Goal: Information Seeking & Learning: Learn about a topic

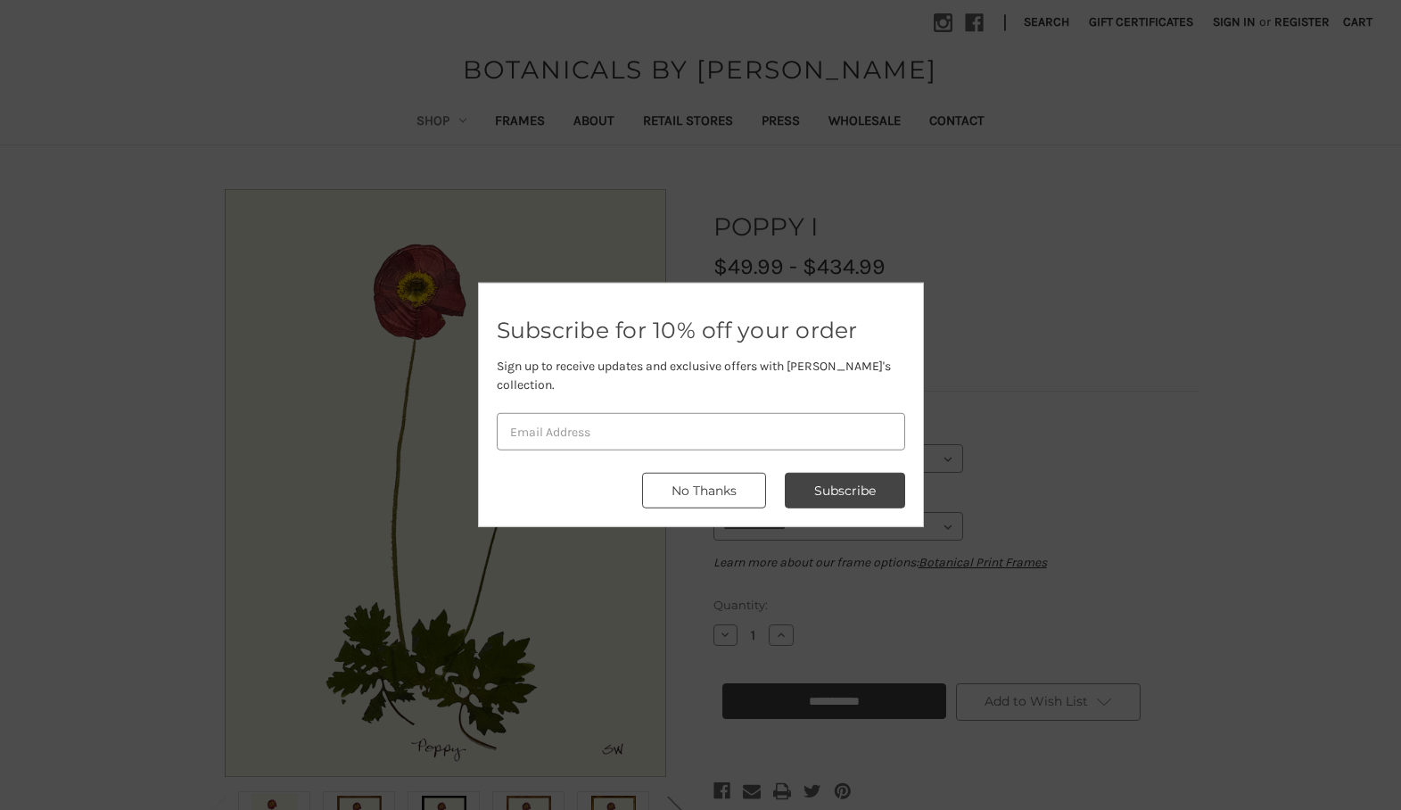
click at [699, 473] on button "No Thanks" at bounding box center [704, 491] width 124 height 36
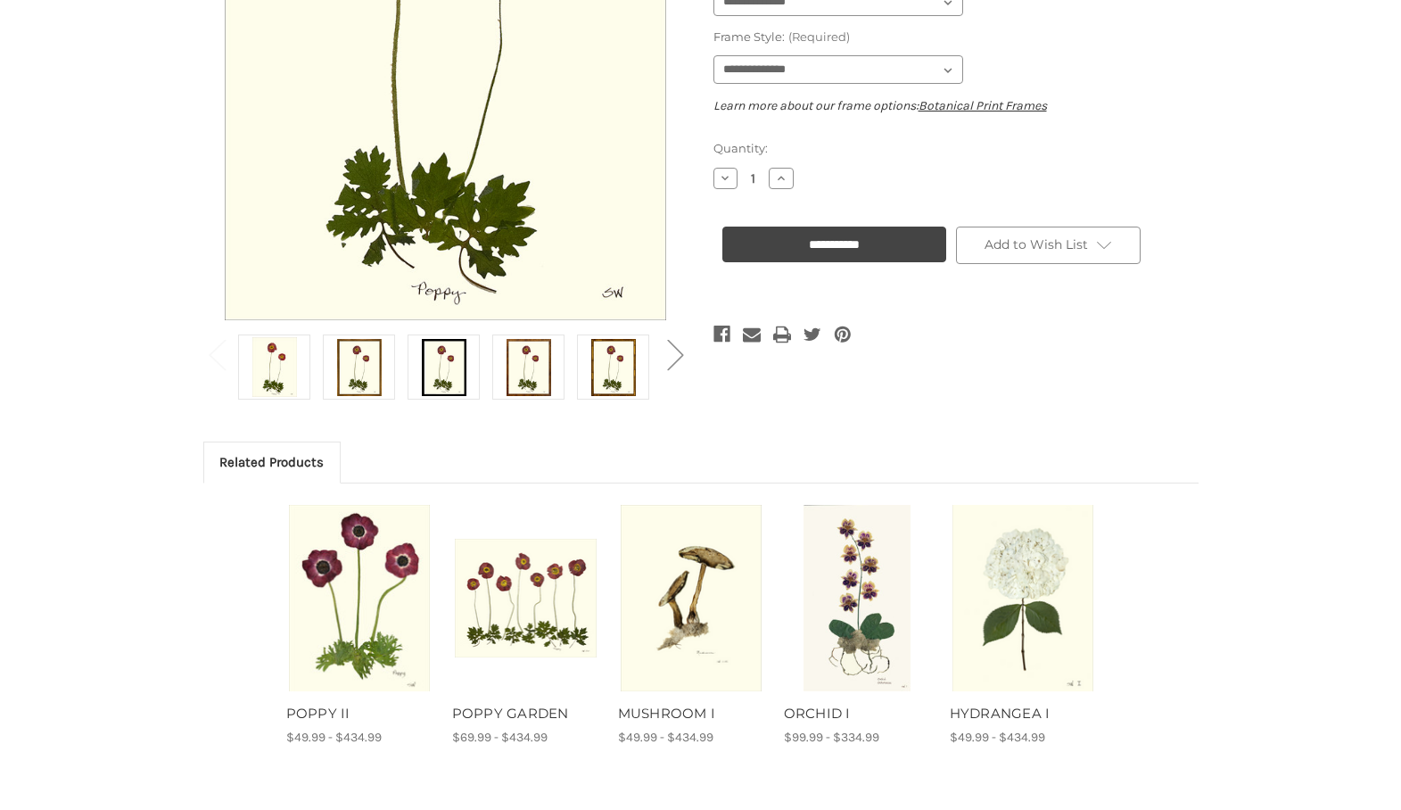
scroll to position [457, 0]
click at [684, 360] on button "Next" at bounding box center [675, 352] width 36 height 54
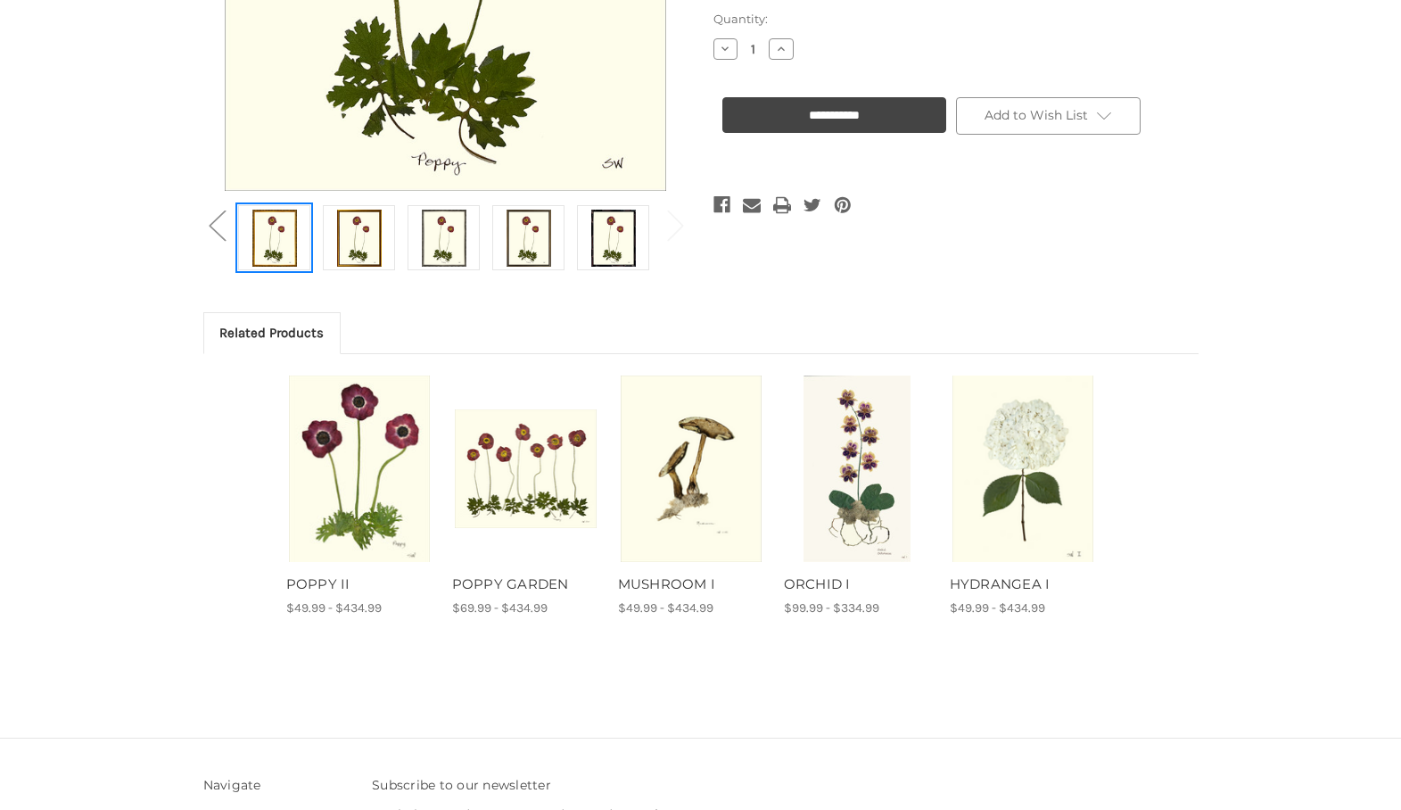
scroll to position [614, 0]
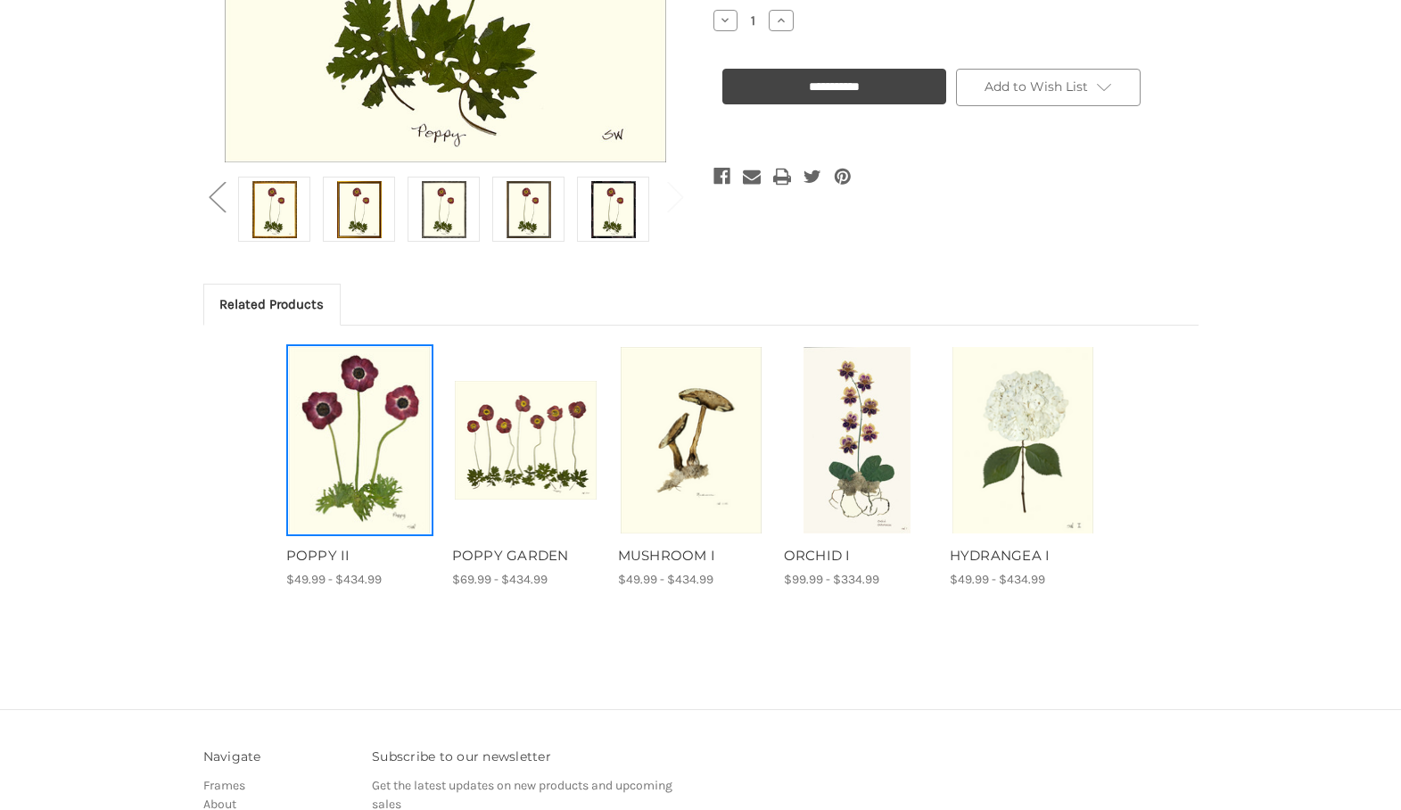
click at [375, 423] on img "POPPY II, Price range from $49.99 to $434.99\a\a" at bounding box center [360, 440] width 142 height 187
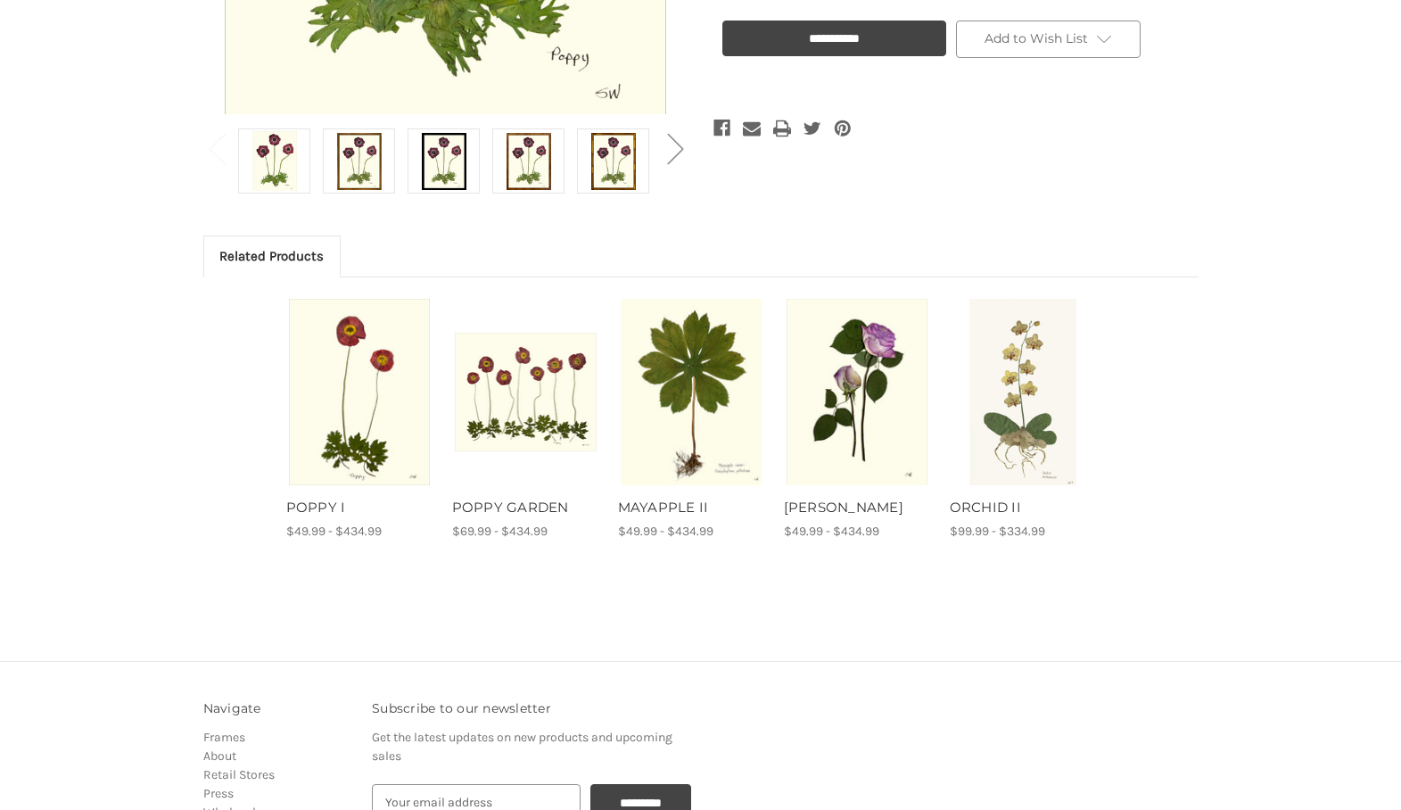
scroll to position [688, 0]
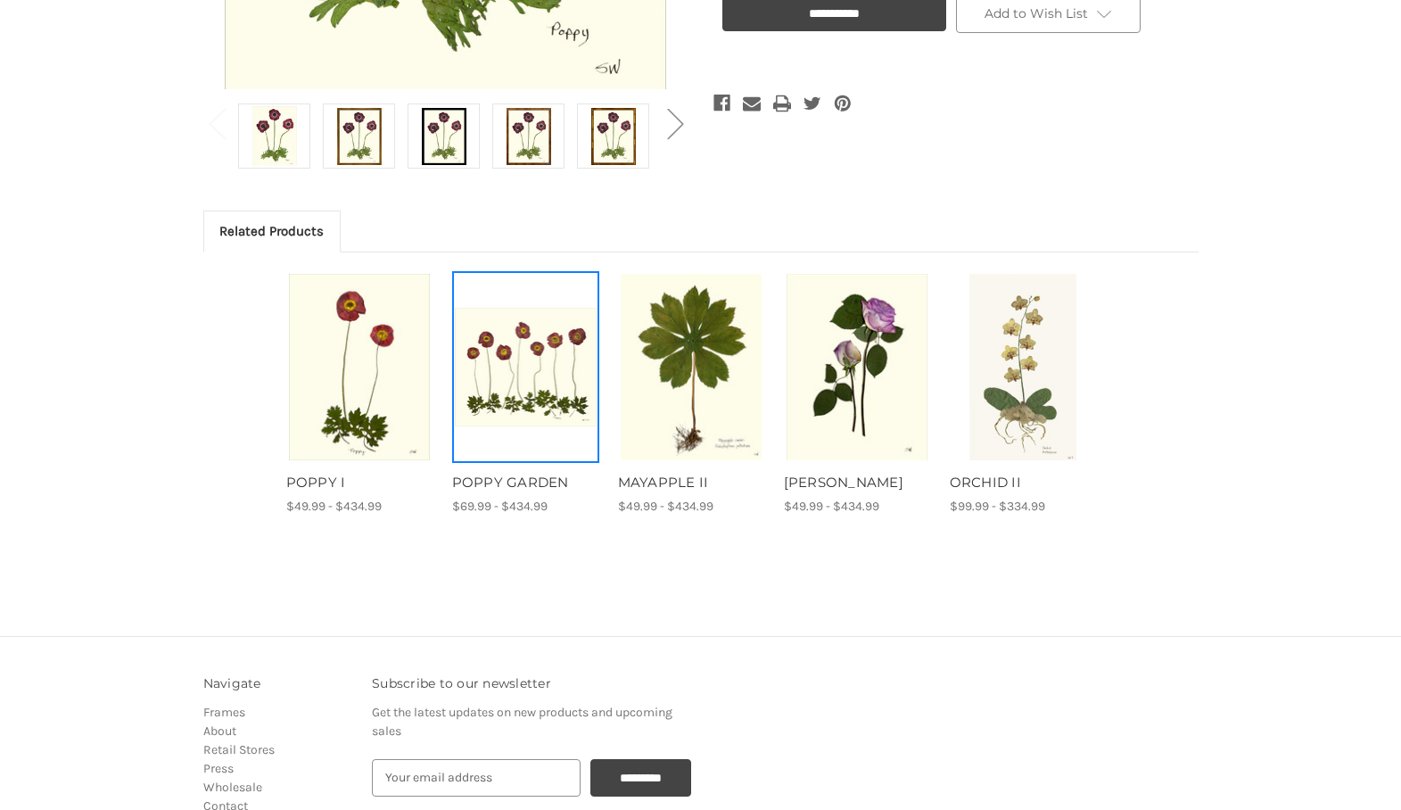
click at [560, 357] on img "POPPY GARDEN, Price range from $69.99 to $434.99\a\a" at bounding box center [526, 367] width 142 height 118
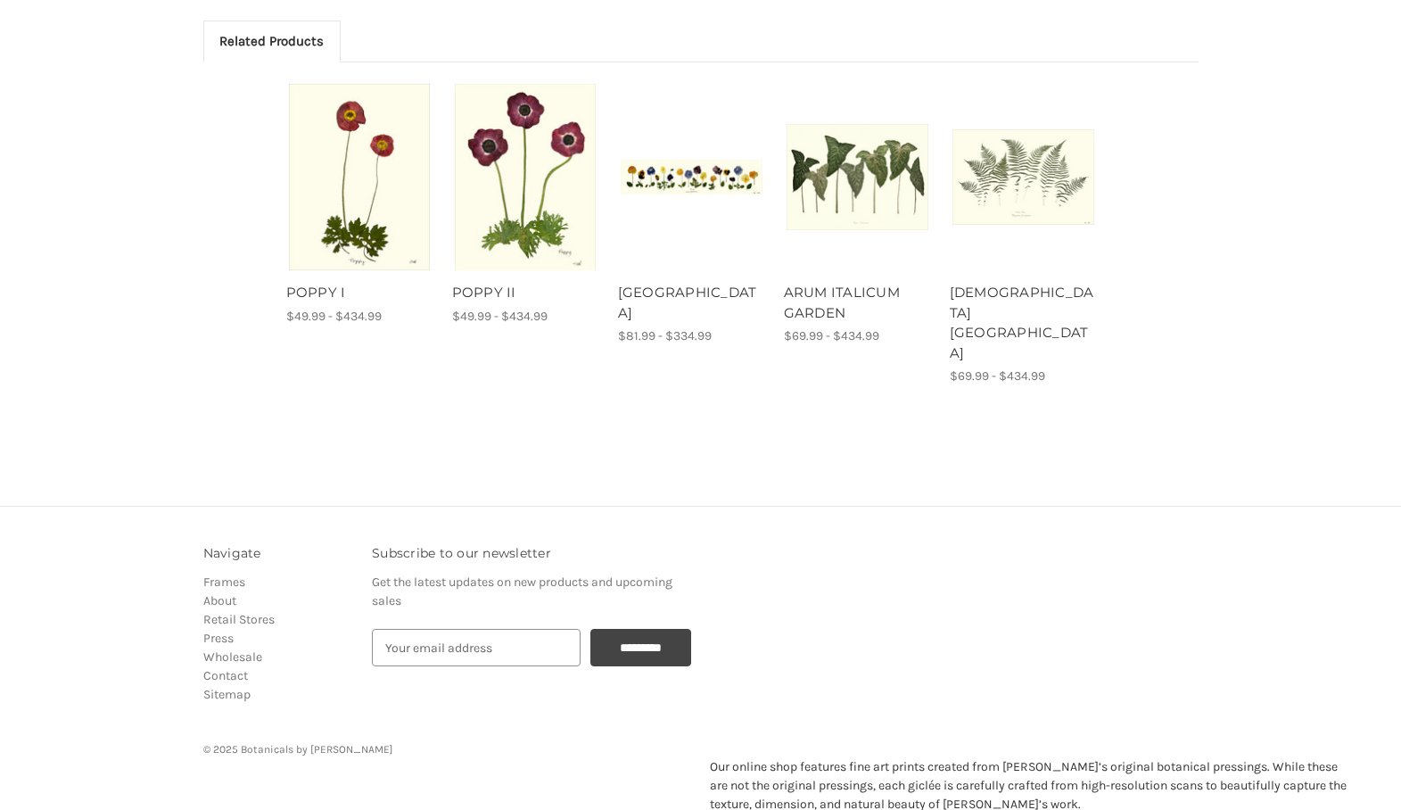
scroll to position [877, 0]
click at [724, 180] on img "PANSY GARDEN, Price range from $81.99 to $334.99\a\a" at bounding box center [692, 179] width 142 height 36
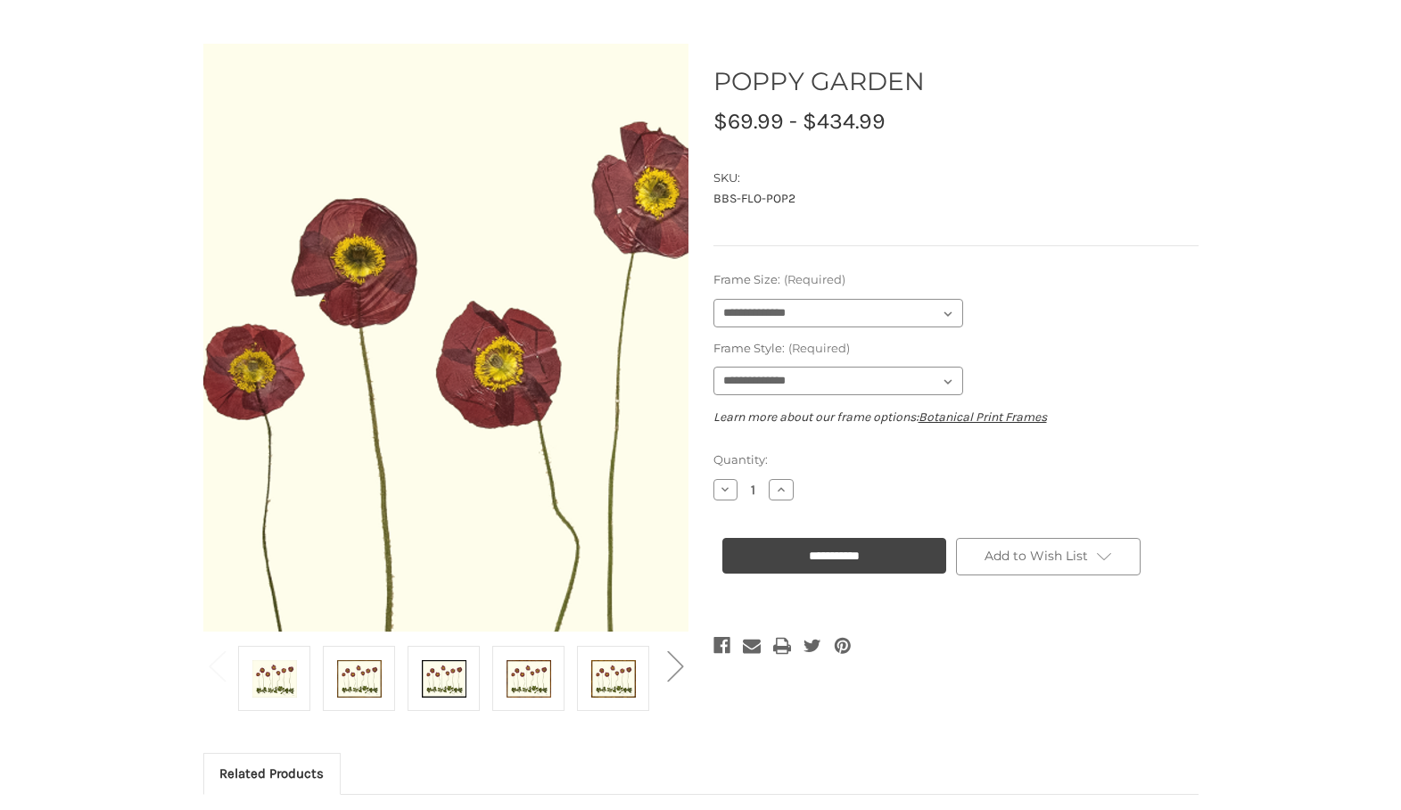
scroll to position [146, 0]
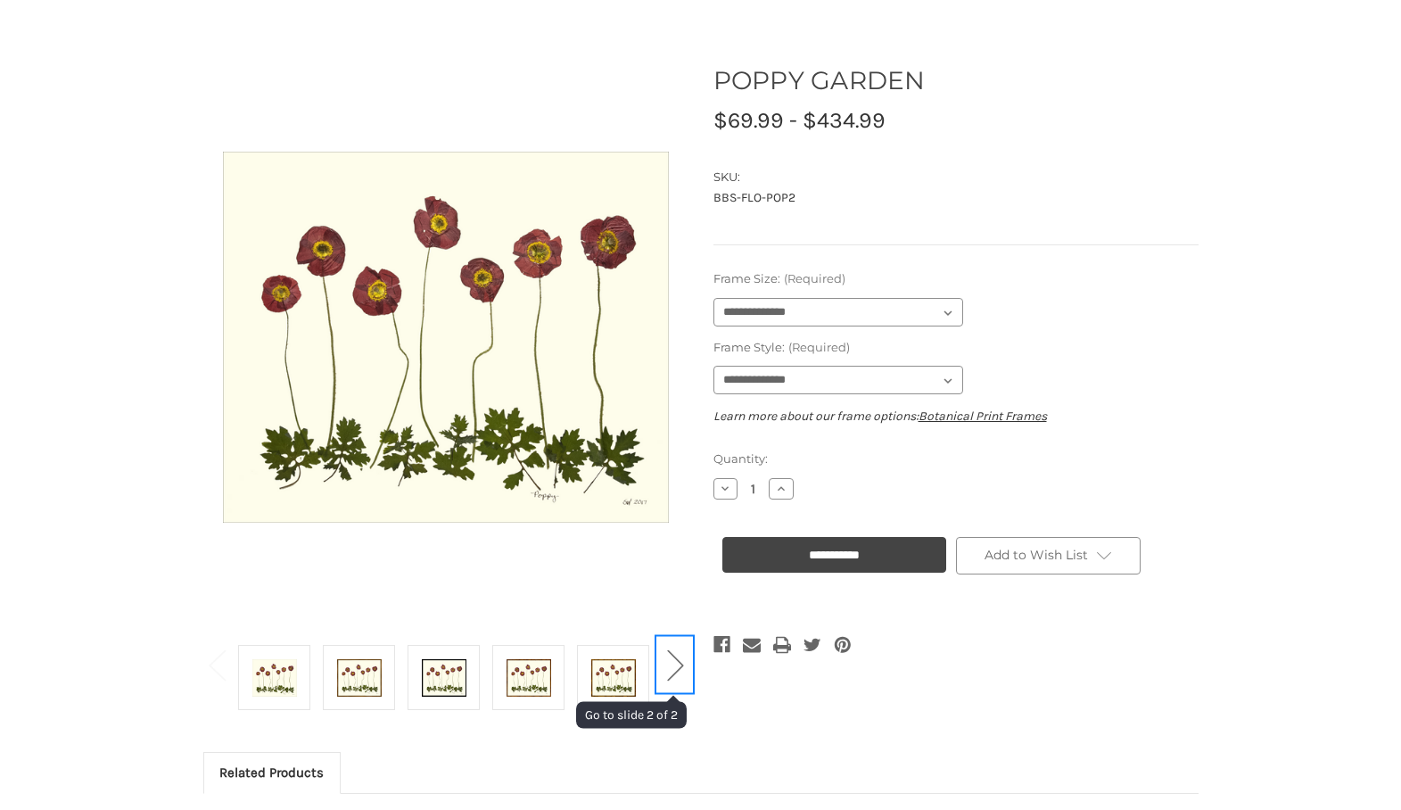
click at [680, 663] on button "Next" at bounding box center [675, 664] width 36 height 54
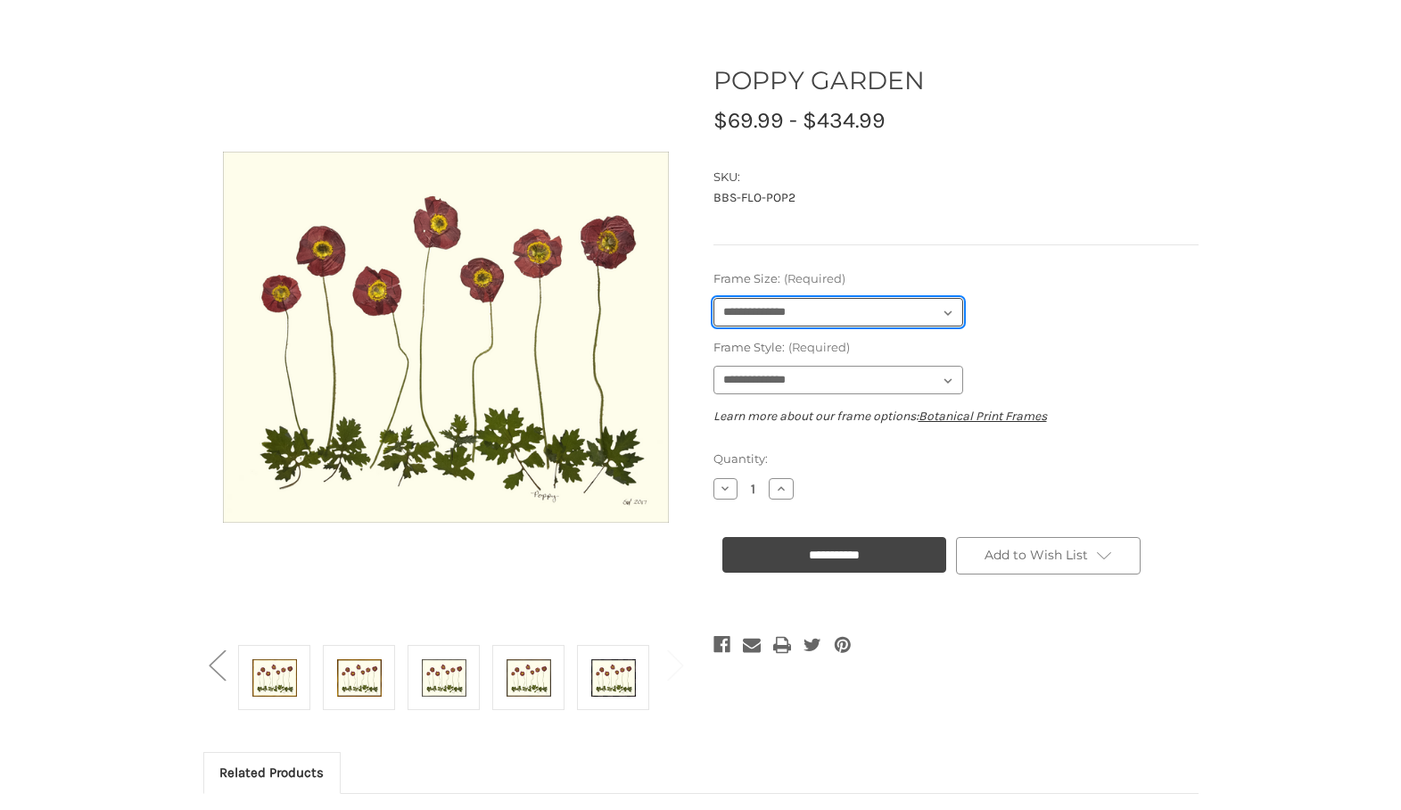
select select "****"
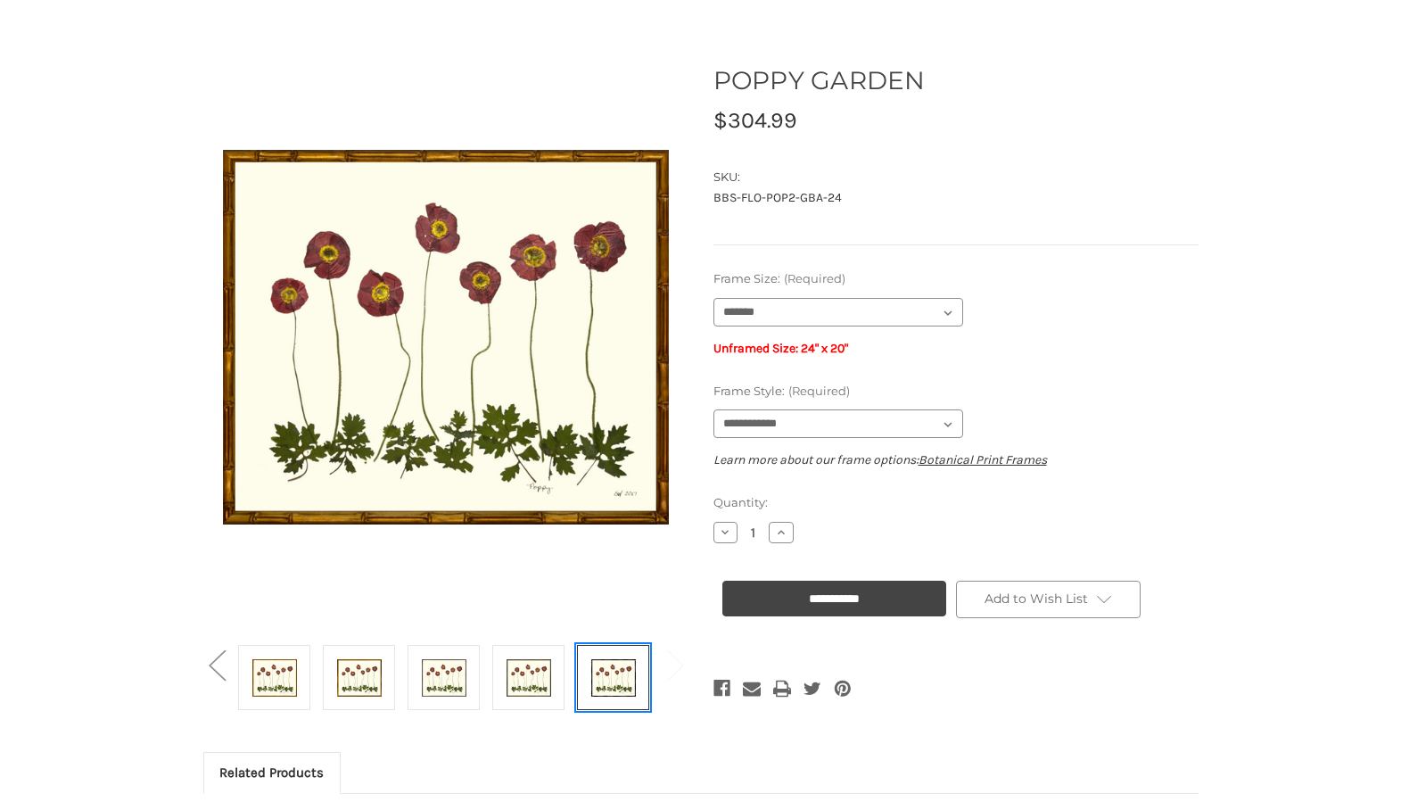
click at [592, 686] on img at bounding box center [613, 677] width 45 height 60
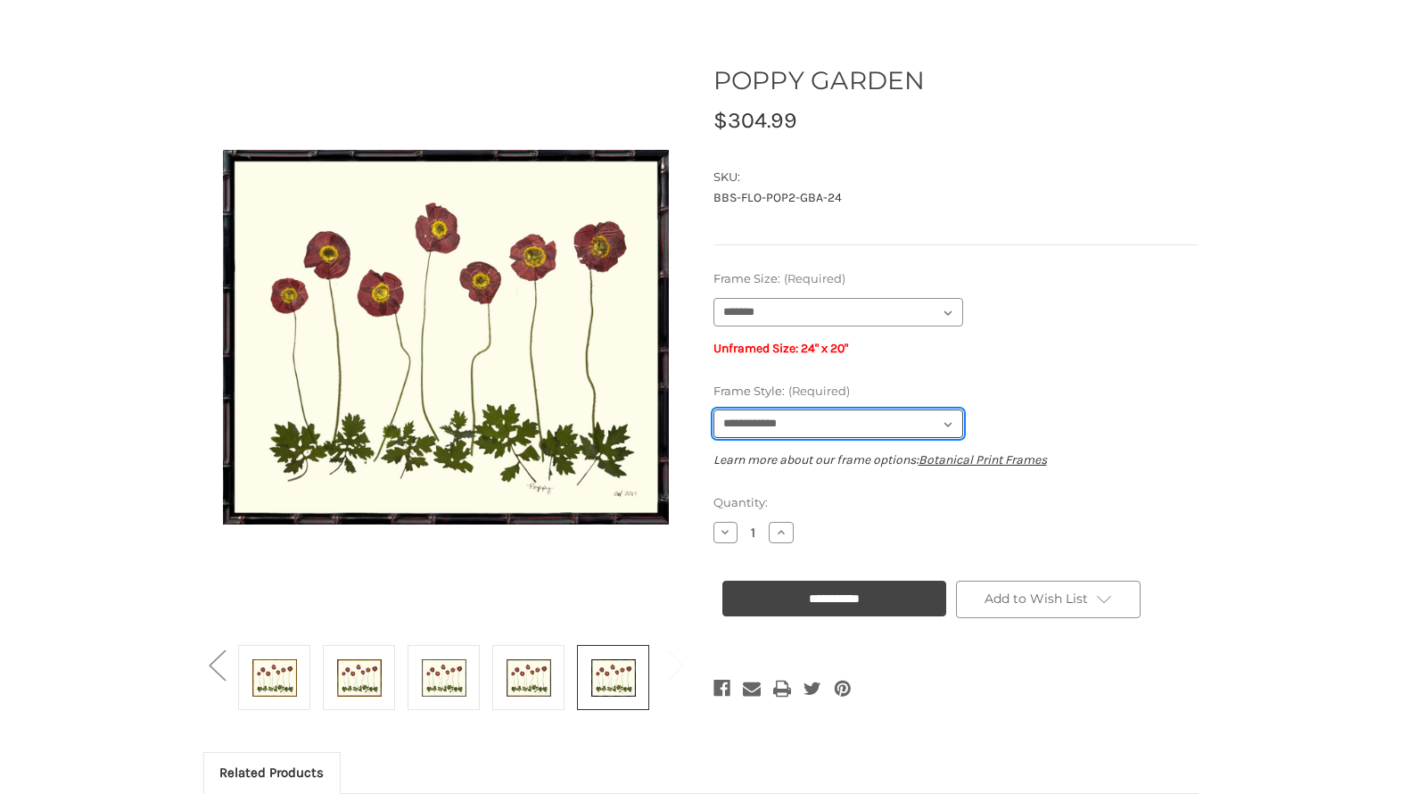
select select "****"
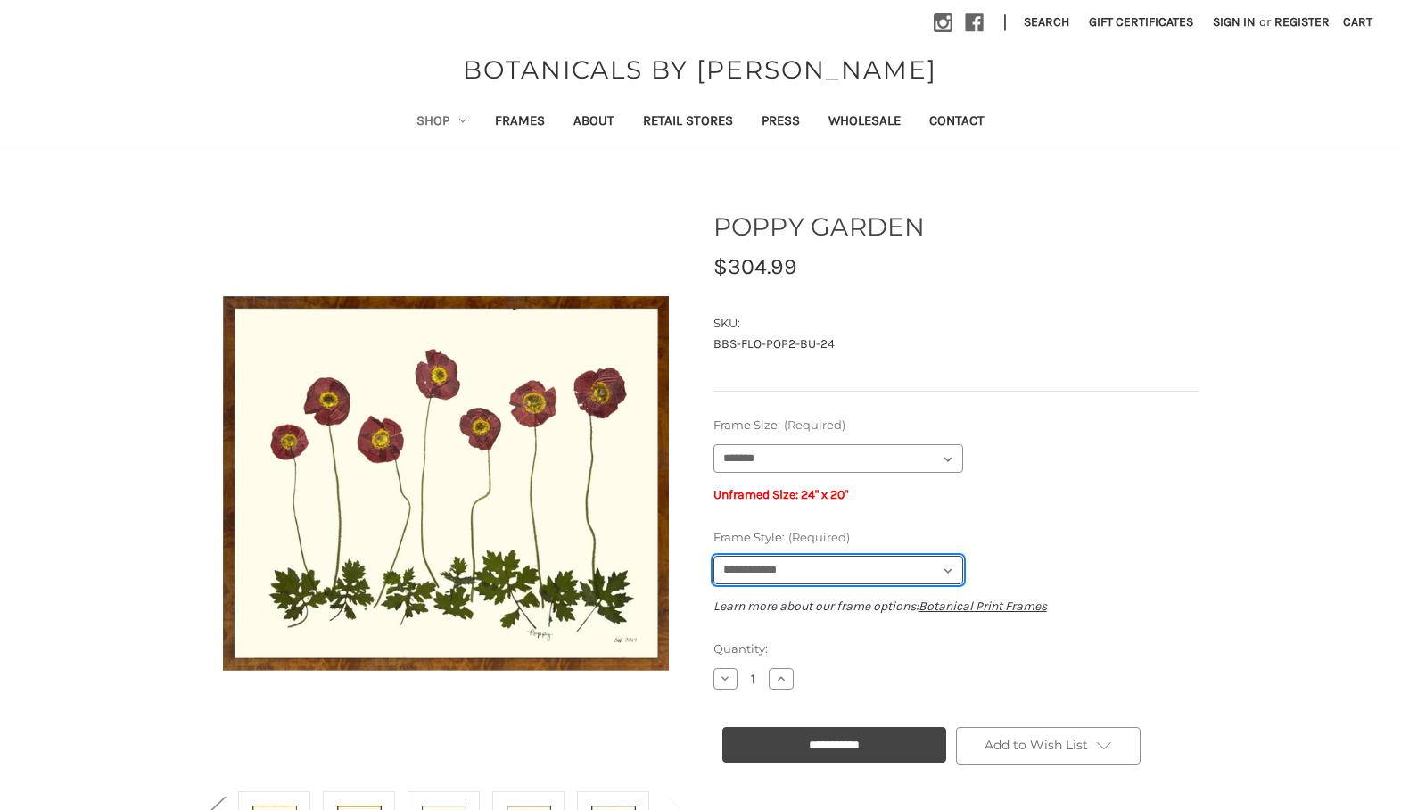
scroll to position [0, 0]
click at [450, 123] on link "Shop" at bounding box center [441, 123] width 78 height 44
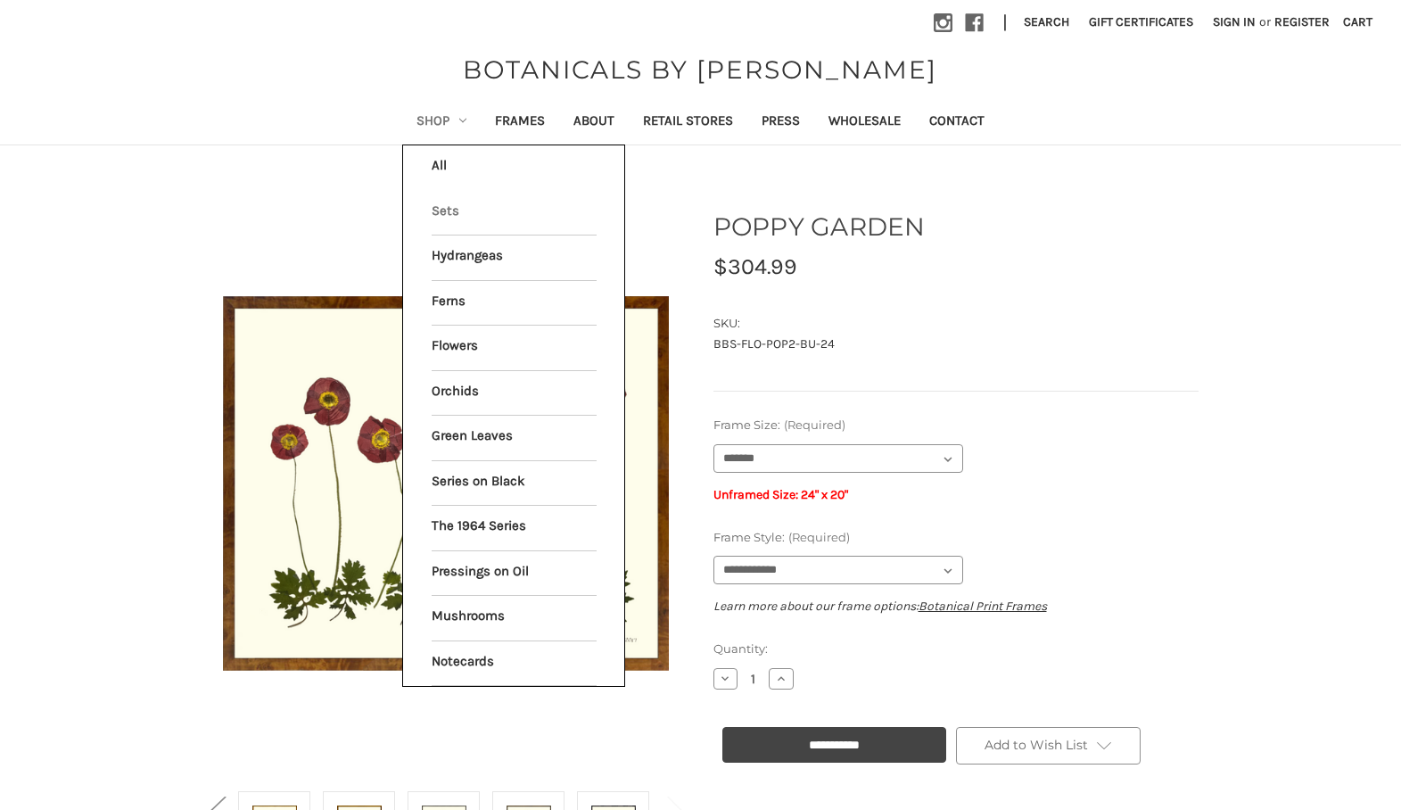
click at [447, 210] on link "Sets" at bounding box center [514, 213] width 165 height 45
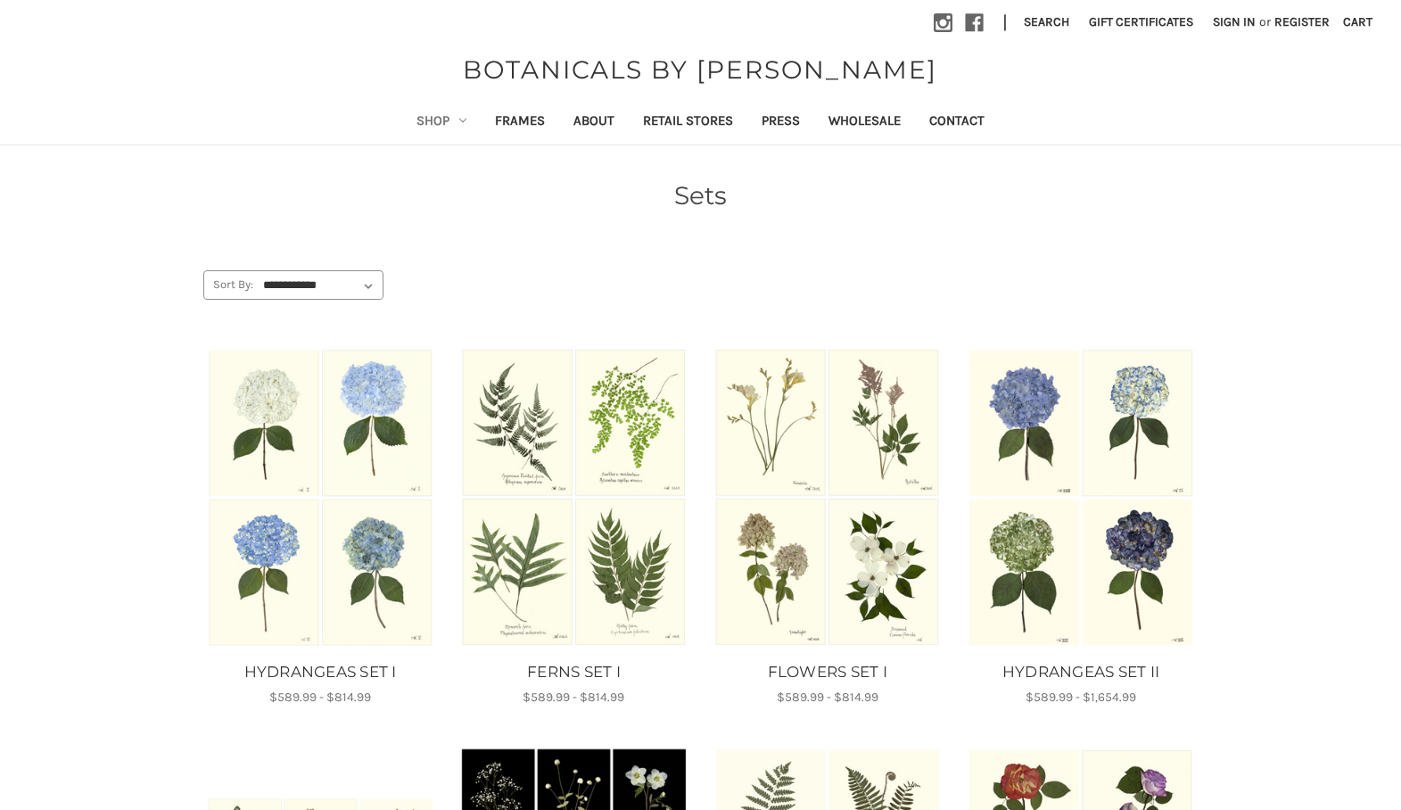
click at [416, 128] on link "Shop" at bounding box center [441, 123] width 78 height 44
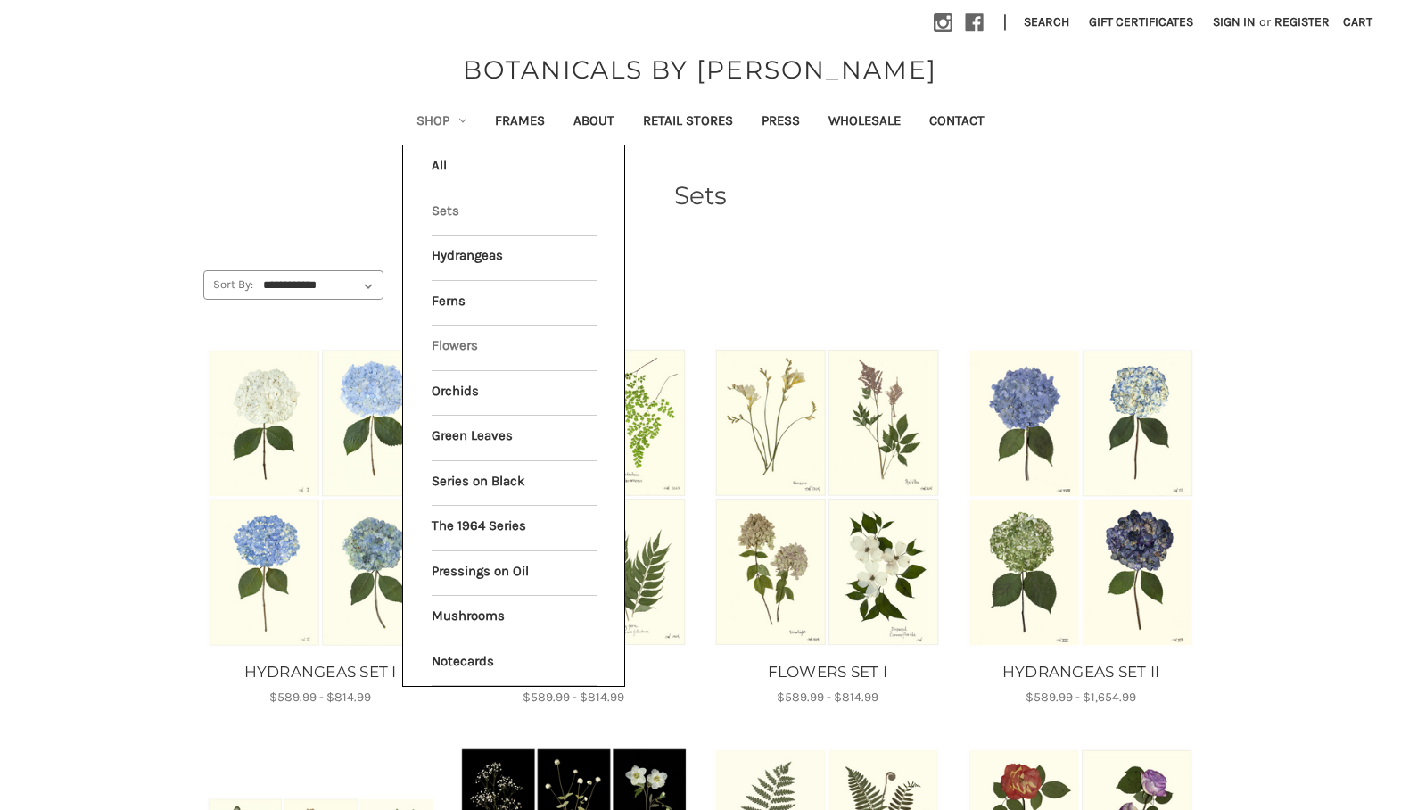
click at [446, 335] on link "Flowers" at bounding box center [514, 347] width 165 height 45
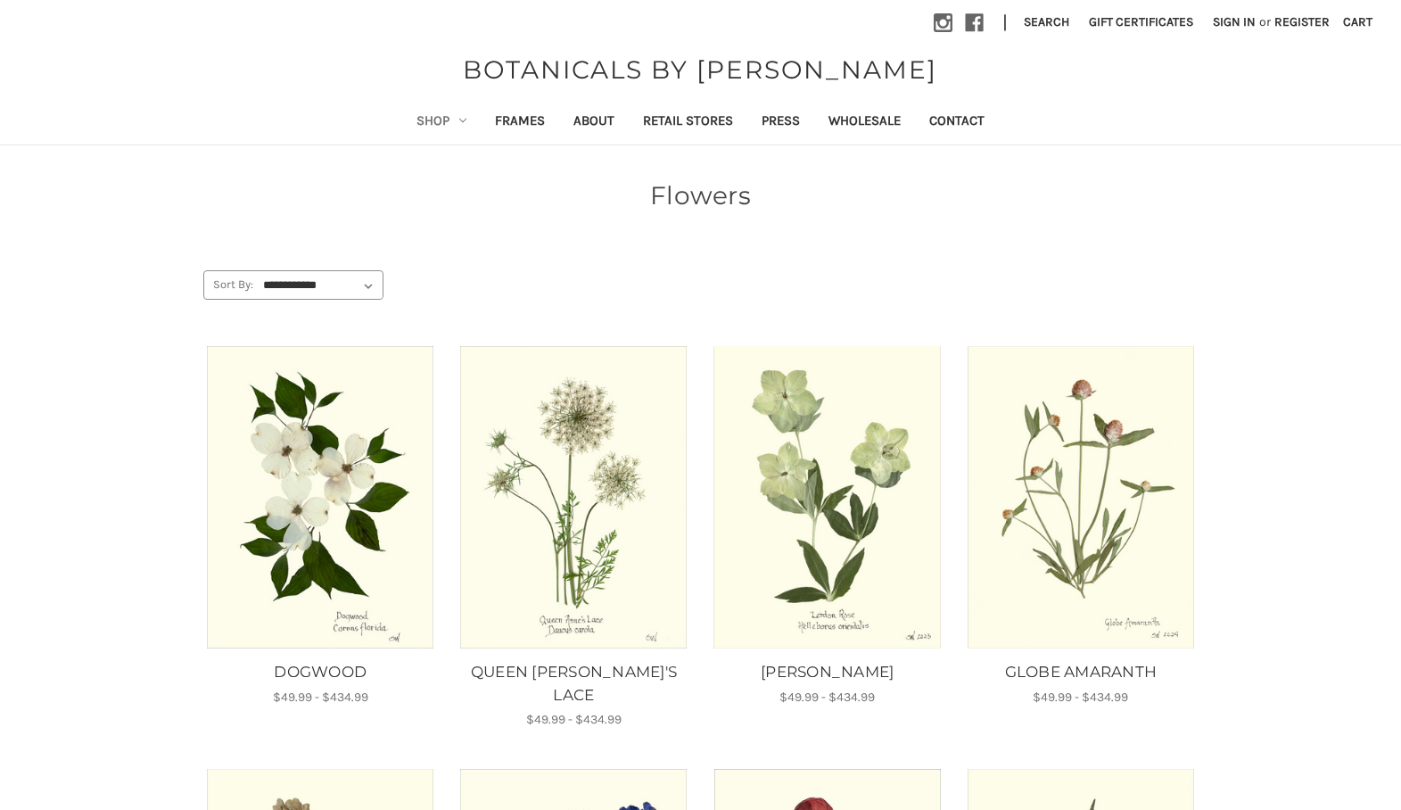
click at [584, 451] on img "QUEEN ANNE'S LACE, Price range from $49.99 to $434.99\a\a" at bounding box center [573, 497] width 229 height 302
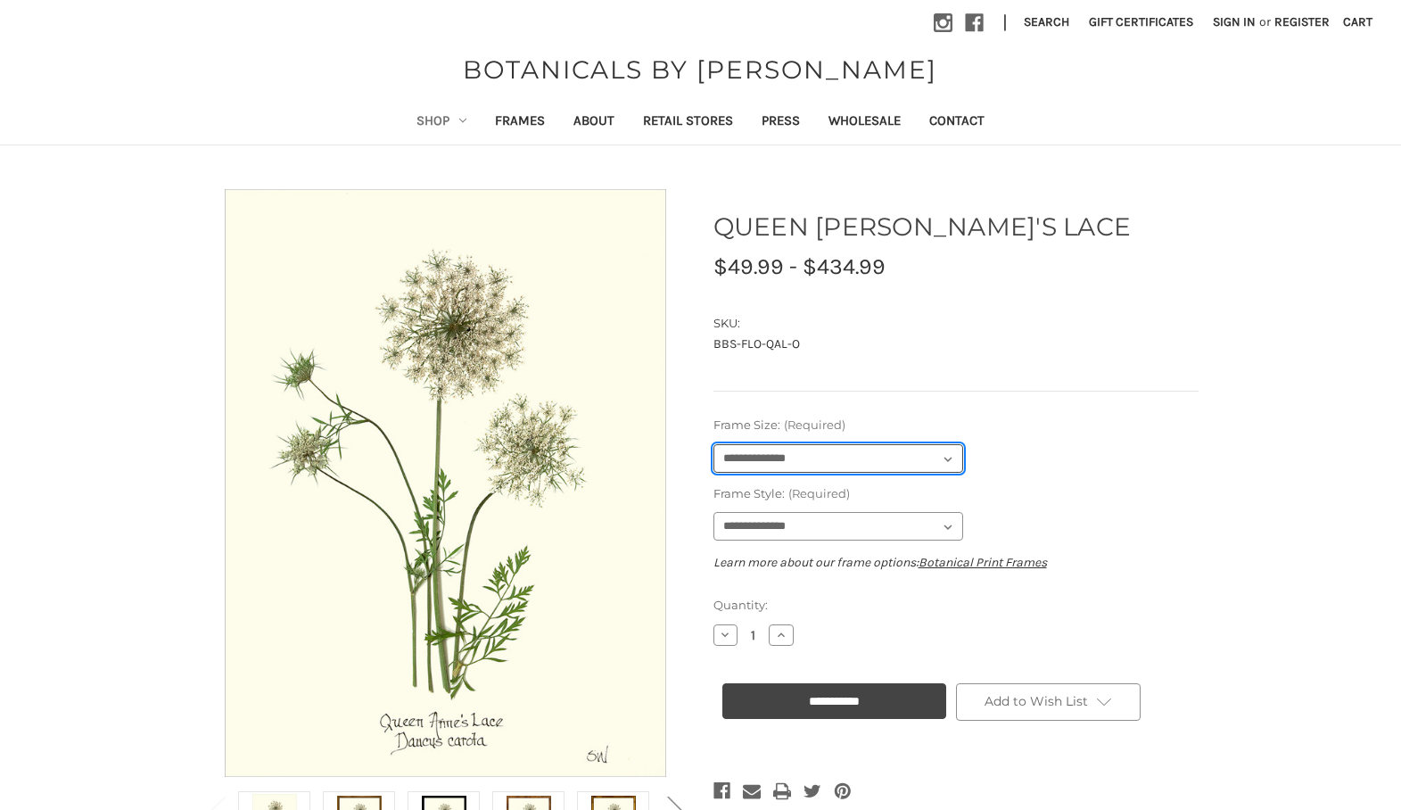
select select "****"
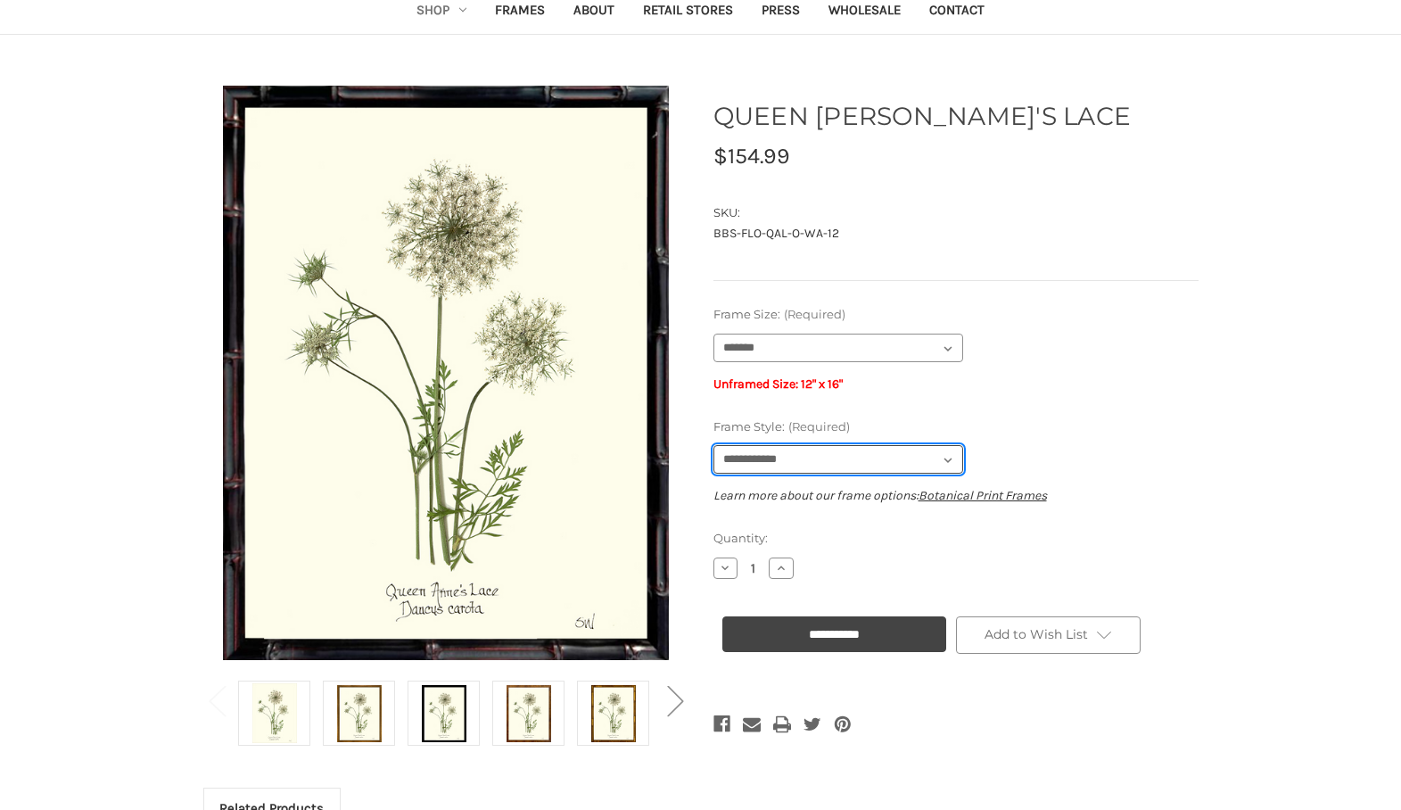
scroll to position [111, 0]
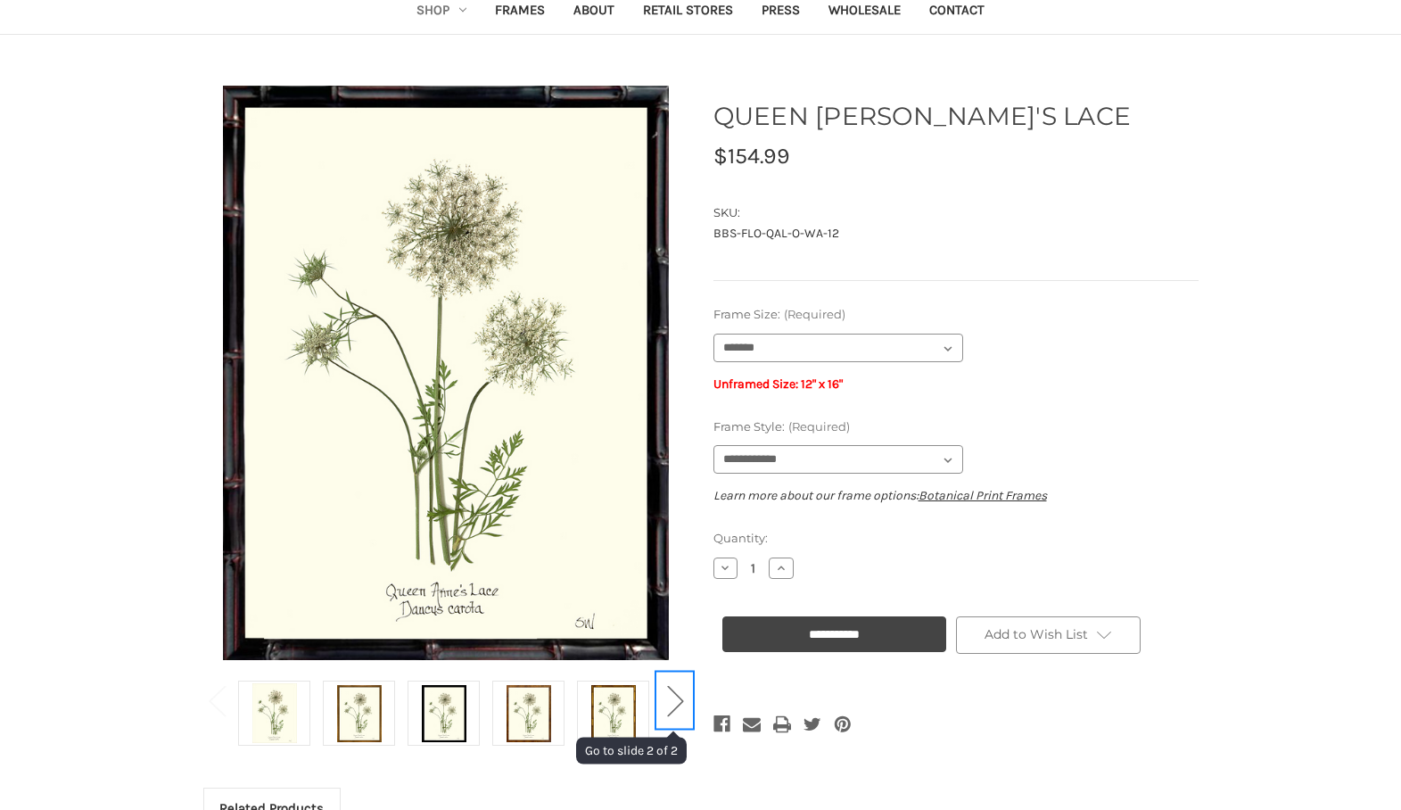
click at [678, 696] on button "Next" at bounding box center [675, 699] width 36 height 54
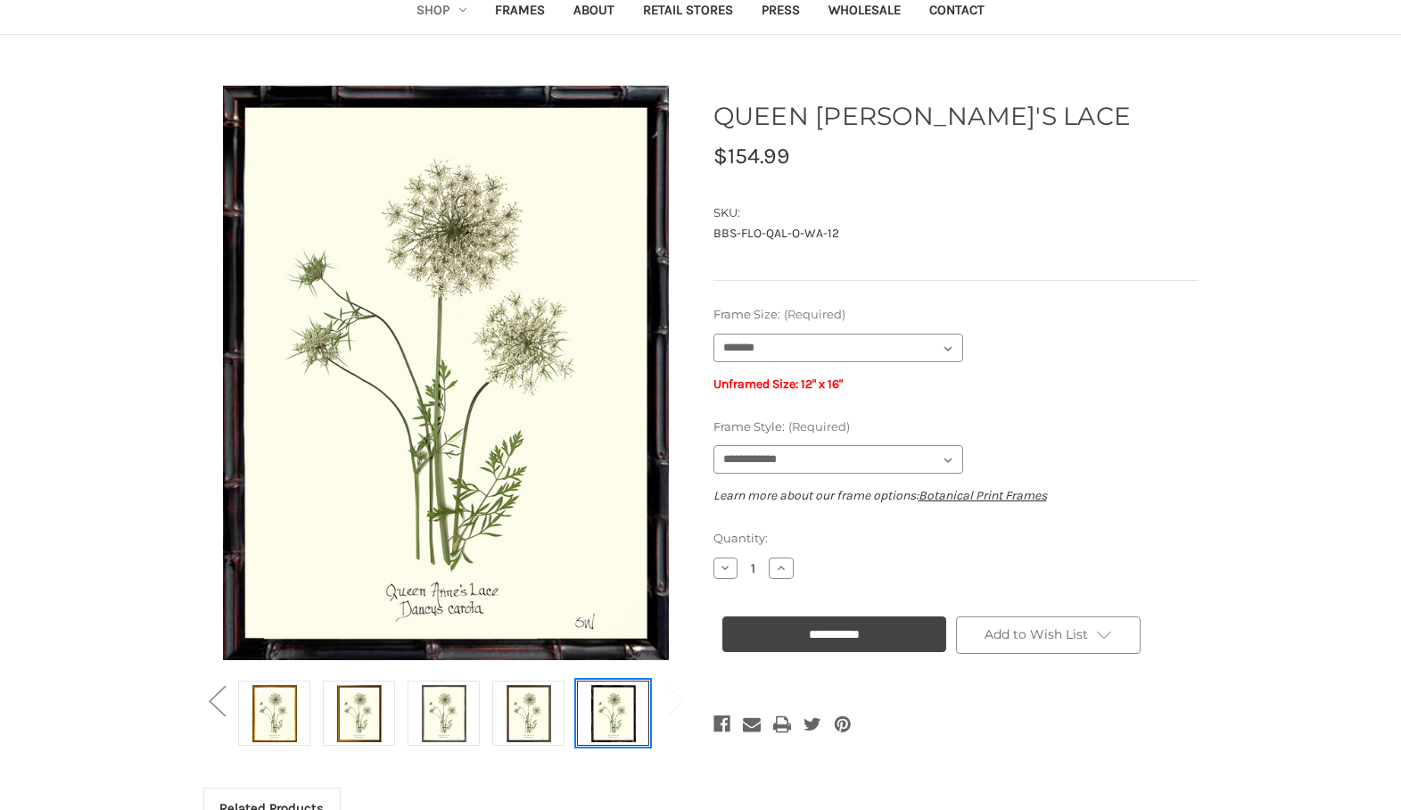
click at [630, 695] on img at bounding box center [613, 713] width 45 height 60
select select "****"
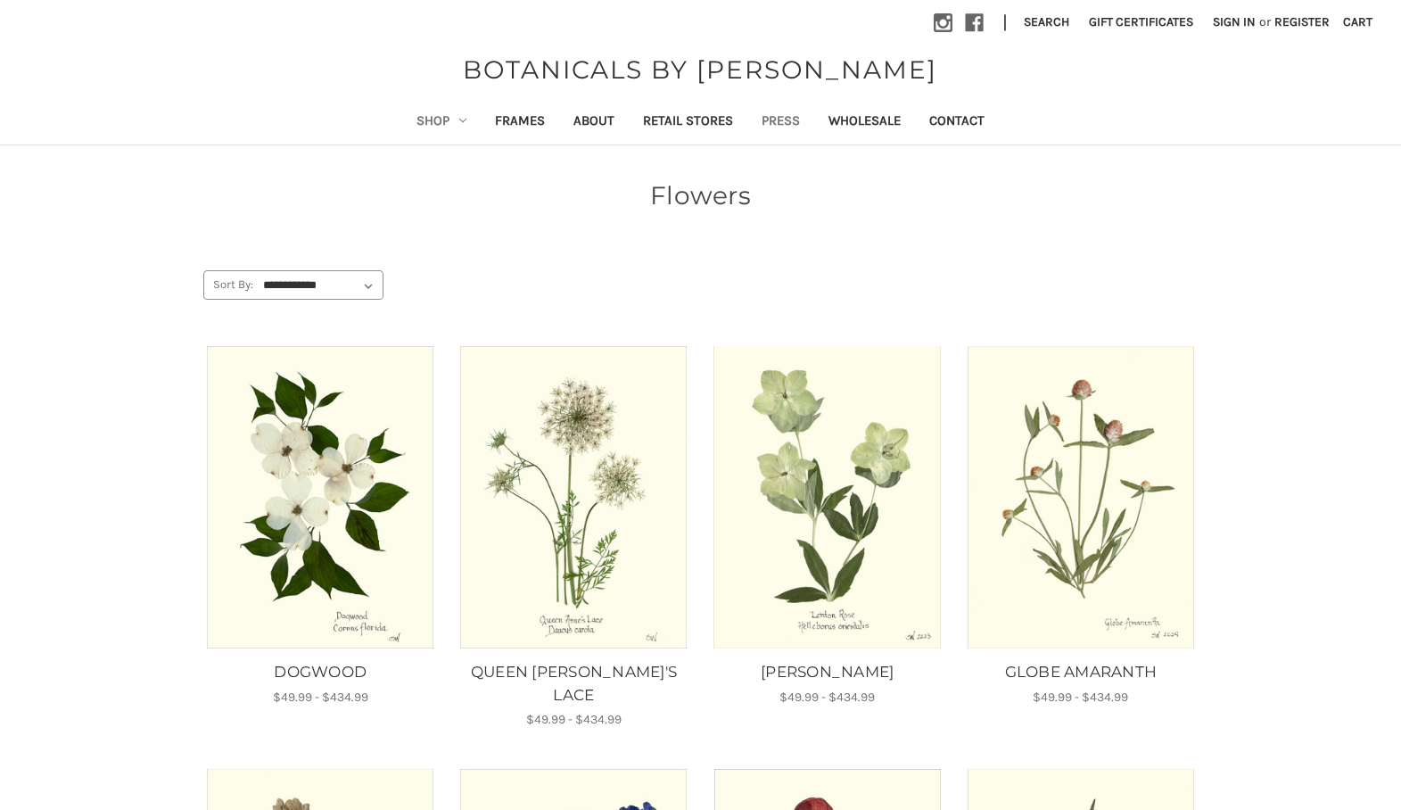
click at [793, 117] on link "Press" at bounding box center [780, 123] width 67 height 44
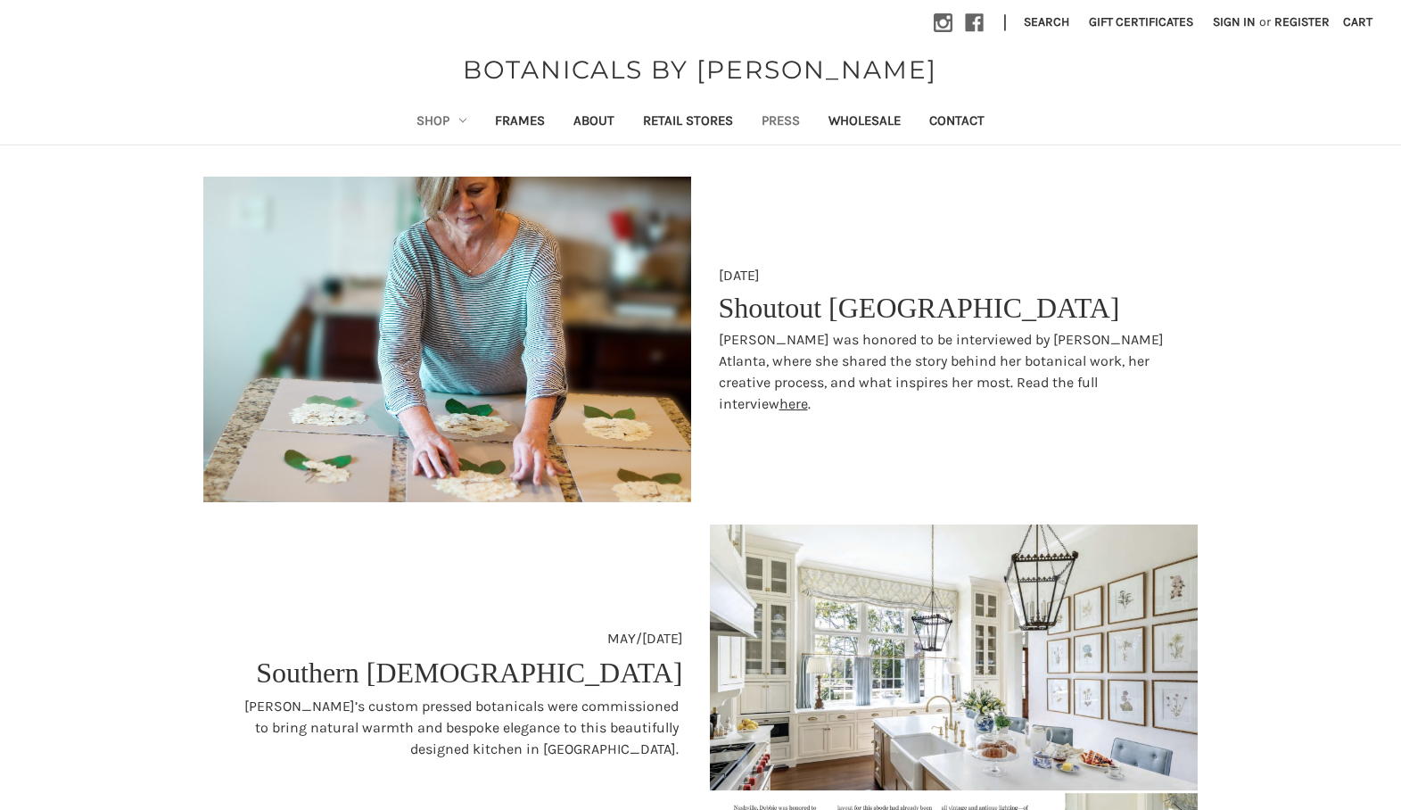
click at [459, 121] on icon "Shop" at bounding box center [462, 120] width 7 height 7
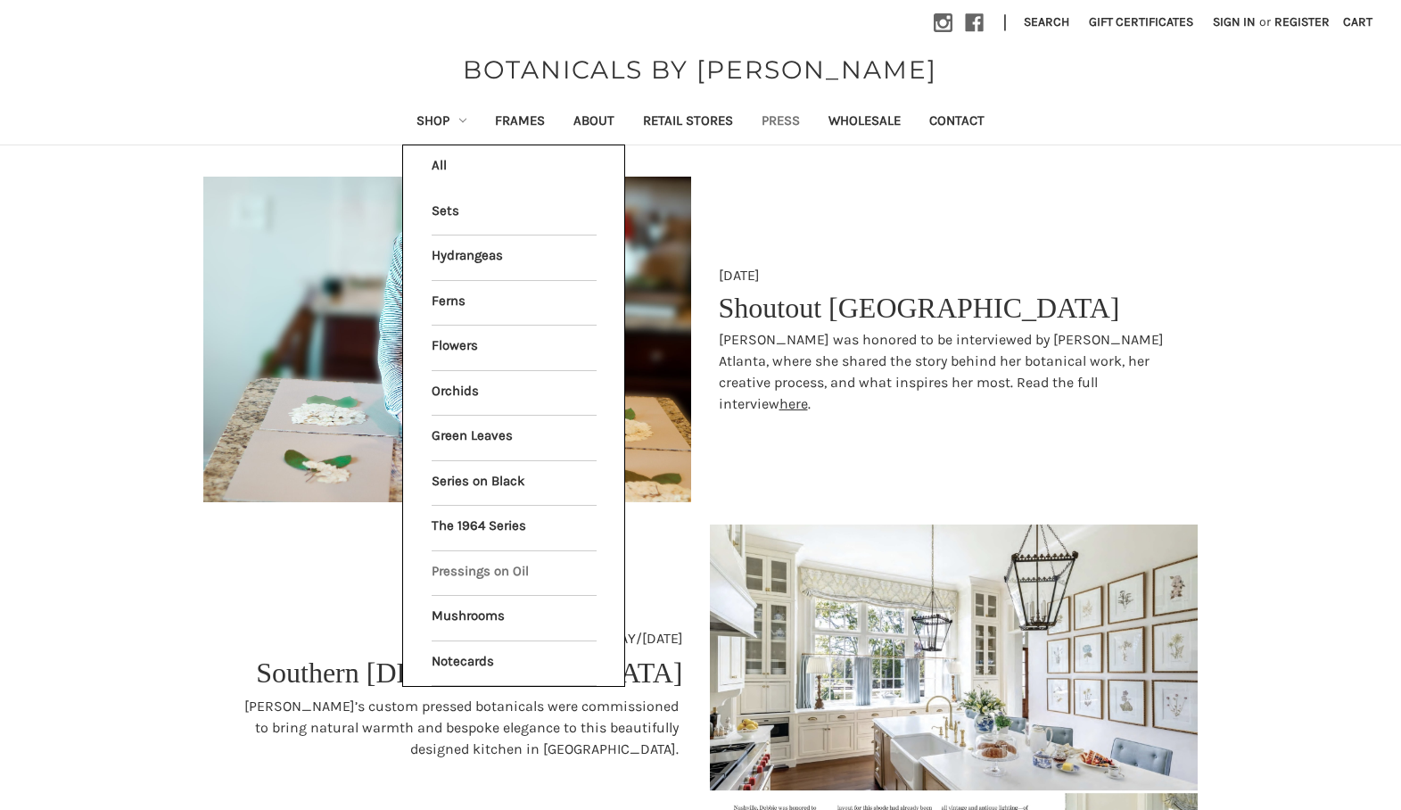
click at [483, 558] on link "Pressings on Oil" at bounding box center [514, 573] width 165 height 45
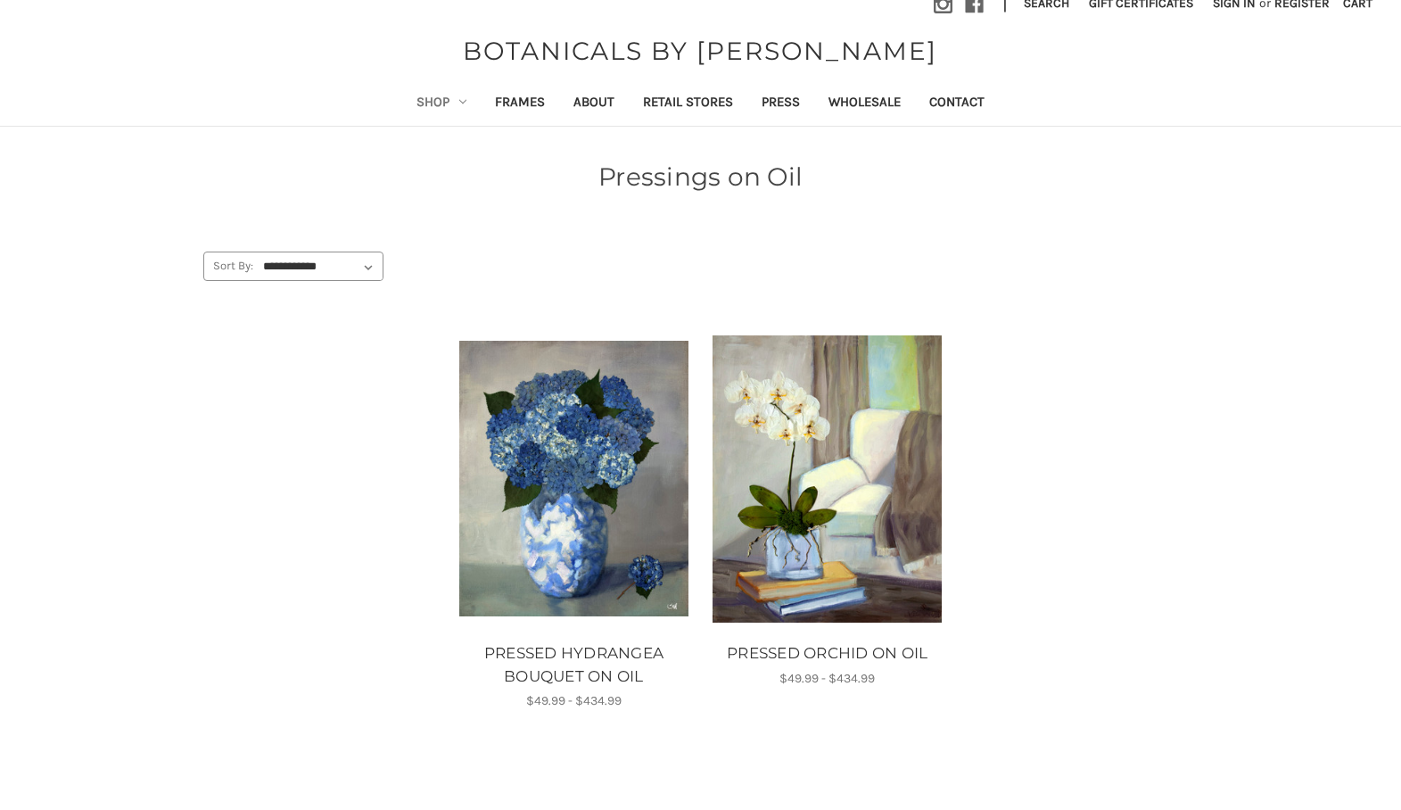
scroll to position [21, 0]
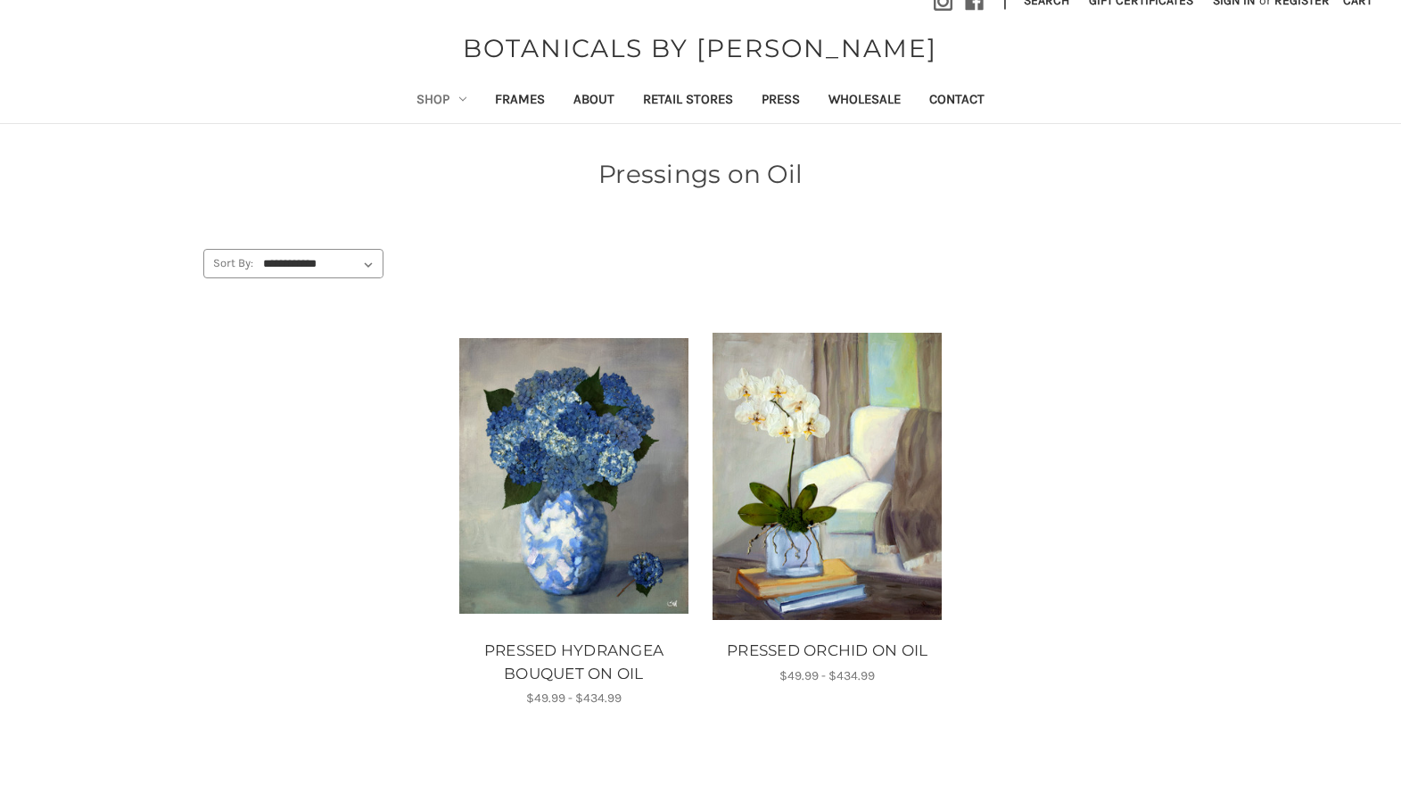
click at [443, 102] on link "Shop" at bounding box center [441, 101] width 78 height 44
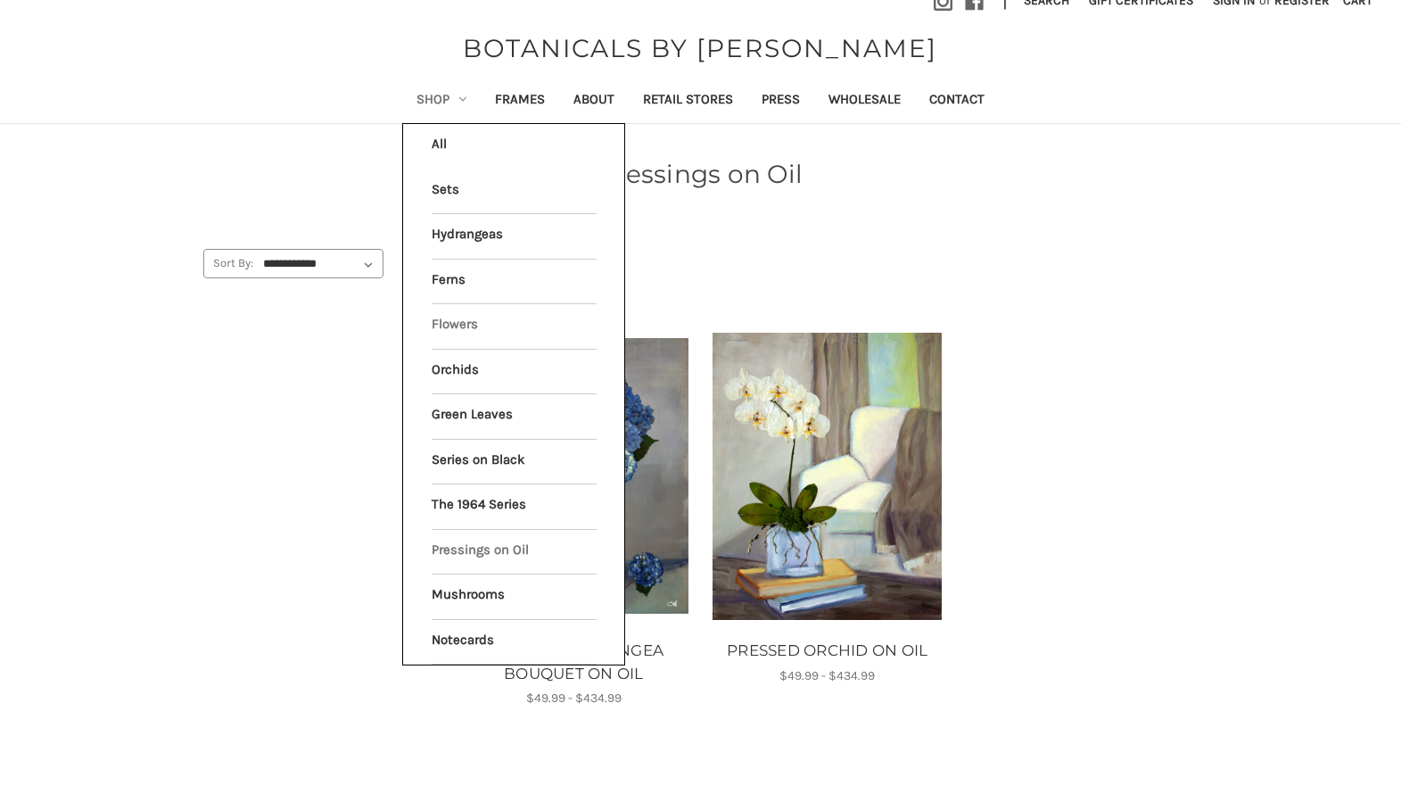
click at [457, 316] on link "Flowers" at bounding box center [514, 326] width 165 height 45
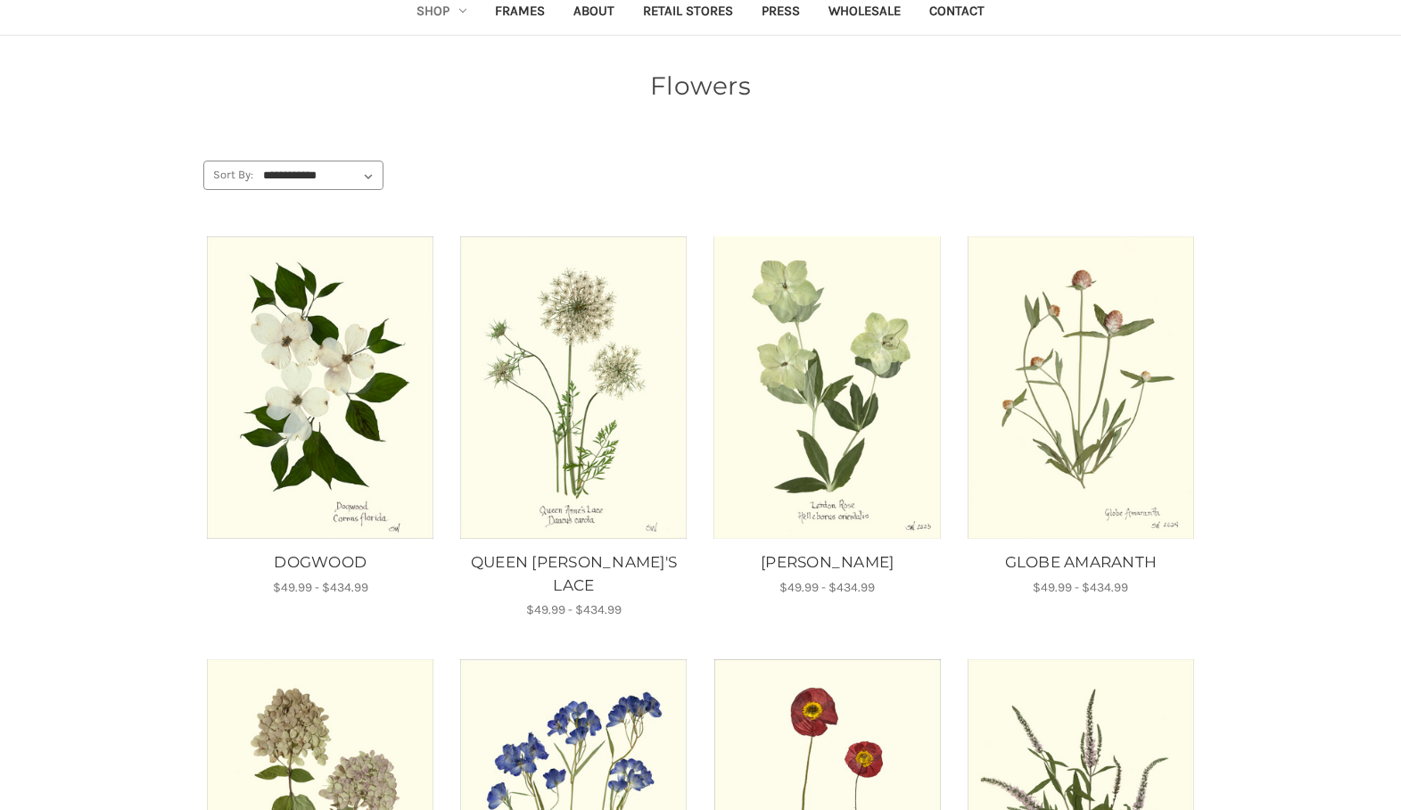
scroll to position [110, 0]
click at [580, 350] on img "QUEEN ANNE'S LACE, Price range from $49.99 to $434.99\a\a" at bounding box center [573, 387] width 229 height 302
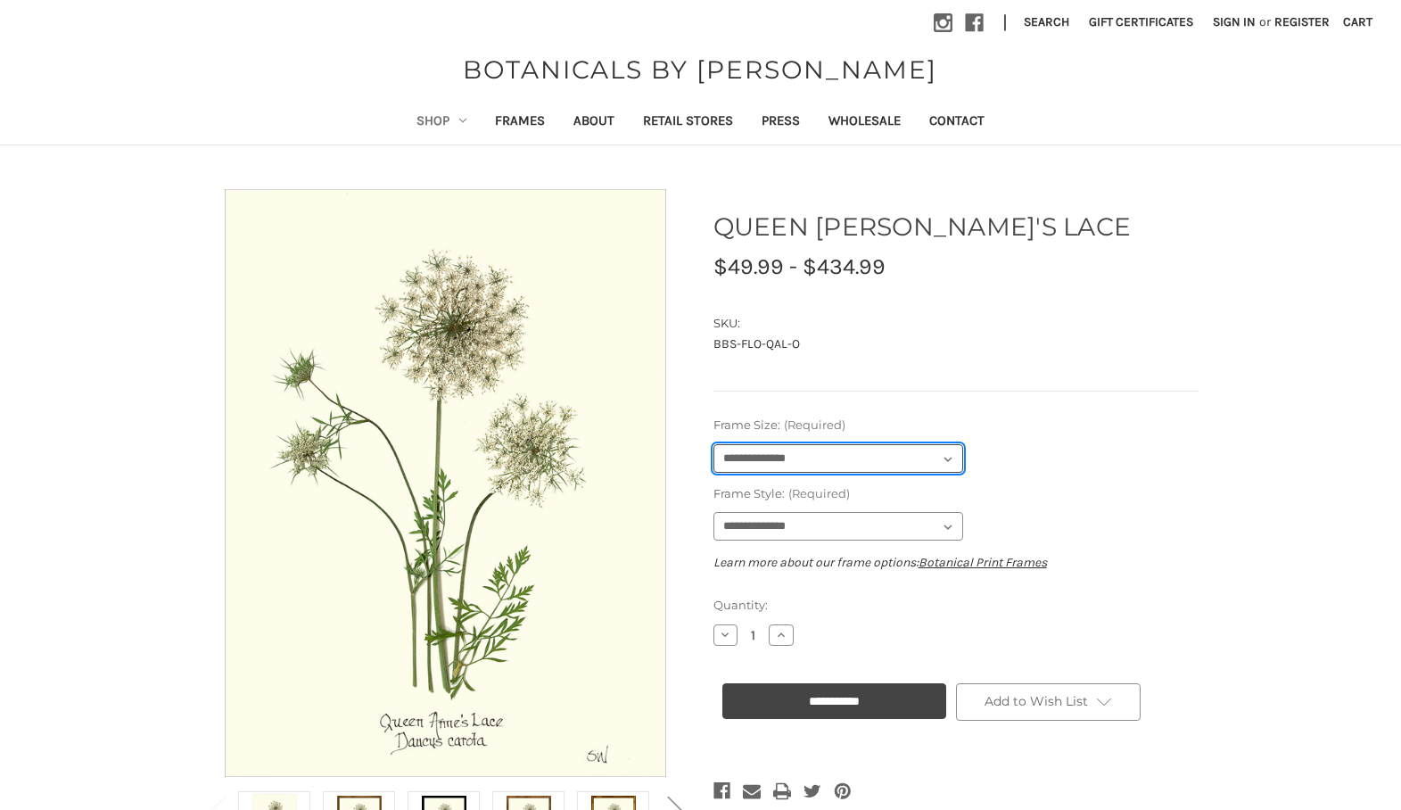
select select "****"
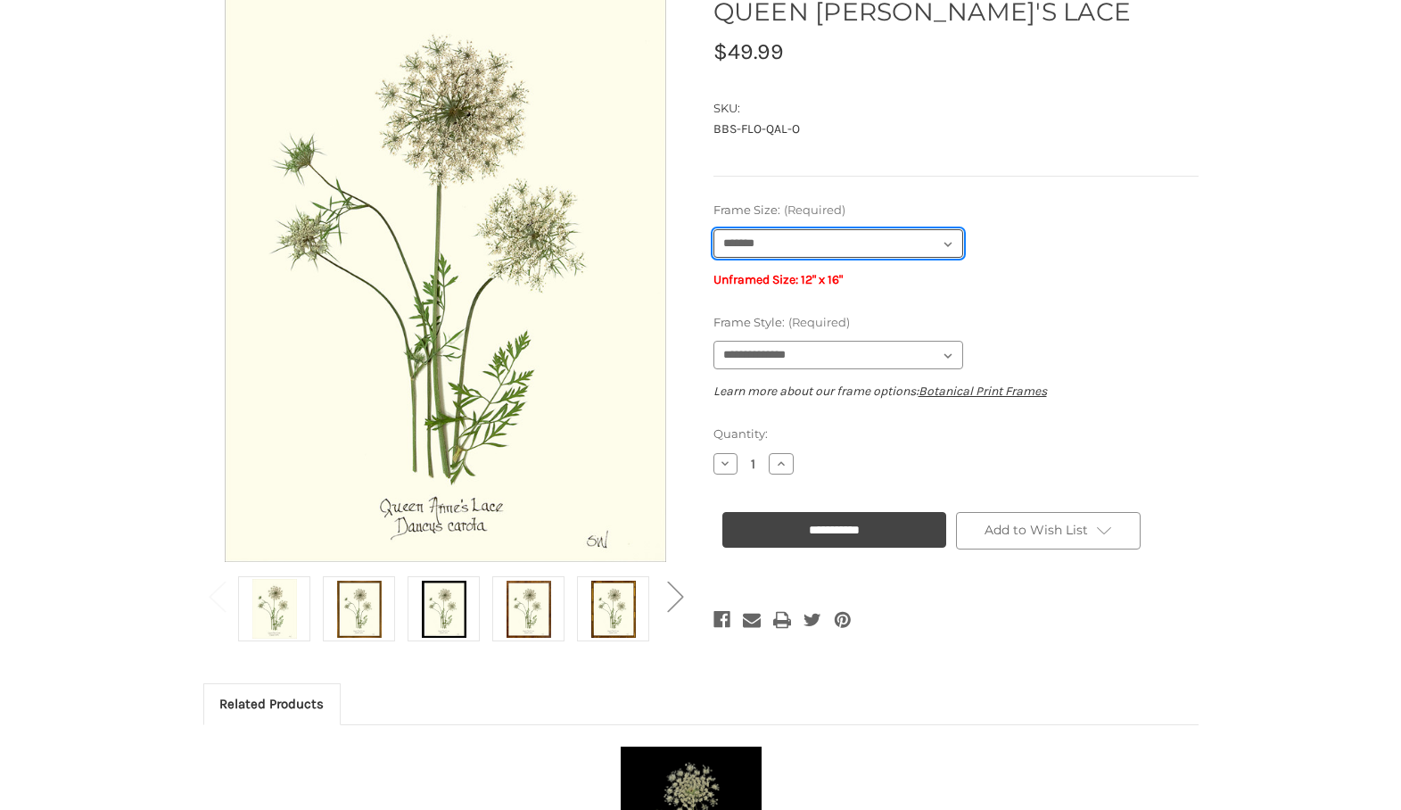
scroll to position [211, 0]
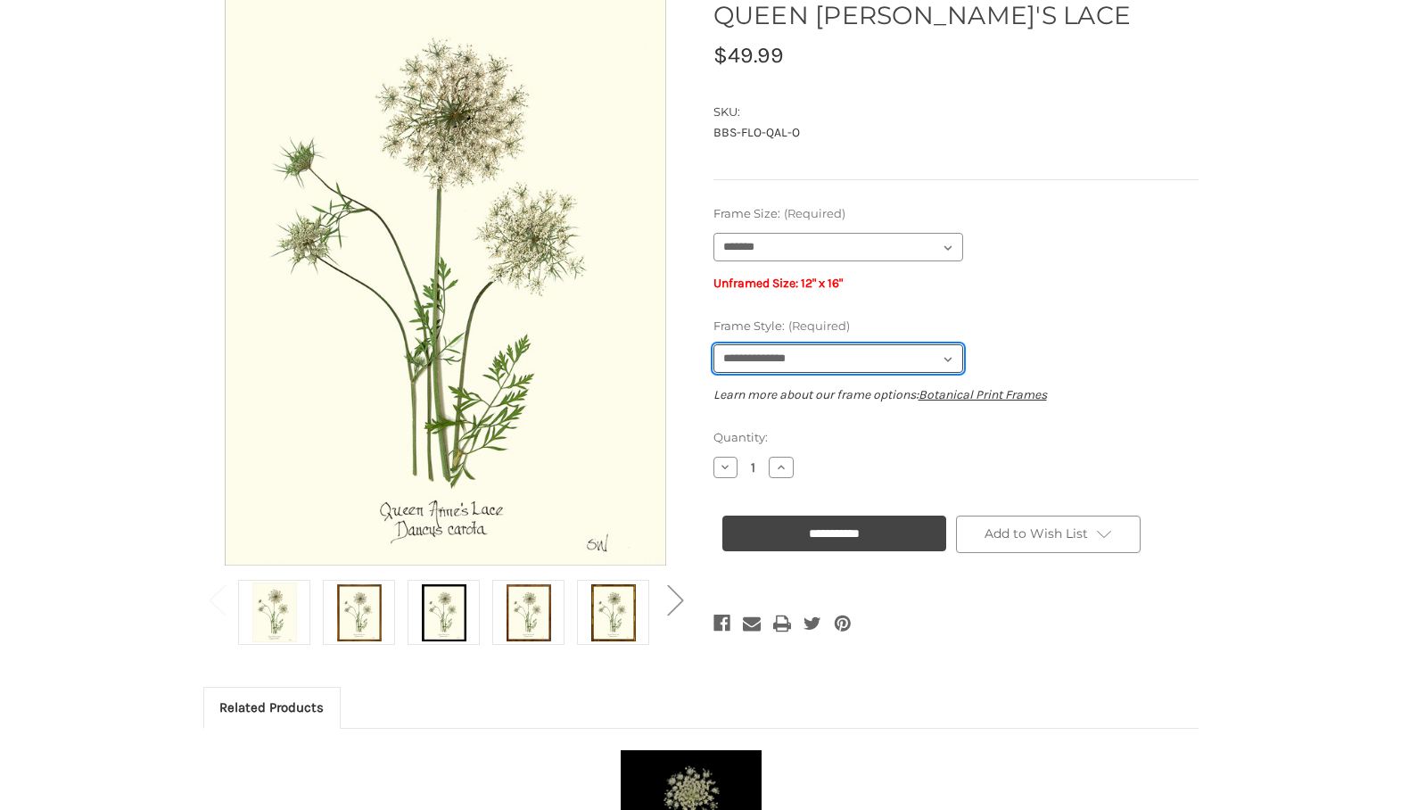
select select "****"
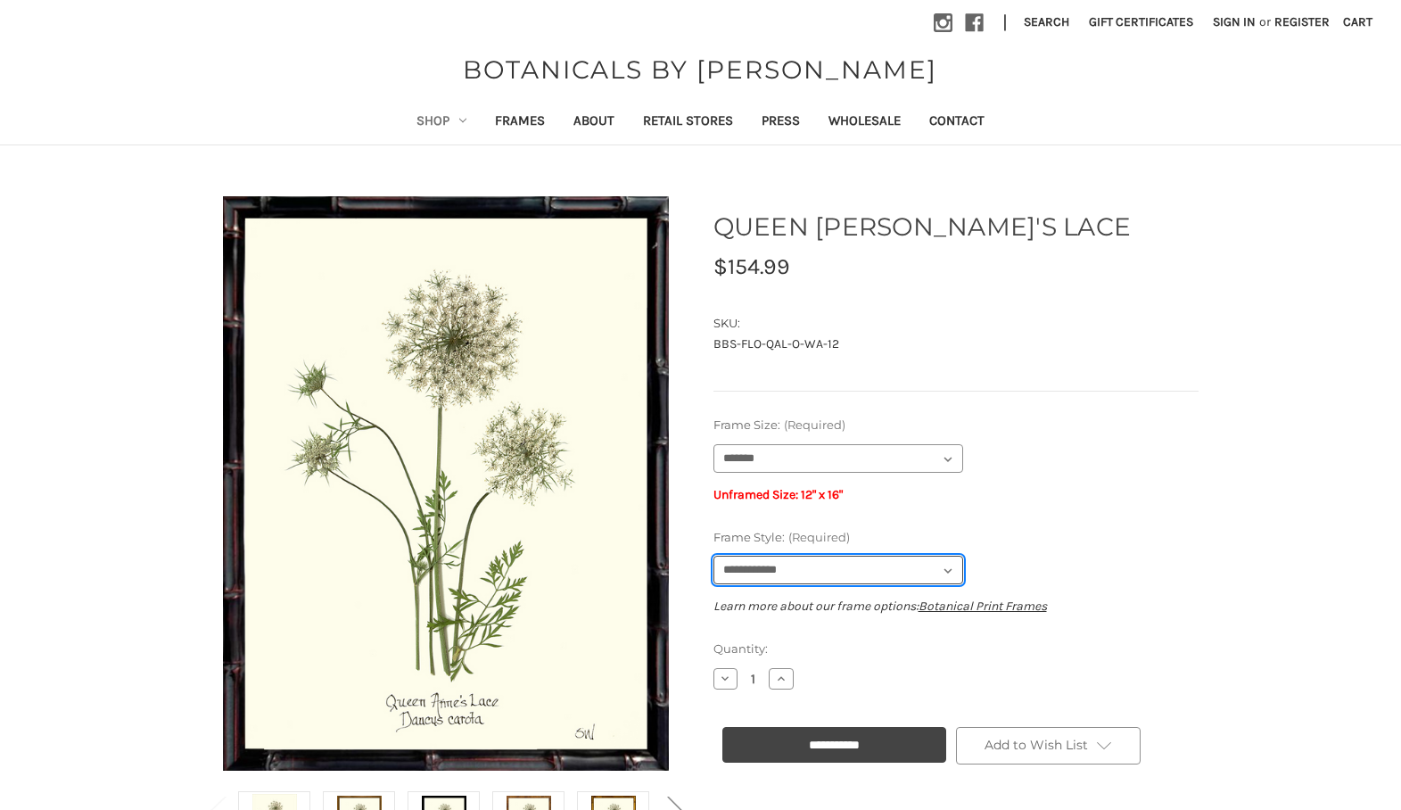
scroll to position [0, 0]
click at [576, 119] on link "About" at bounding box center [594, 123] width 70 height 44
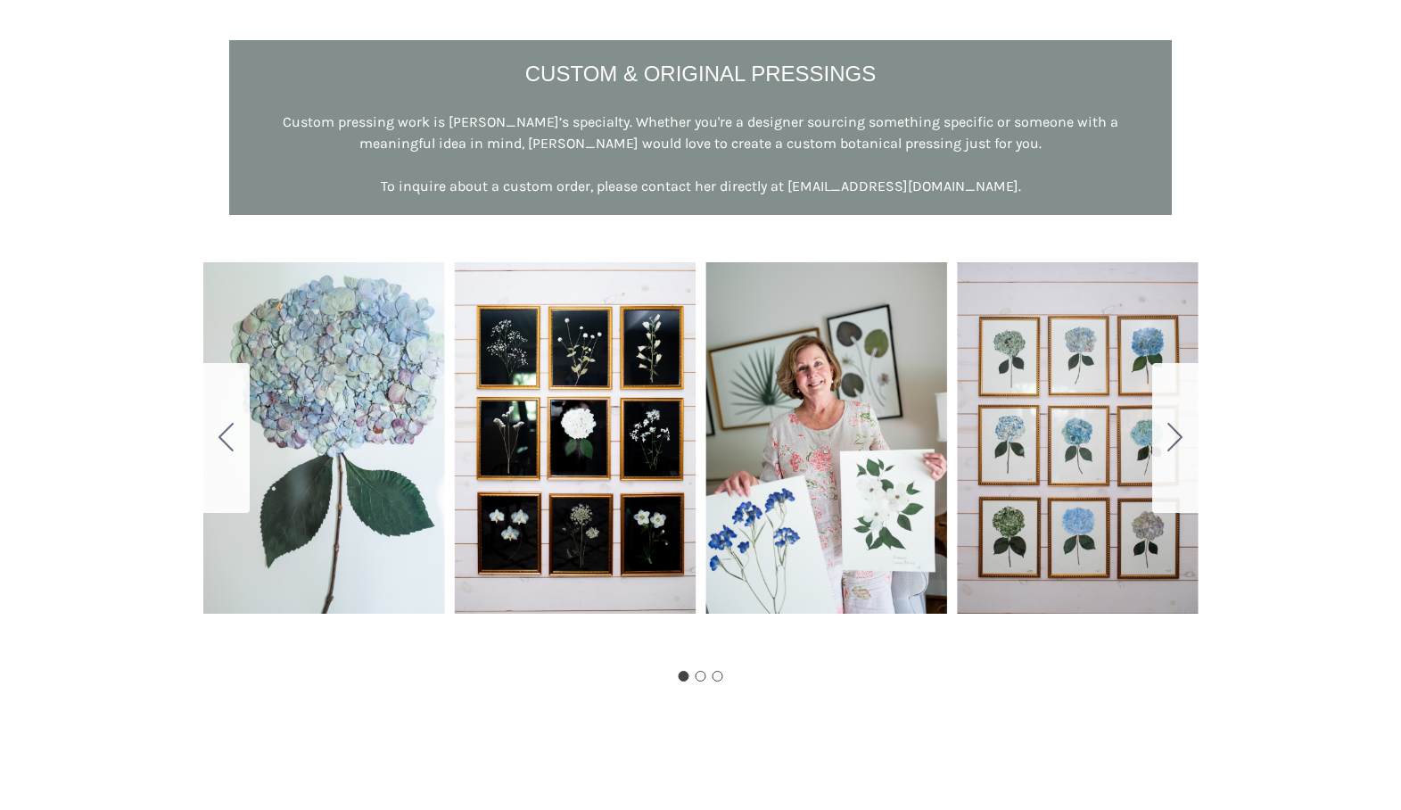
scroll to position [937, 0]
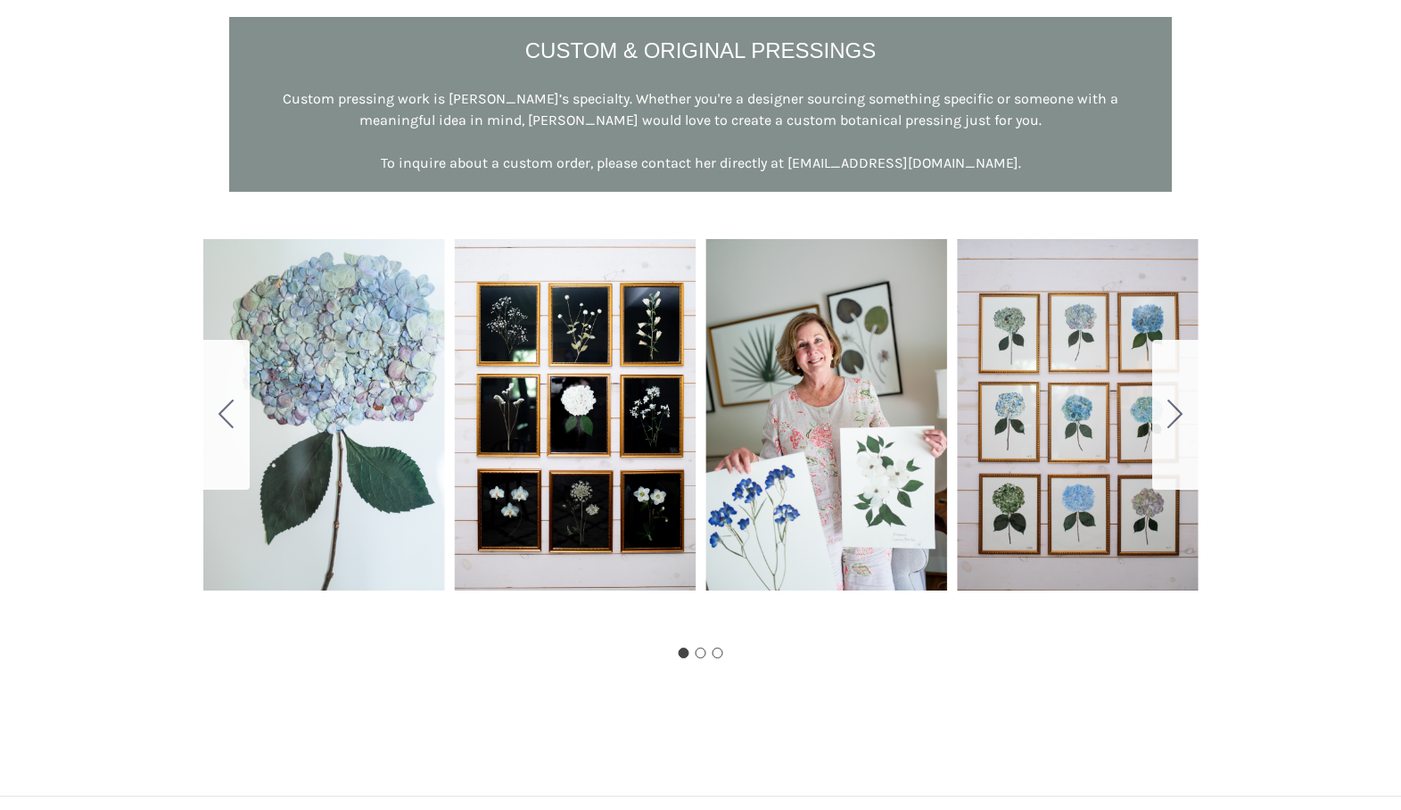
click at [1199, 426] on div "Carousel Title Add a description for your carousel slide. You can use this to p…" at bounding box center [701, 428] width 1014 height 473
click at [1193, 424] on button "Go to slide 2" at bounding box center [1175, 415] width 46 height 150
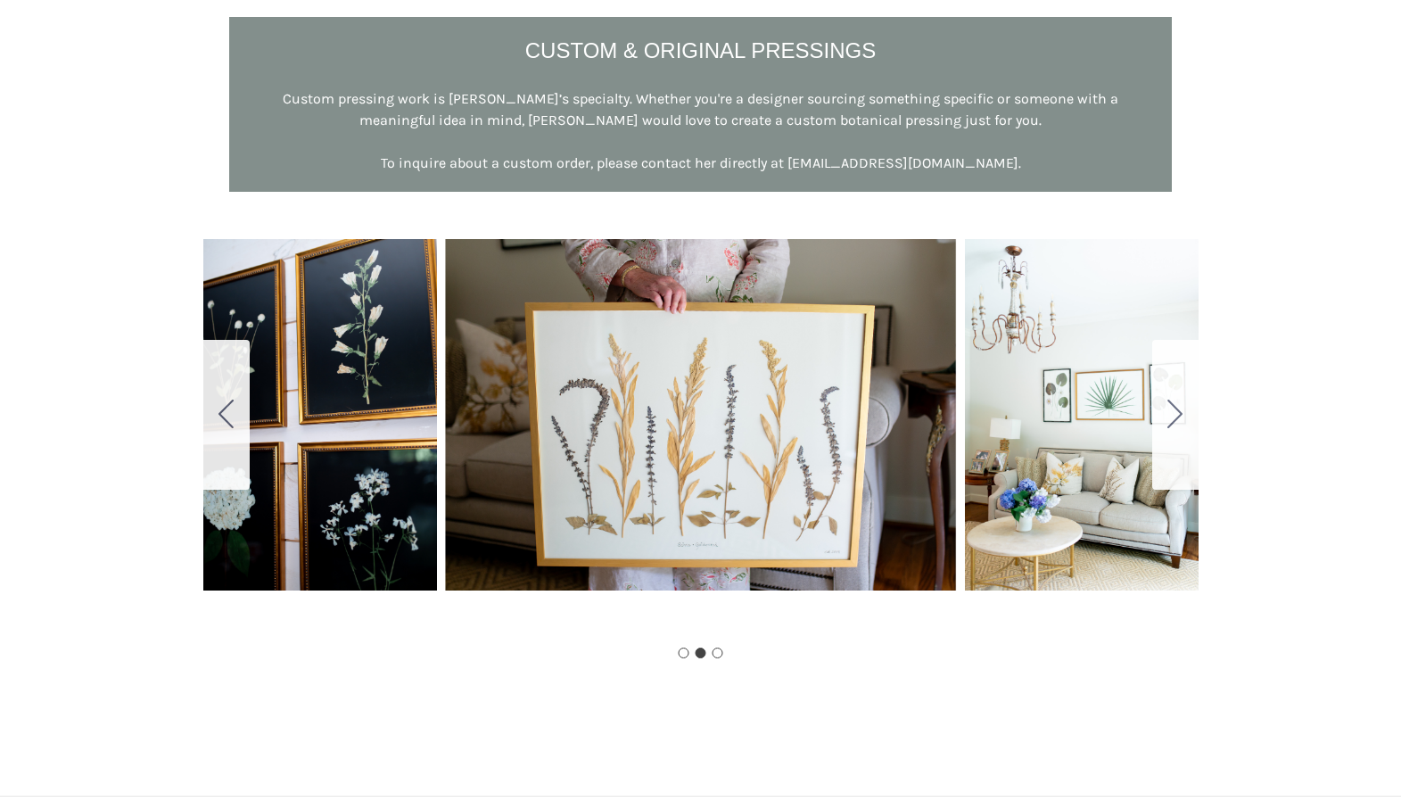
click at [1191, 424] on button "Go to slide 3" at bounding box center [1175, 415] width 46 height 150
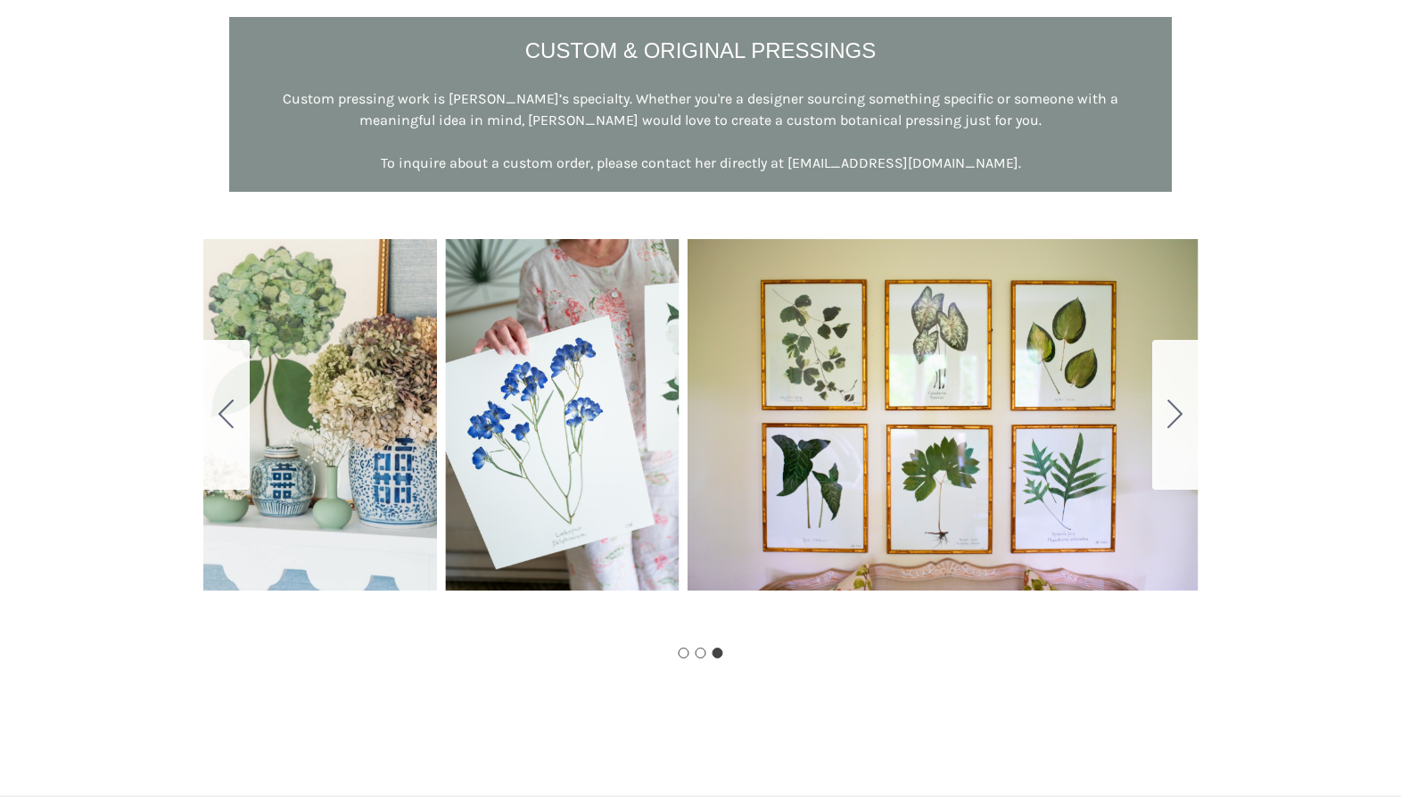
click at [1191, 424] on button "Go to slide 1" at bounding box center [1175, 415] width 46 height 150
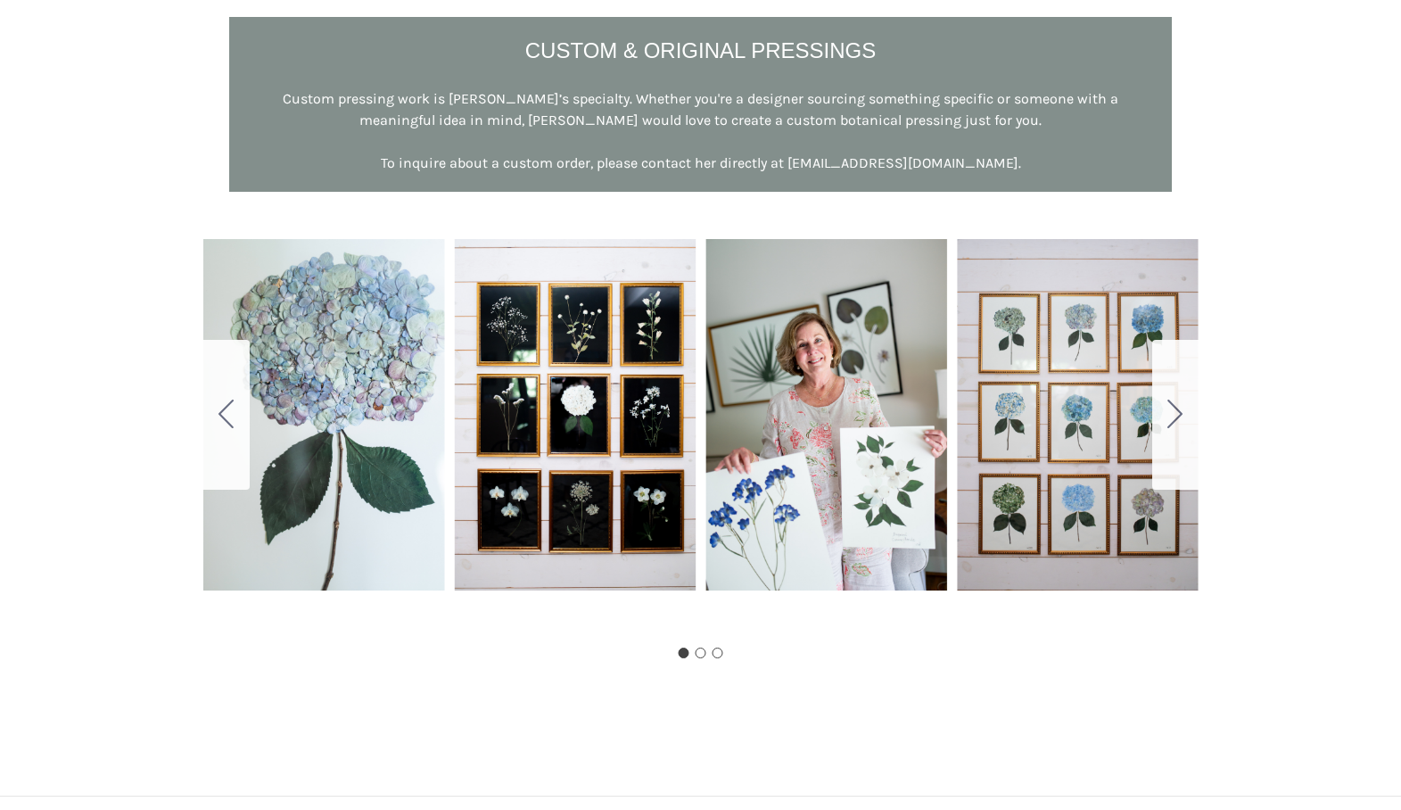
click at [1191, 424] on button "Go to slide 2" at bounding box center [1175, 415] width 46 height 150
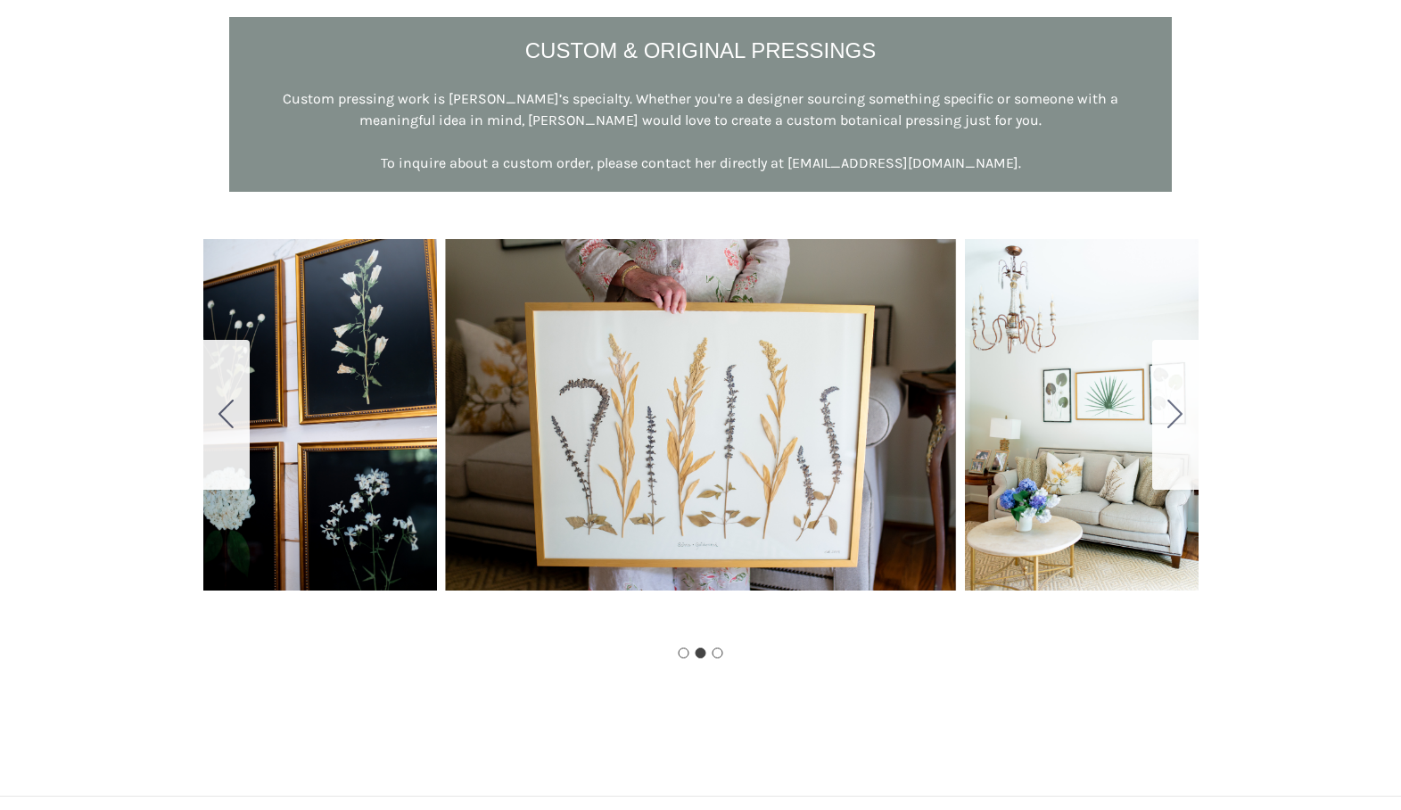
click at [1173, 407] on icon "Go to slide 3" at bounding box center [1174, 413] width 15 height 29
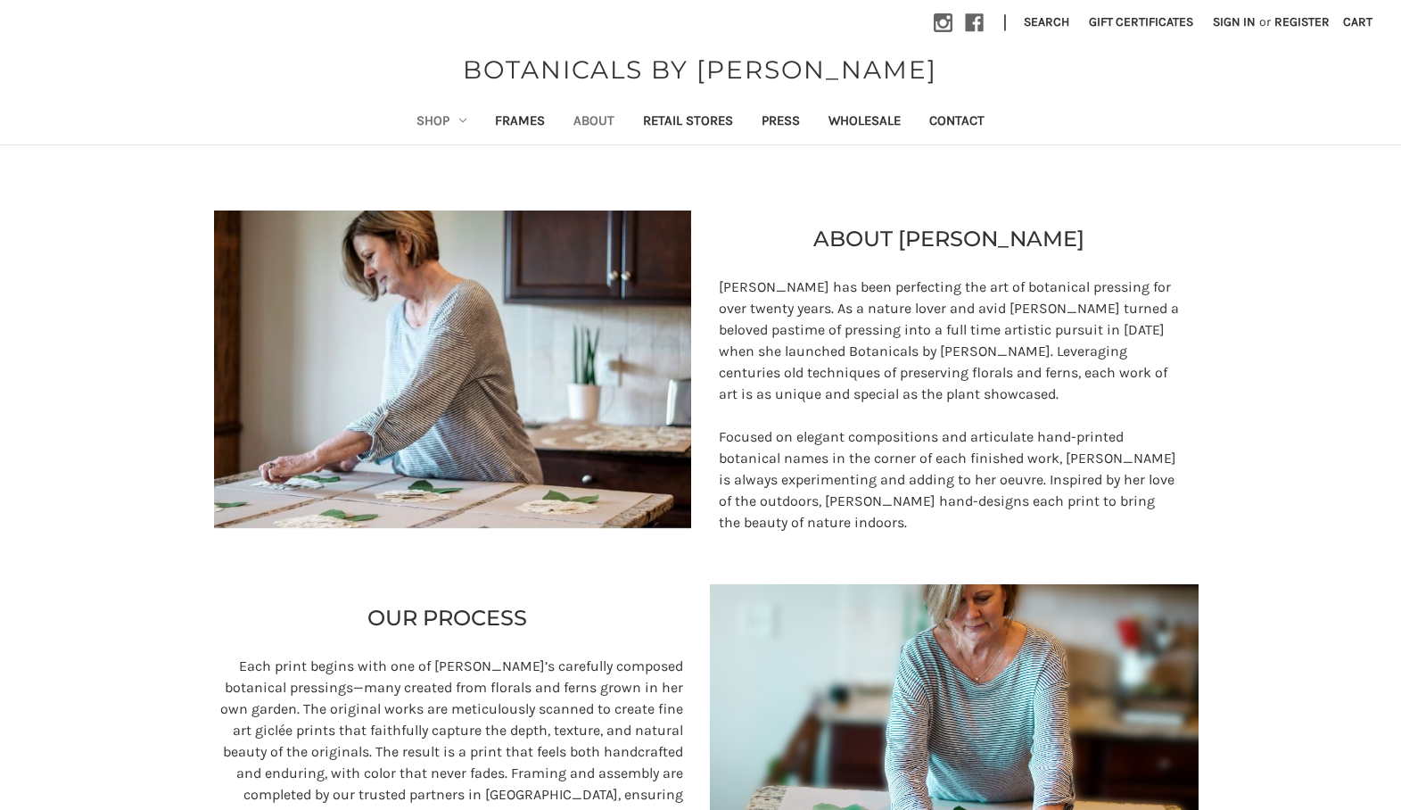
scroll to position [0, 0]
click at [434, 119] on link "Shop" at bounding box center [441, 123] width 78 height 44
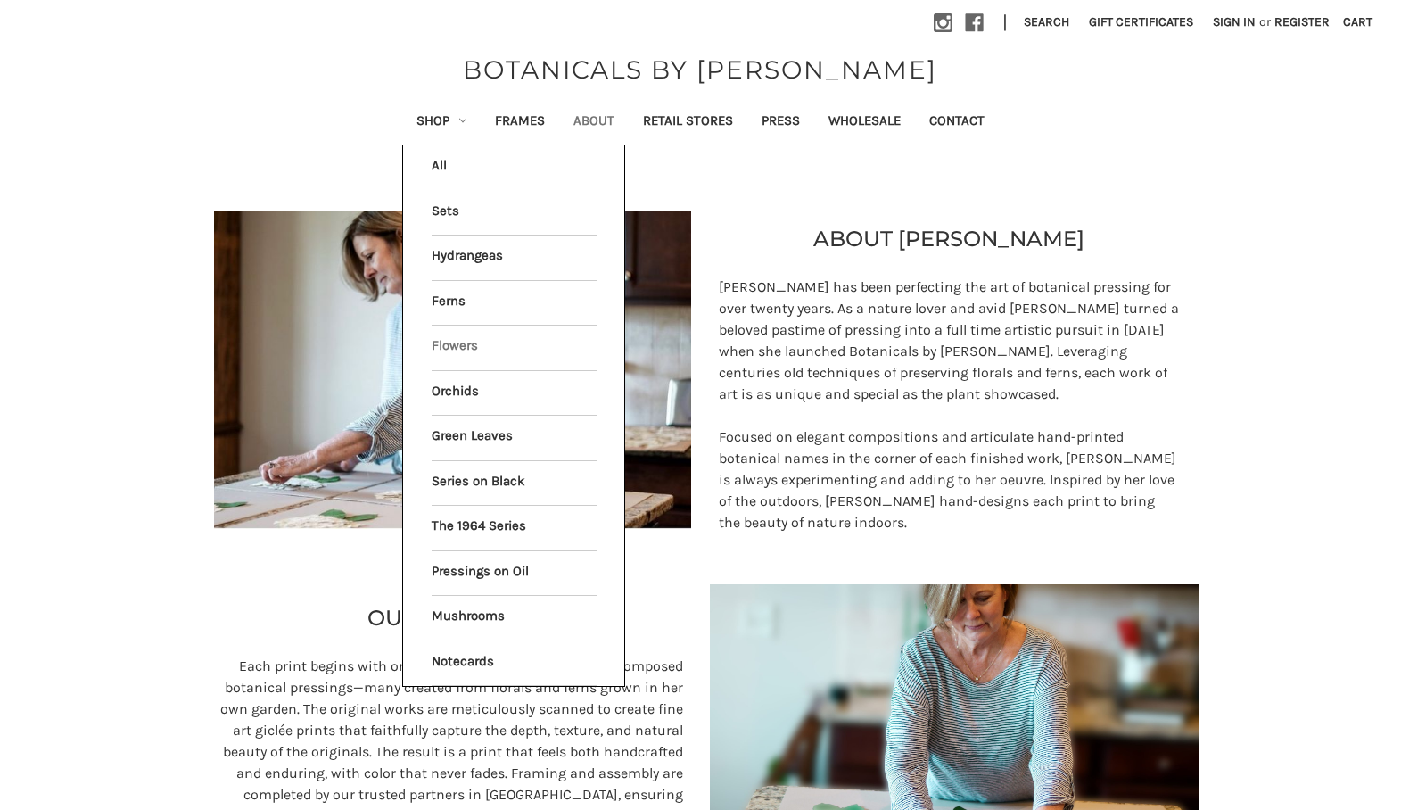
click at [450, 341] on link "Flowers" at bounding box center [514, 347] width 165 height 45
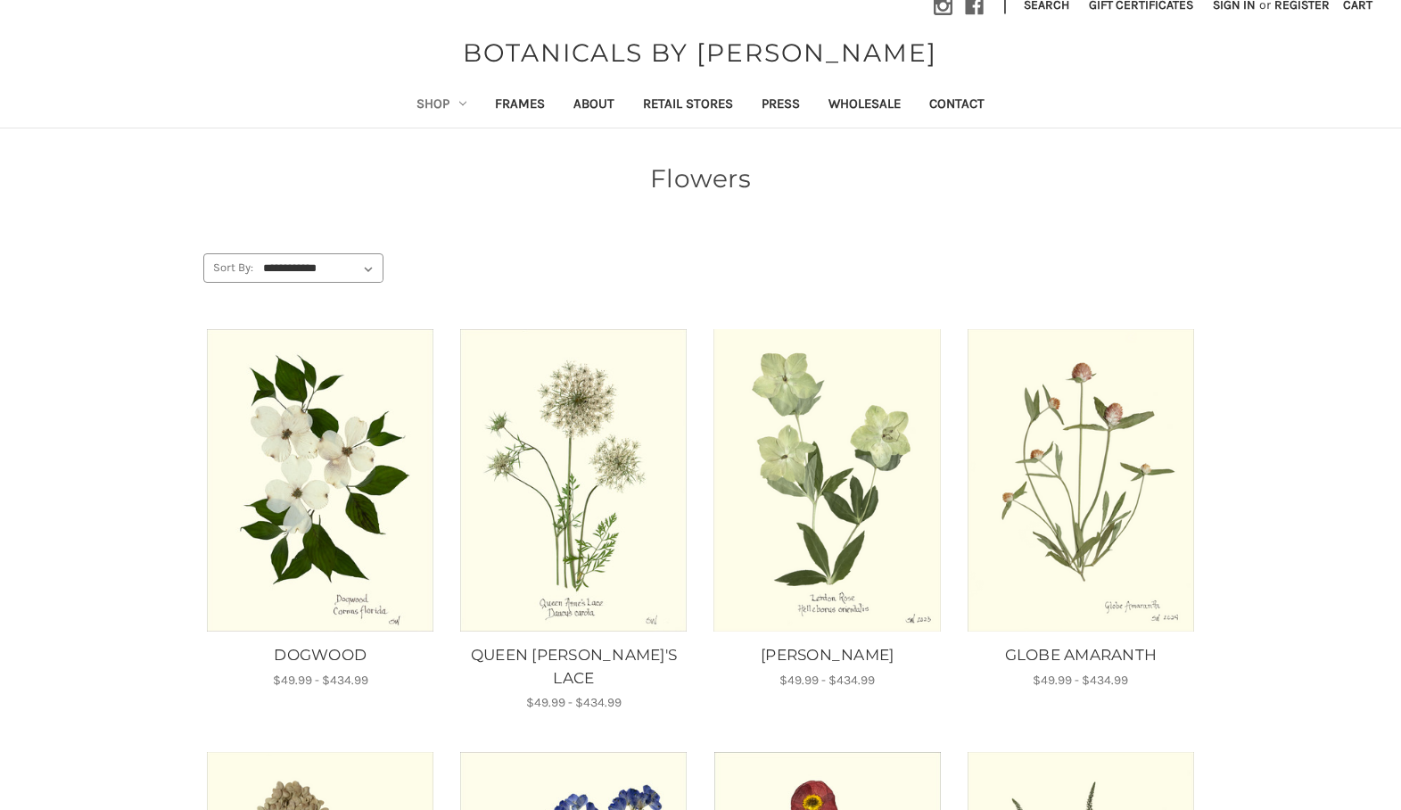
scroll to position [20, 0]
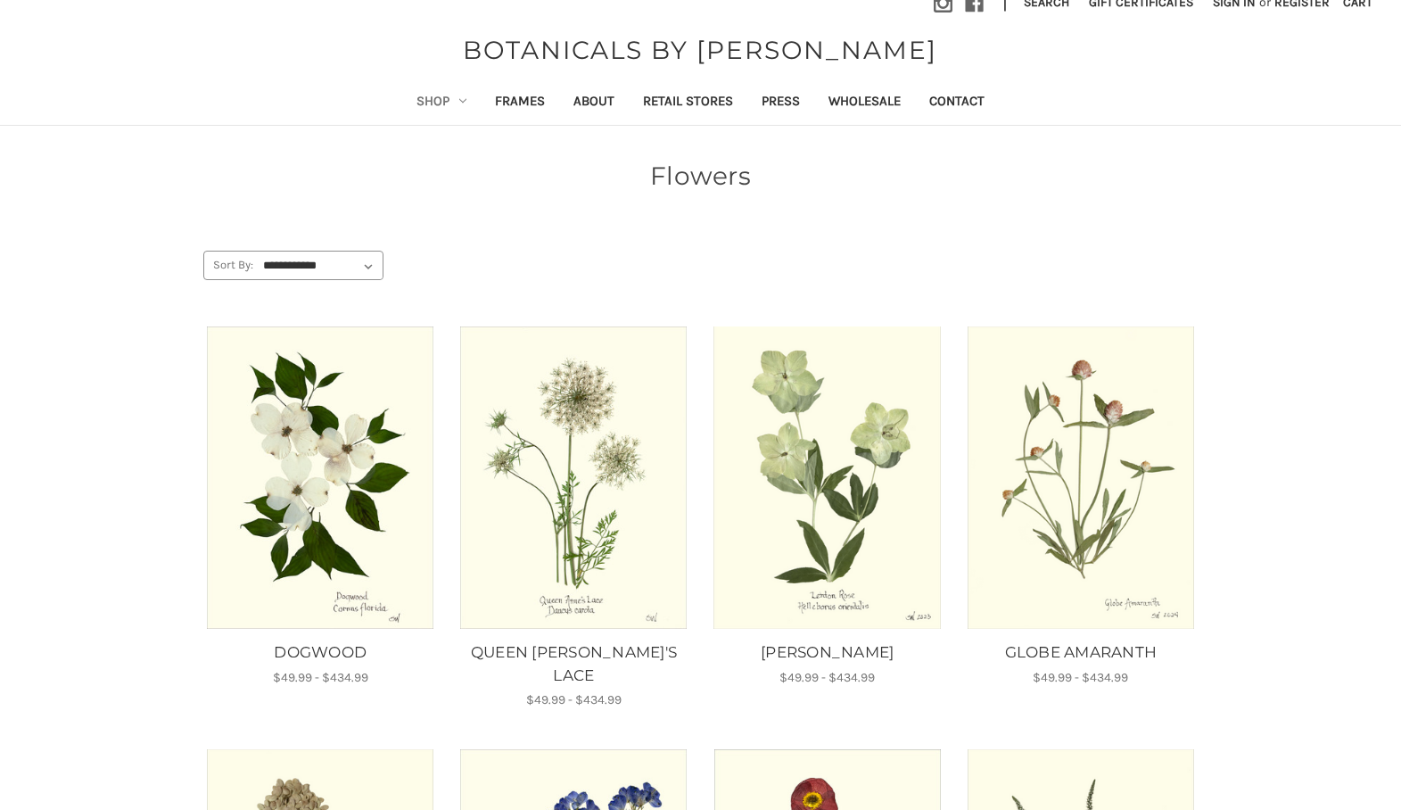
click at [436, 94] on link "Shop" at bounding box center [441, 103] width 78 height 44
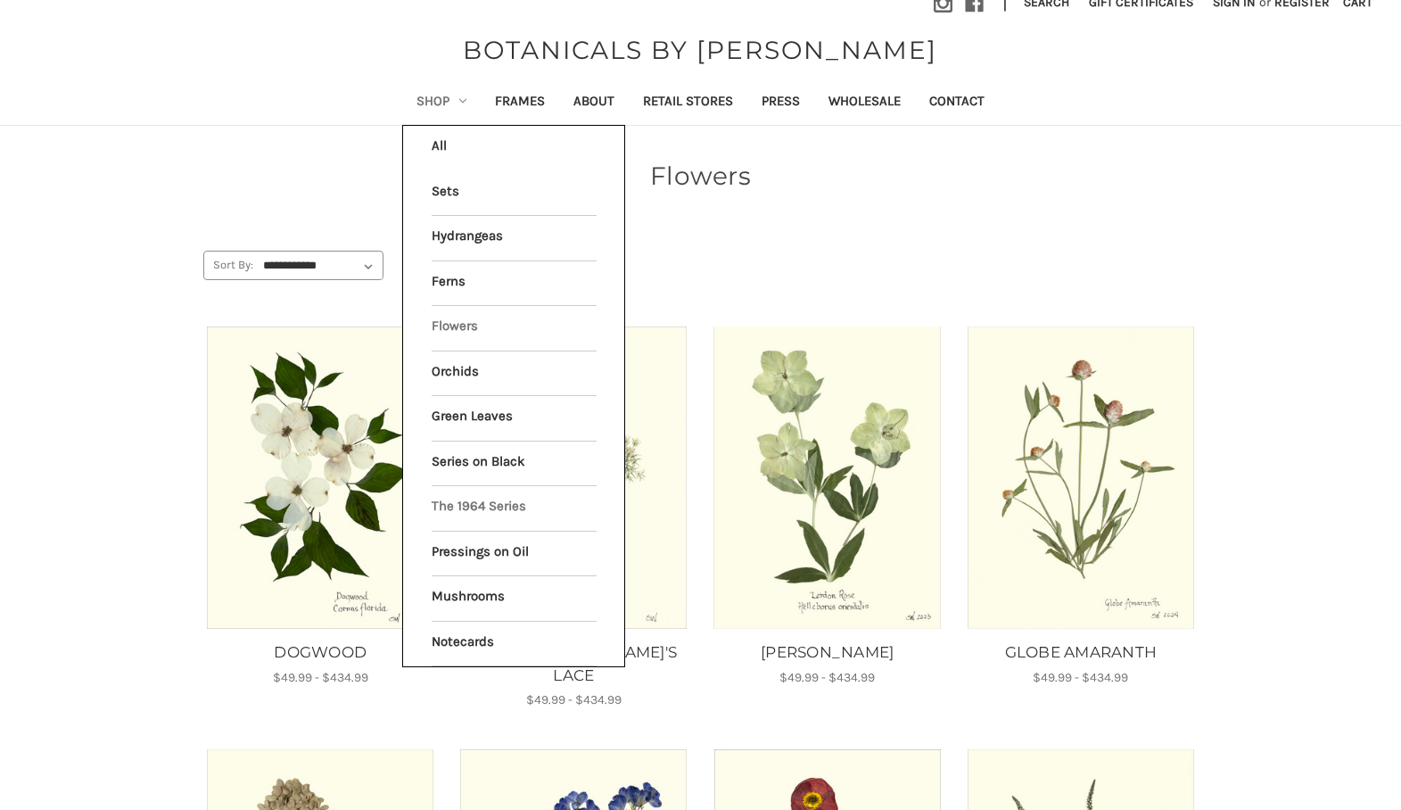
click at [467, 490] on link "The 1964 Series" at bounding box center [514, 508] width 165 height 45
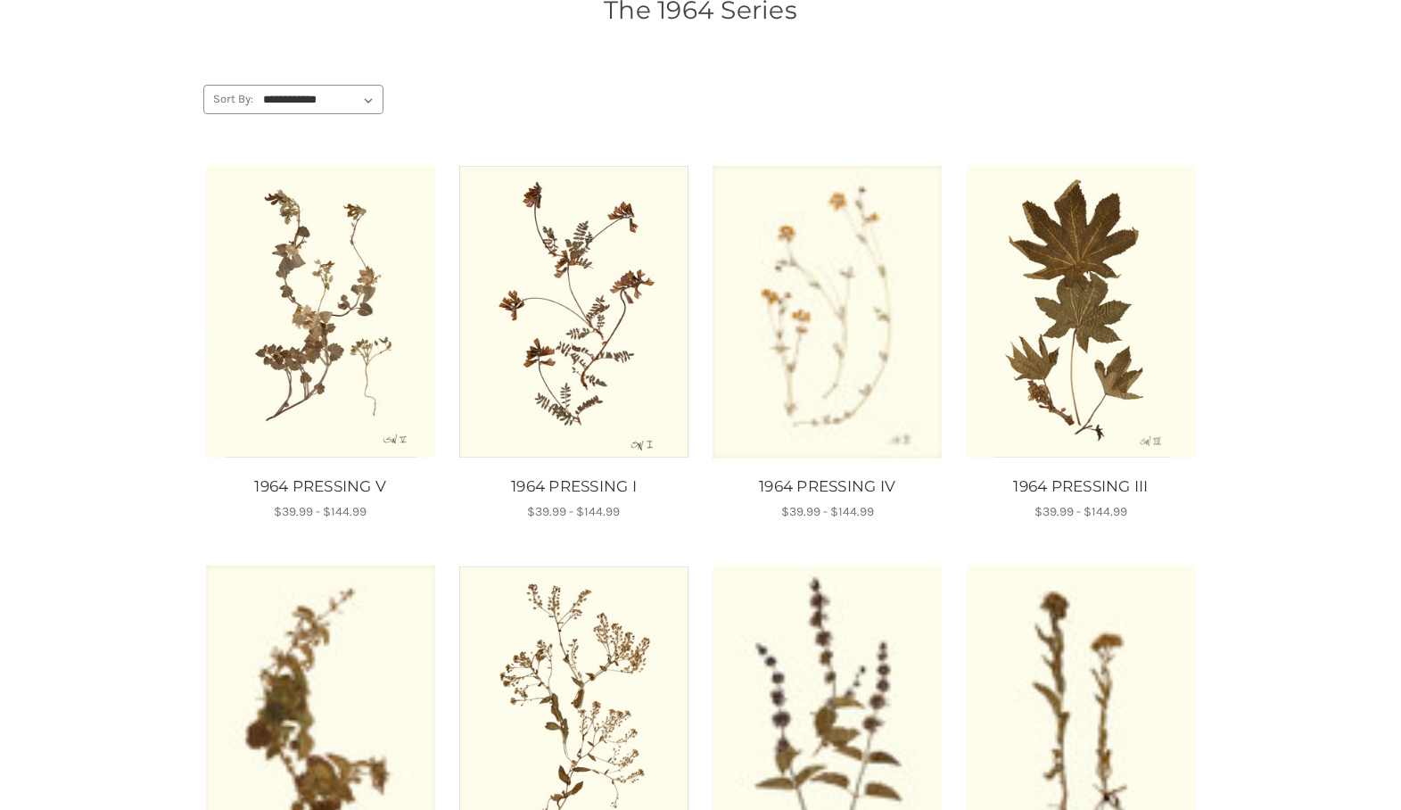
scroll to position [184, 0]
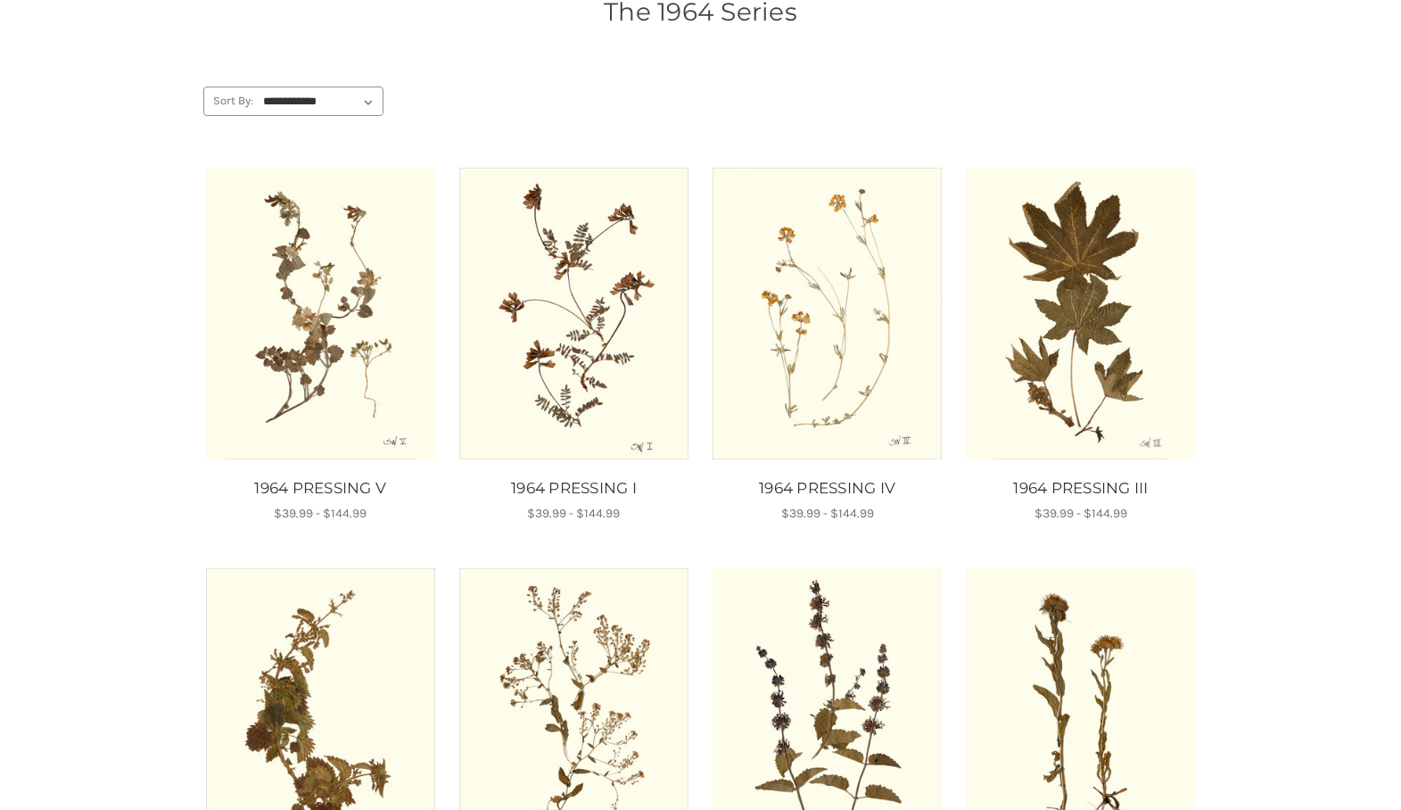
click at [344, 295] on img "1964 PRESSING V, Price range from $39.99 to $144.99\a\a" at bounding box center [320, 314] width 229 height 292
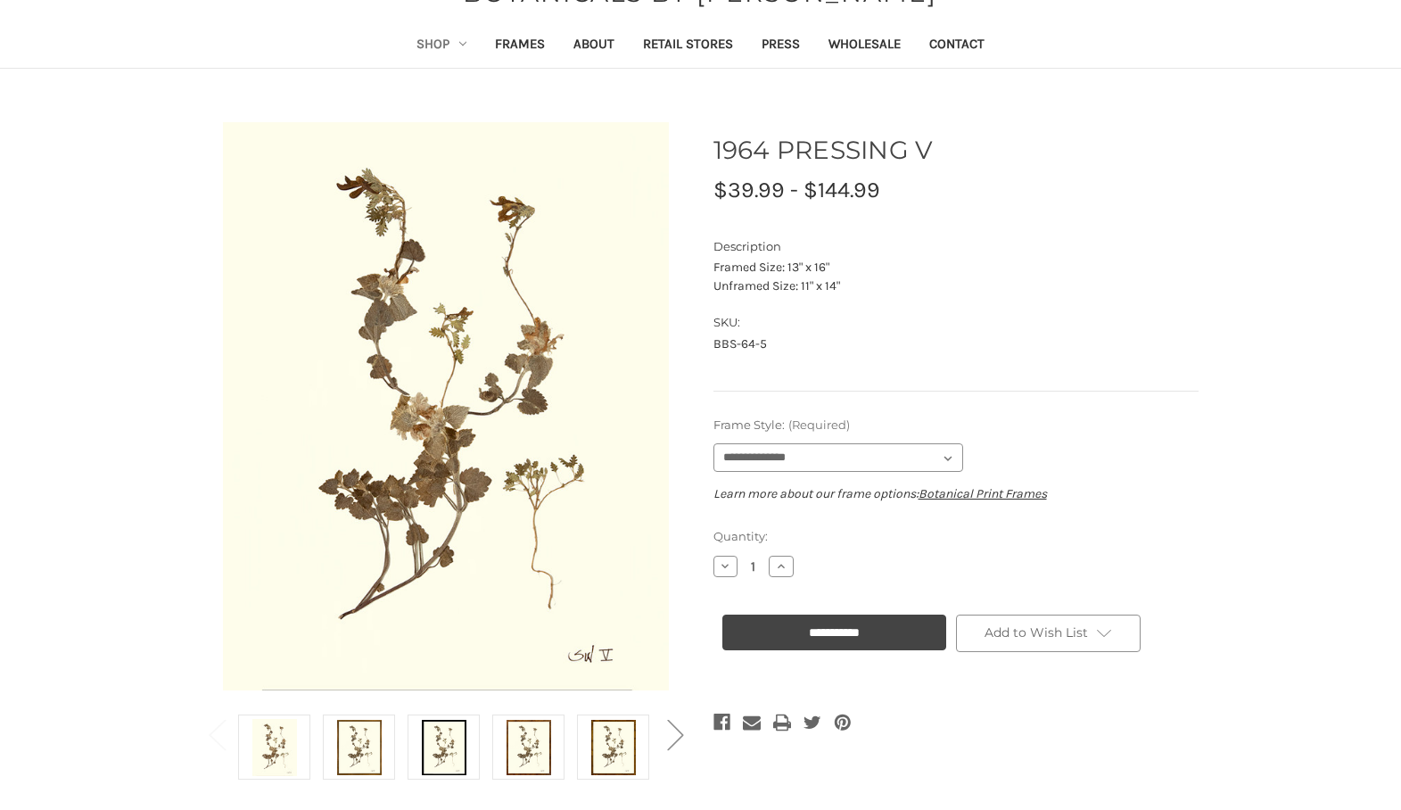
scroll to position [83, 0]
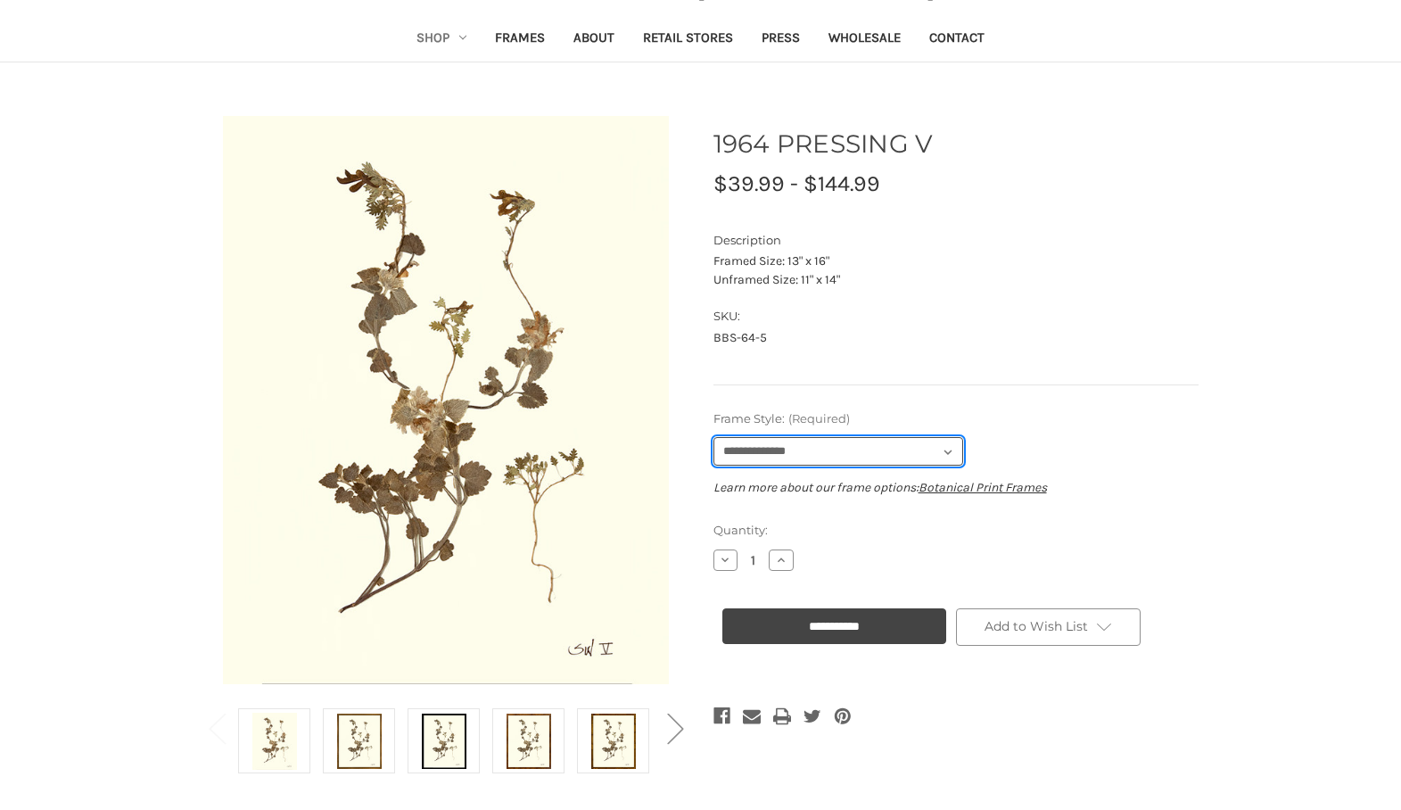
select select "****"
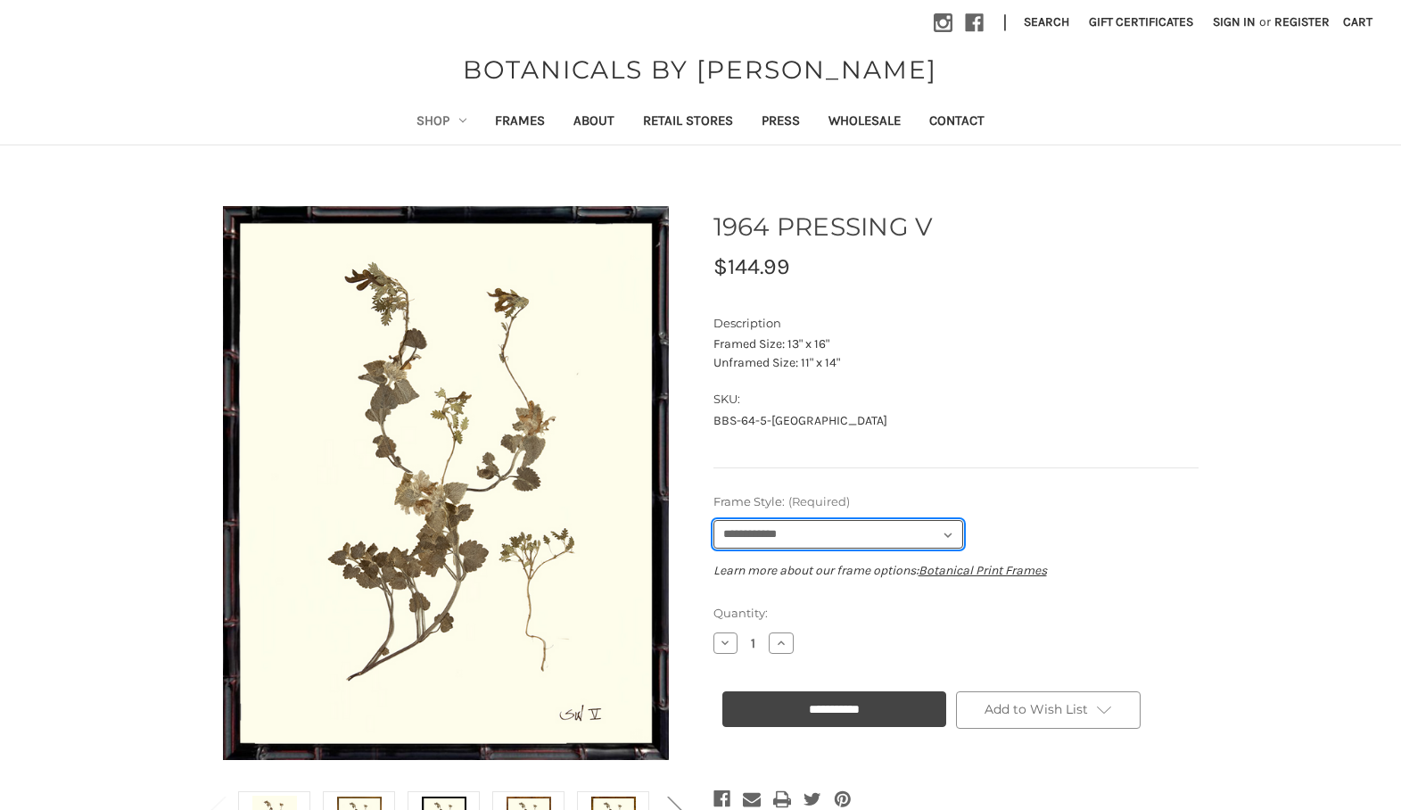
scroll to position [0, 0]
click at [449, 123] on link "Shop" at bounding box center [441, 123] width 78 height 44
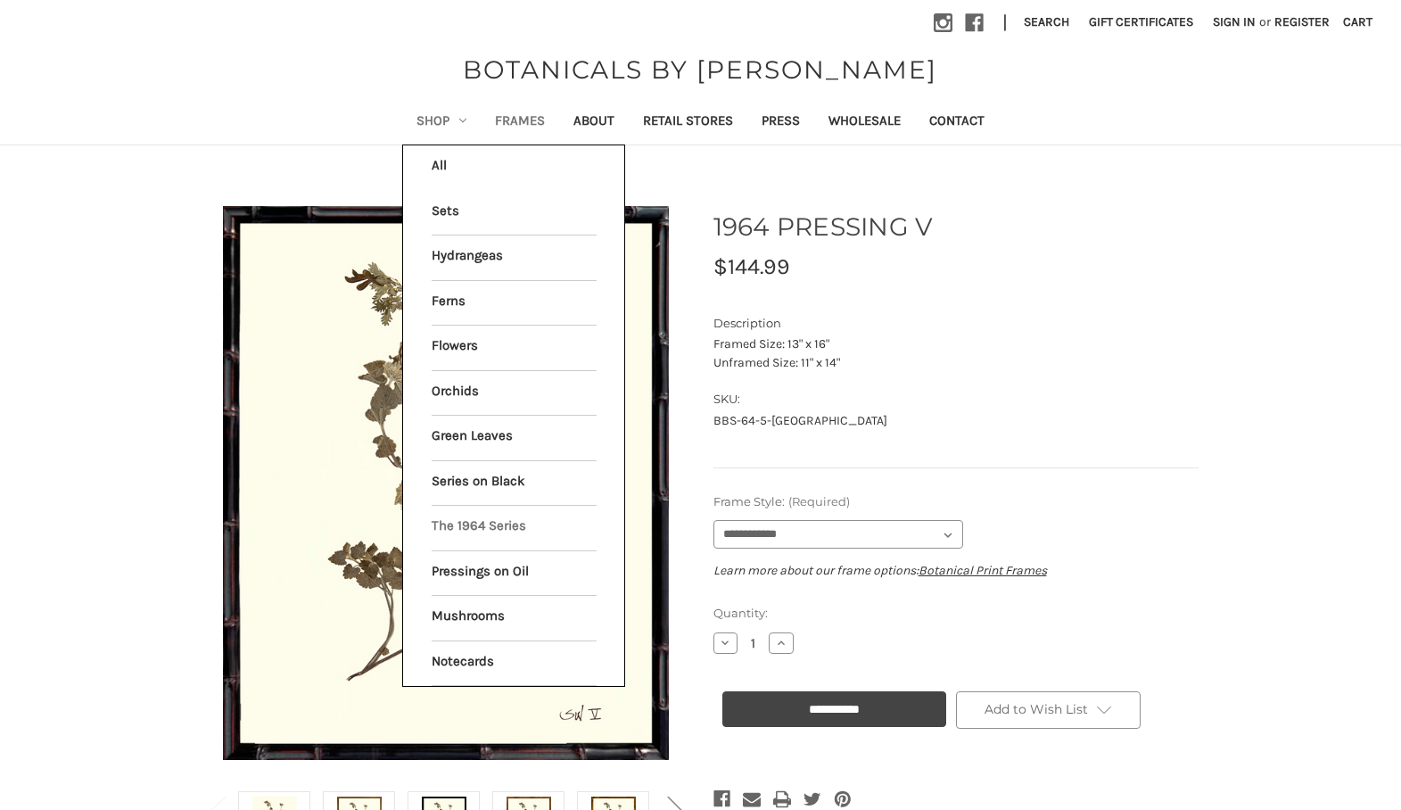
click at [503, 119] on link "Frames" at bounding box center [520, 123] width 78 height 44
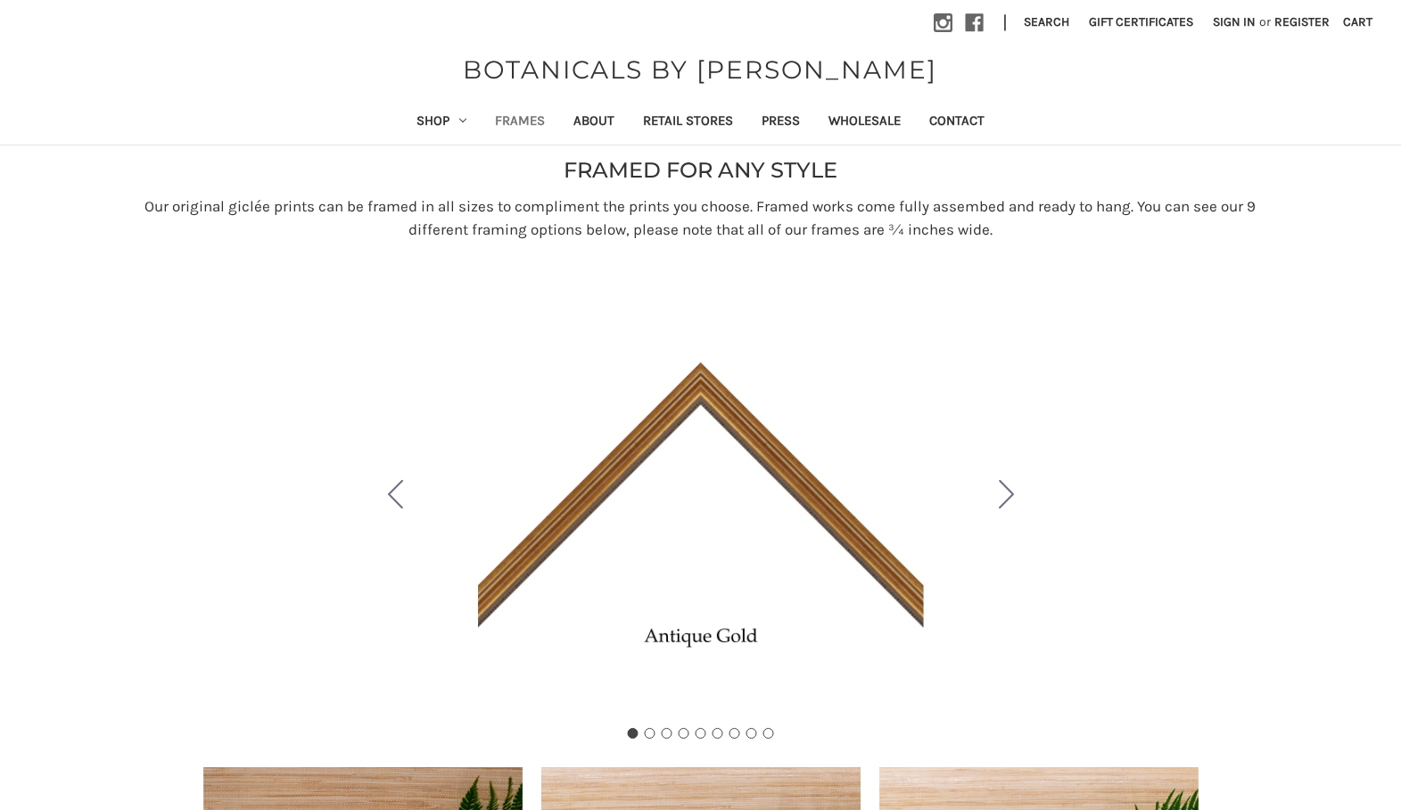
click at [450, 119] on link "Shop" at bounding box center [441, 123] width 78 height 44
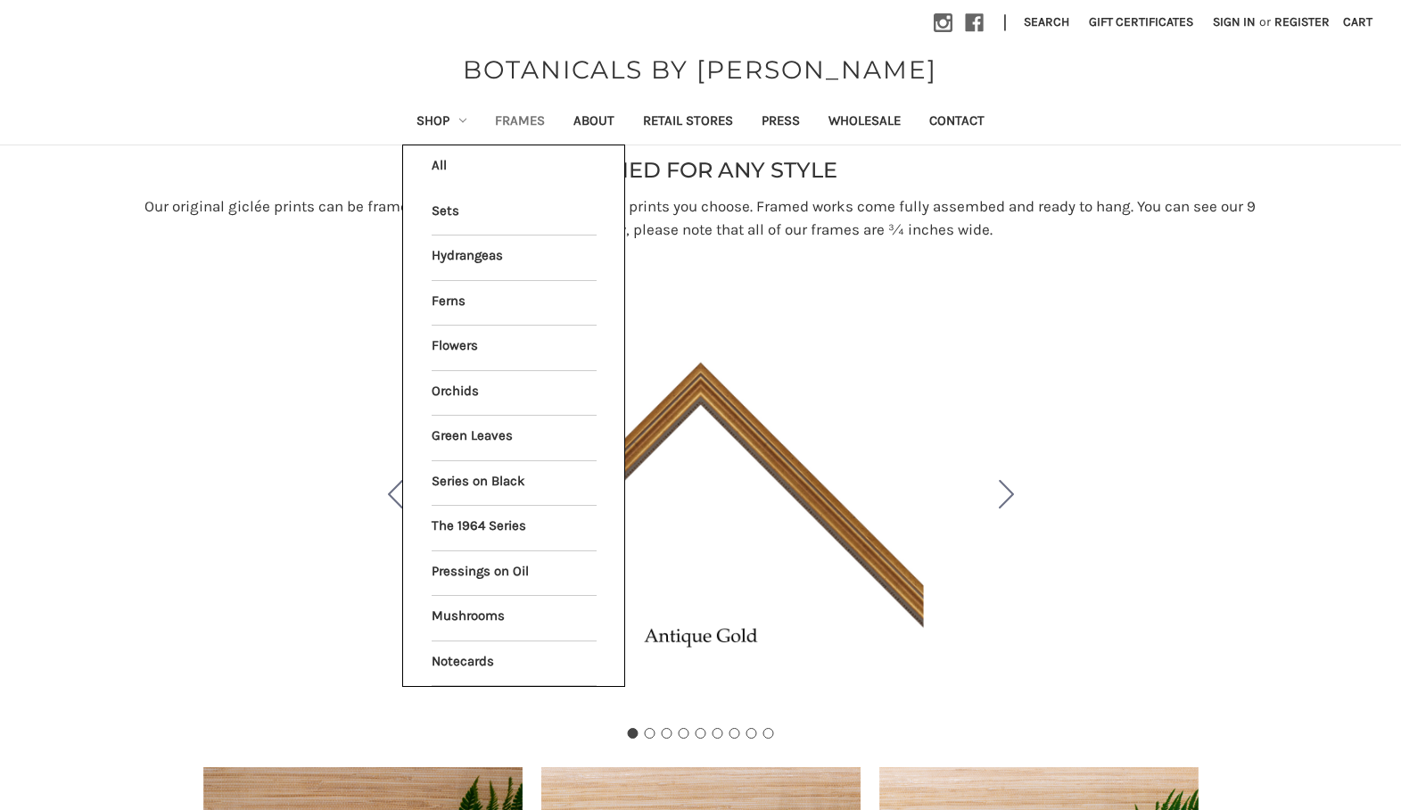
click at [440, 164] on li "All Shop" at bounding box center [514, 167] width 184 height 45
click at [428, 161] on li "All Shop" at bounding box center [514, 167] width 184 height 45
click at [297, 314] on div at bounding box center [278, 508] width 169 height 473
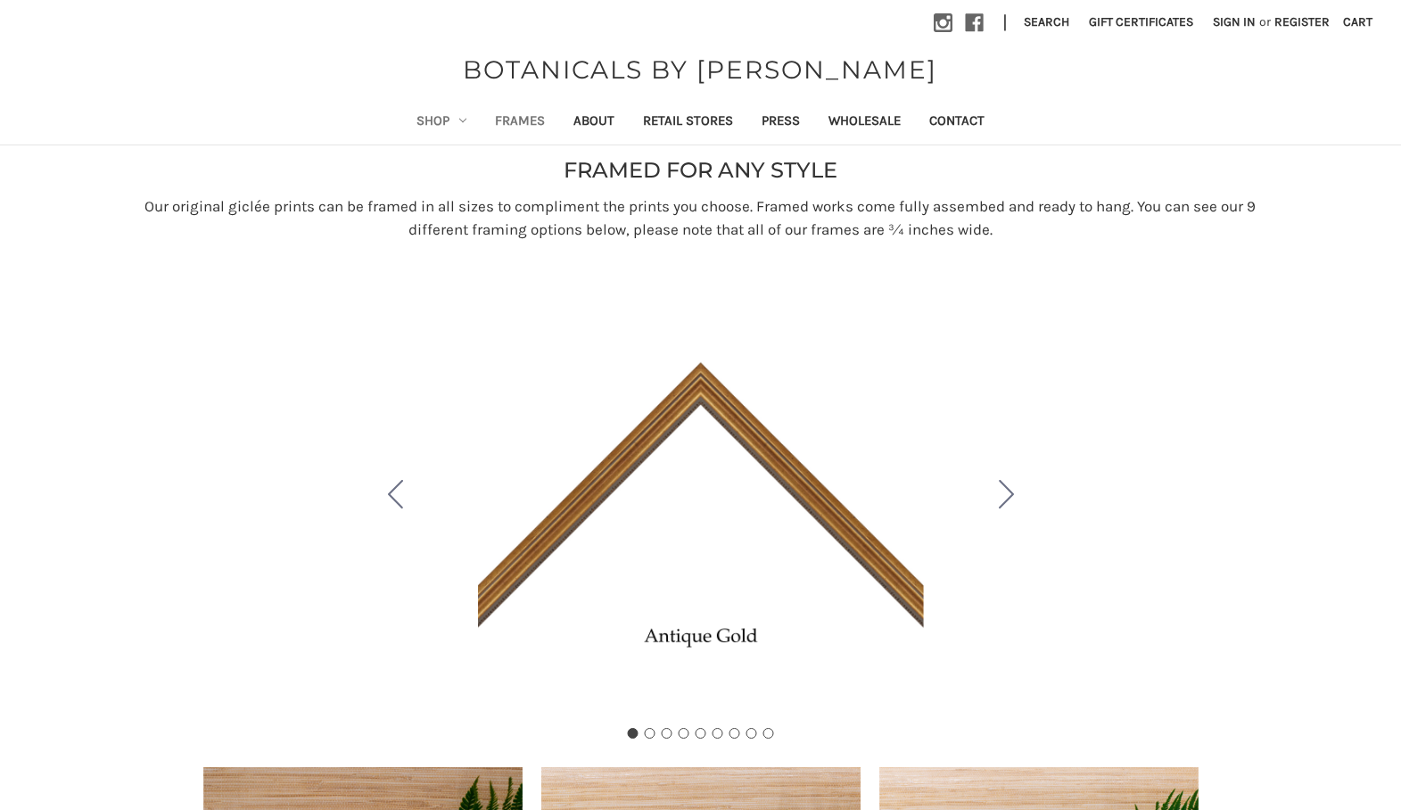
click at [424, 125] on link "Shop" at bounding box center [441, 123] width 78 height 44
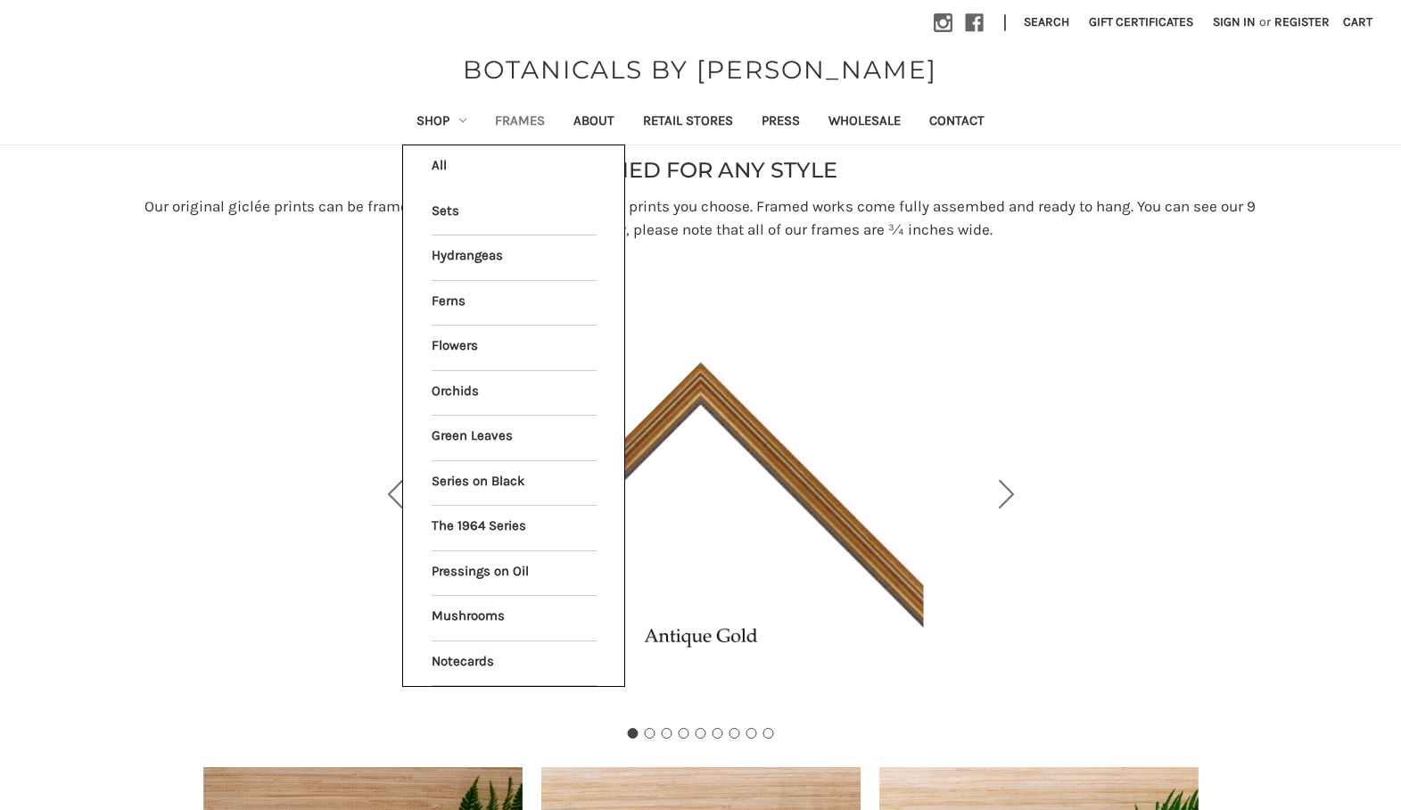
click at [432, 162] on li "All Shop" at bounding box center [514, 167] width 184 height 45
click at [432, 166] on li "All Shop" at bounding box center [514, 167] width 184 height 45
click at [435, 164] on li "All Shop" at bounding box center [514, 167] width 184 height 45
click at [445, 346] on link "Flowers" at bounding box center [514, 347] width 165 height 45
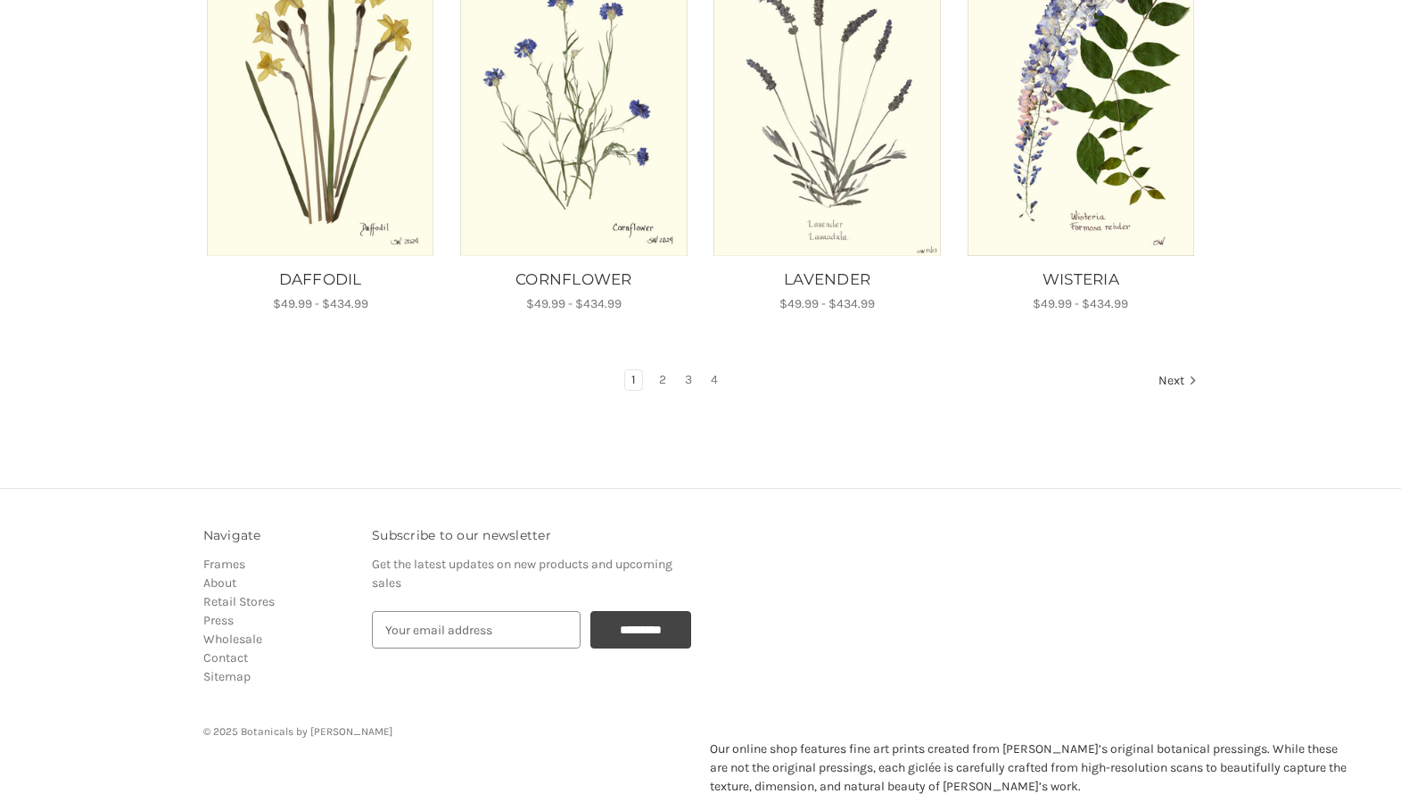
scroll to position [1214, 0]
click at [663, 372] on link "2" at bounding box center [663, 382] width 20 height 20
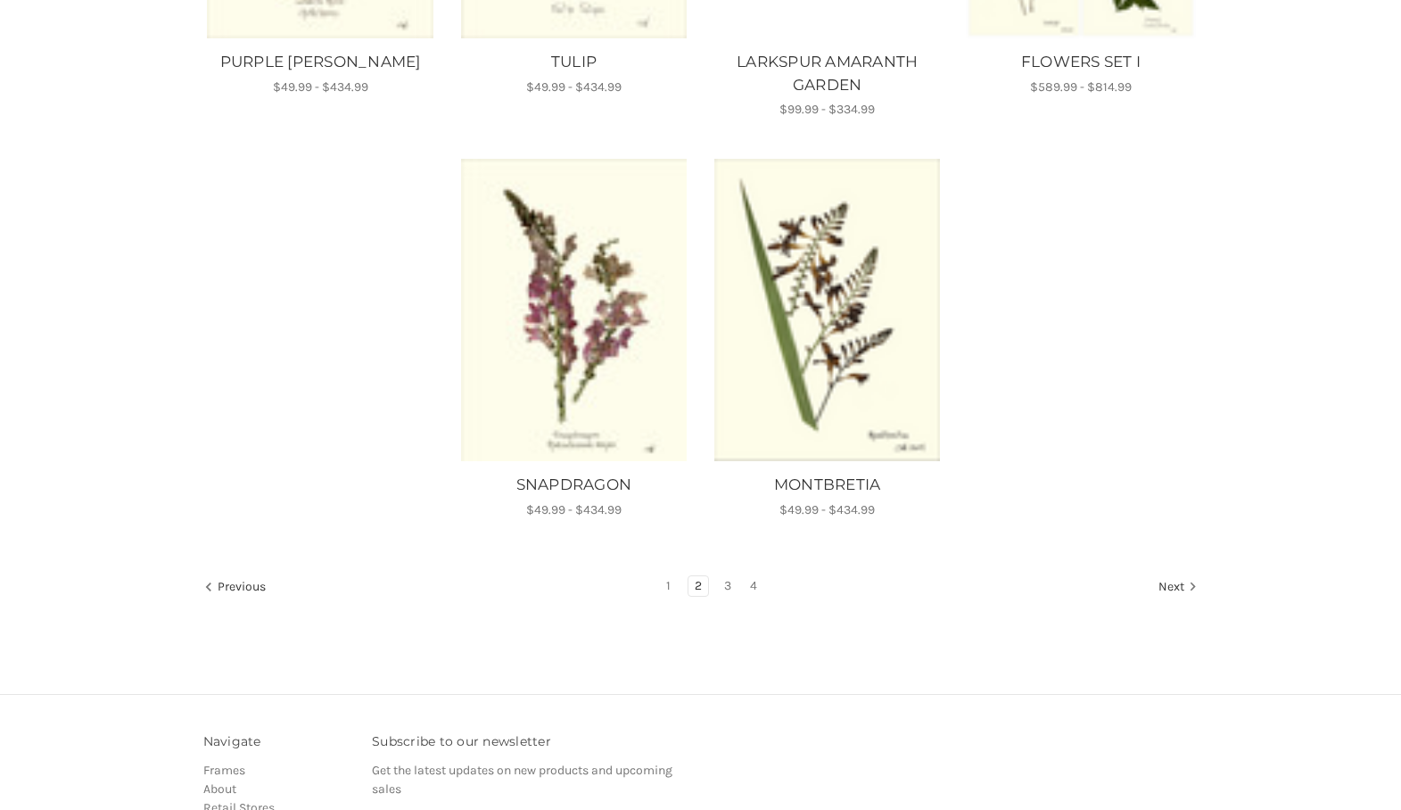
scroll to position [1415, 0]
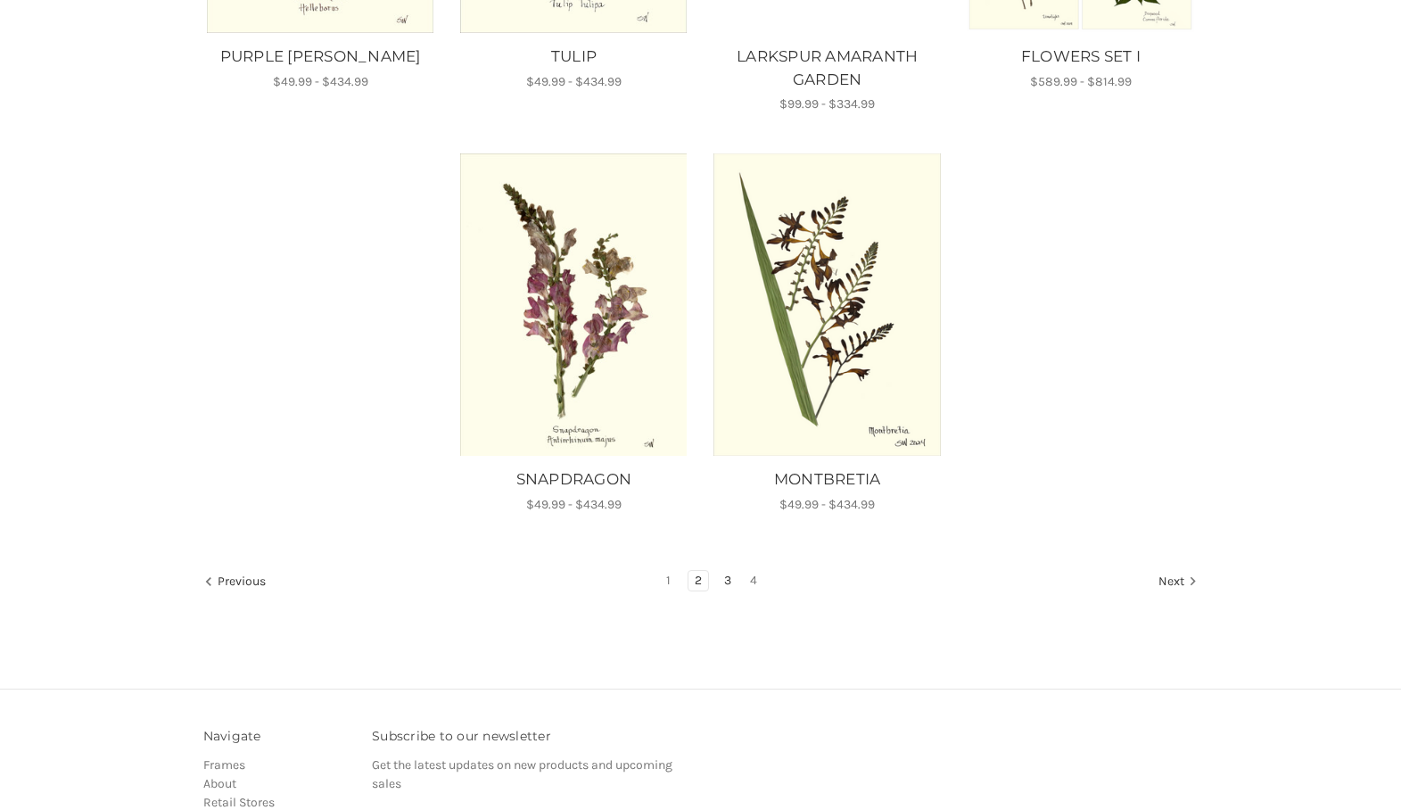
click at [729, 577] on link "3" at bounding box center [728, 581] width 20 height 20
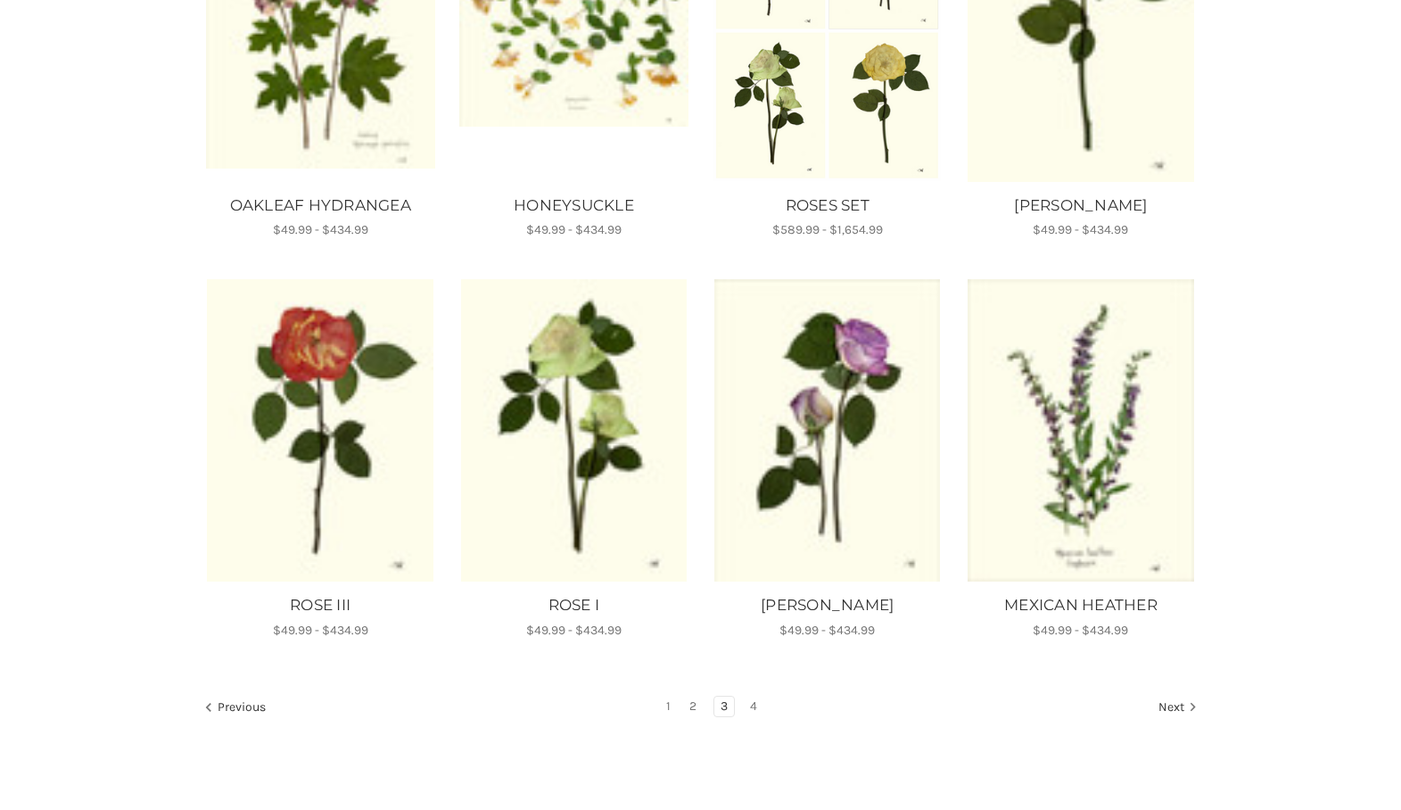
scroll to position [910, 0]
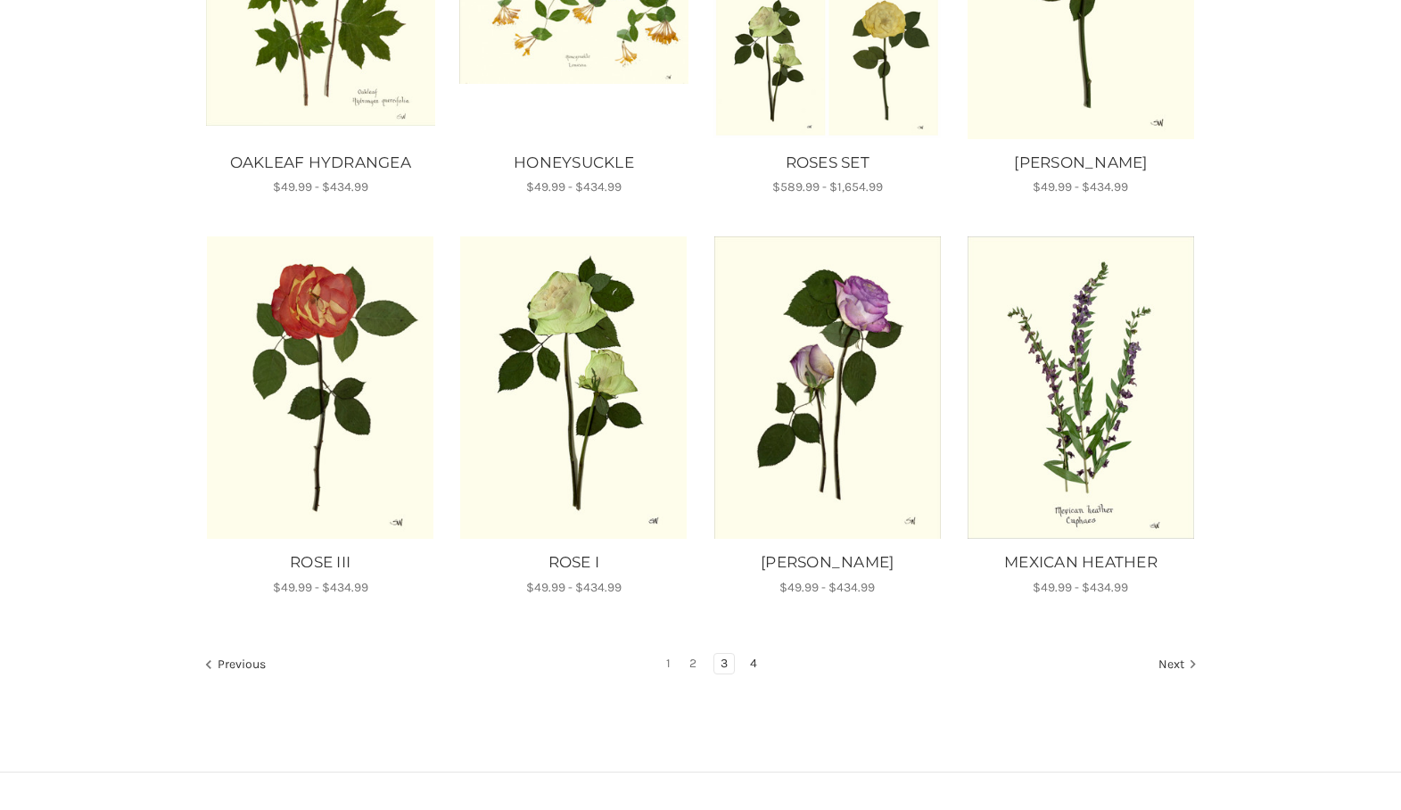
click at [754, 658] on link "4" at bounding box center [754, 664] width 20 height 20
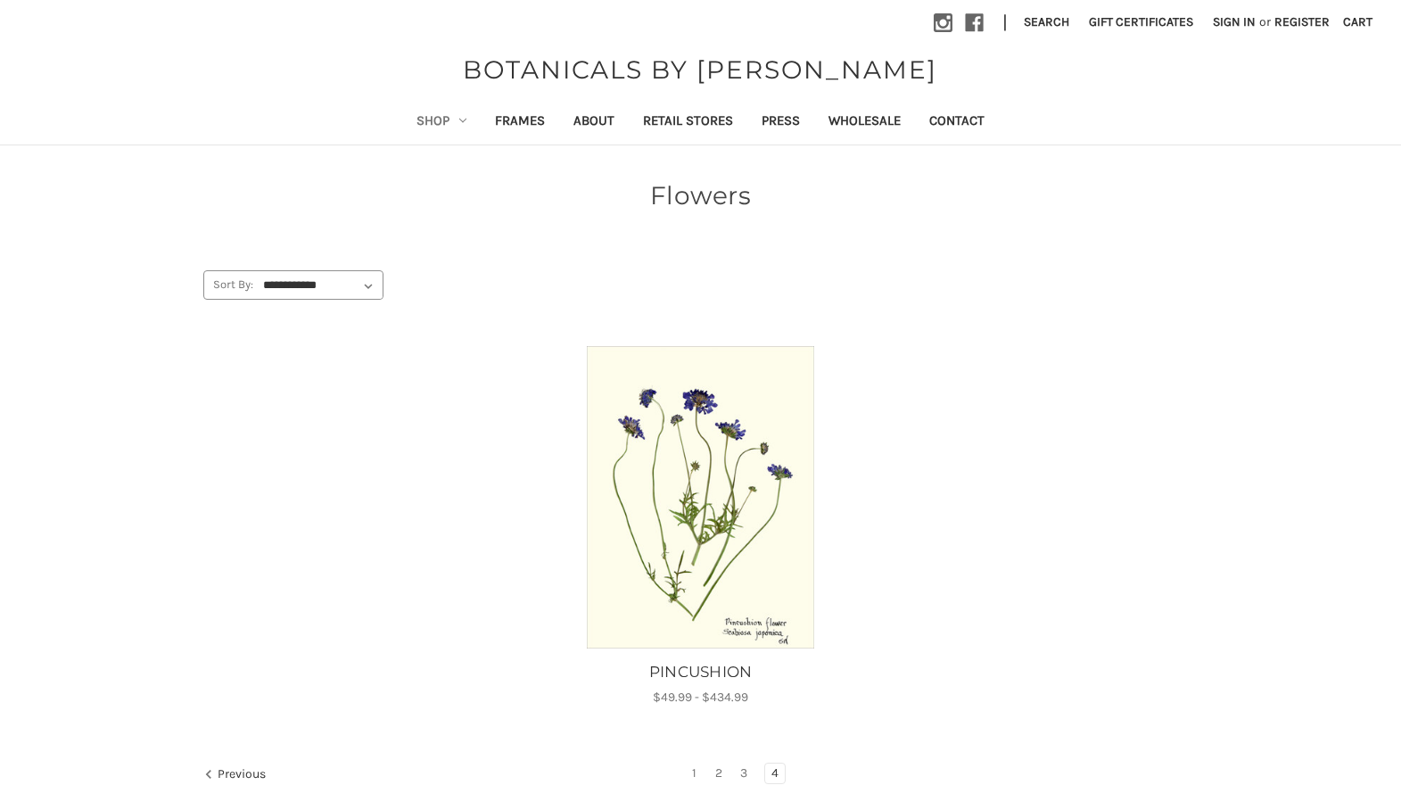
click at [439, 114] on link "Shop" at bounding box center [441, 123] width 78 height 44
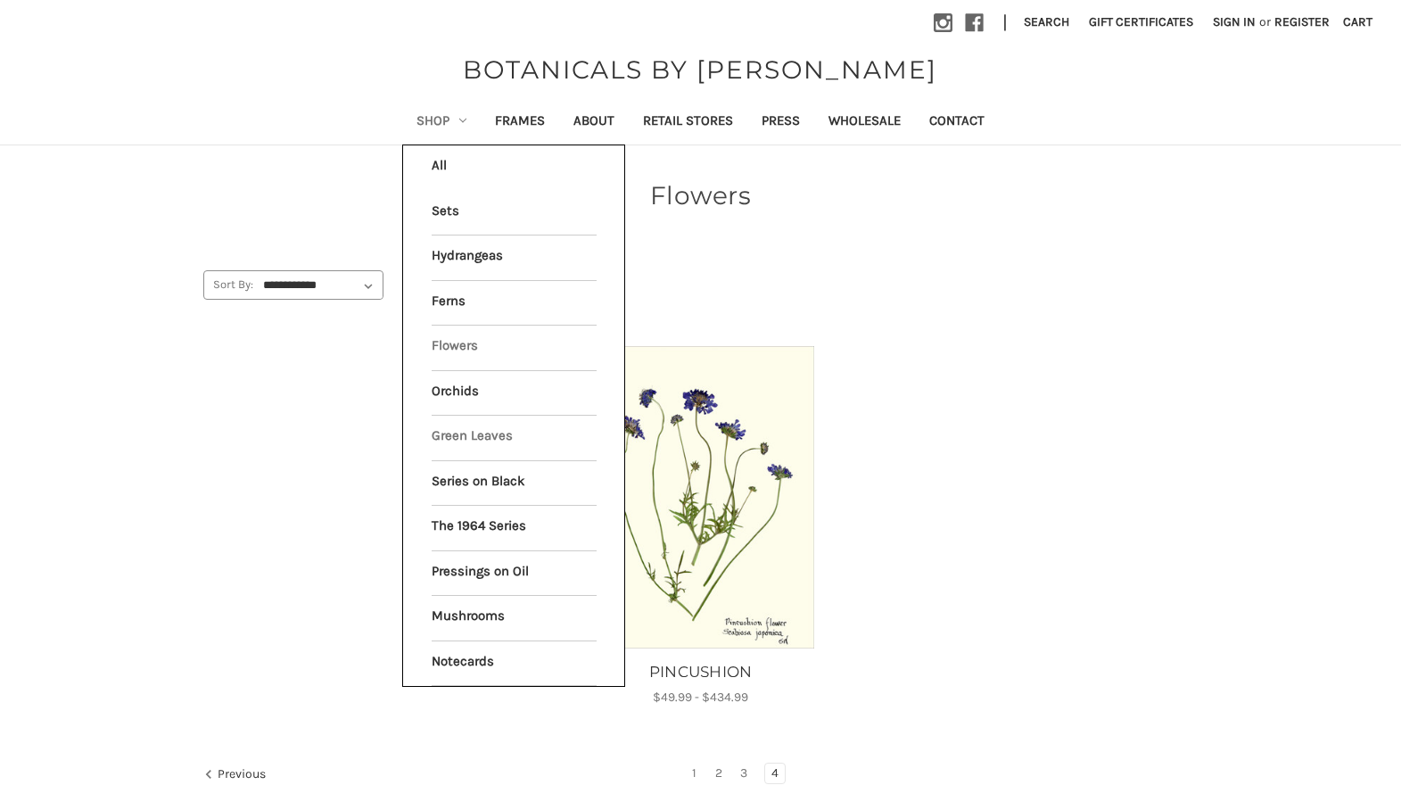
click at [463, 432] on link "Green Leaves" at bounding box center [514, 438] width 165 height 45
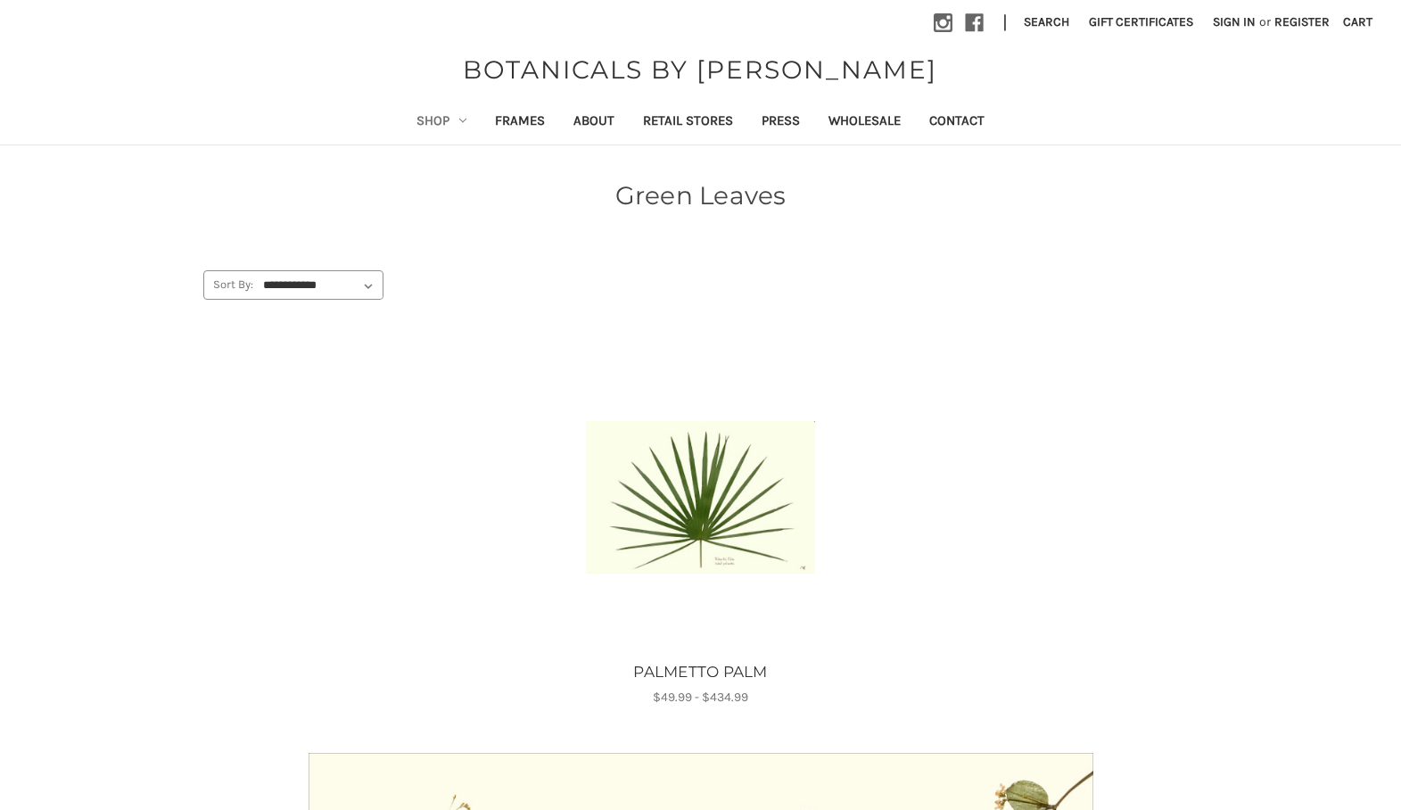
click at [441, 113] on link "Shop" at bounding box center [441, 123] width 78 height 44
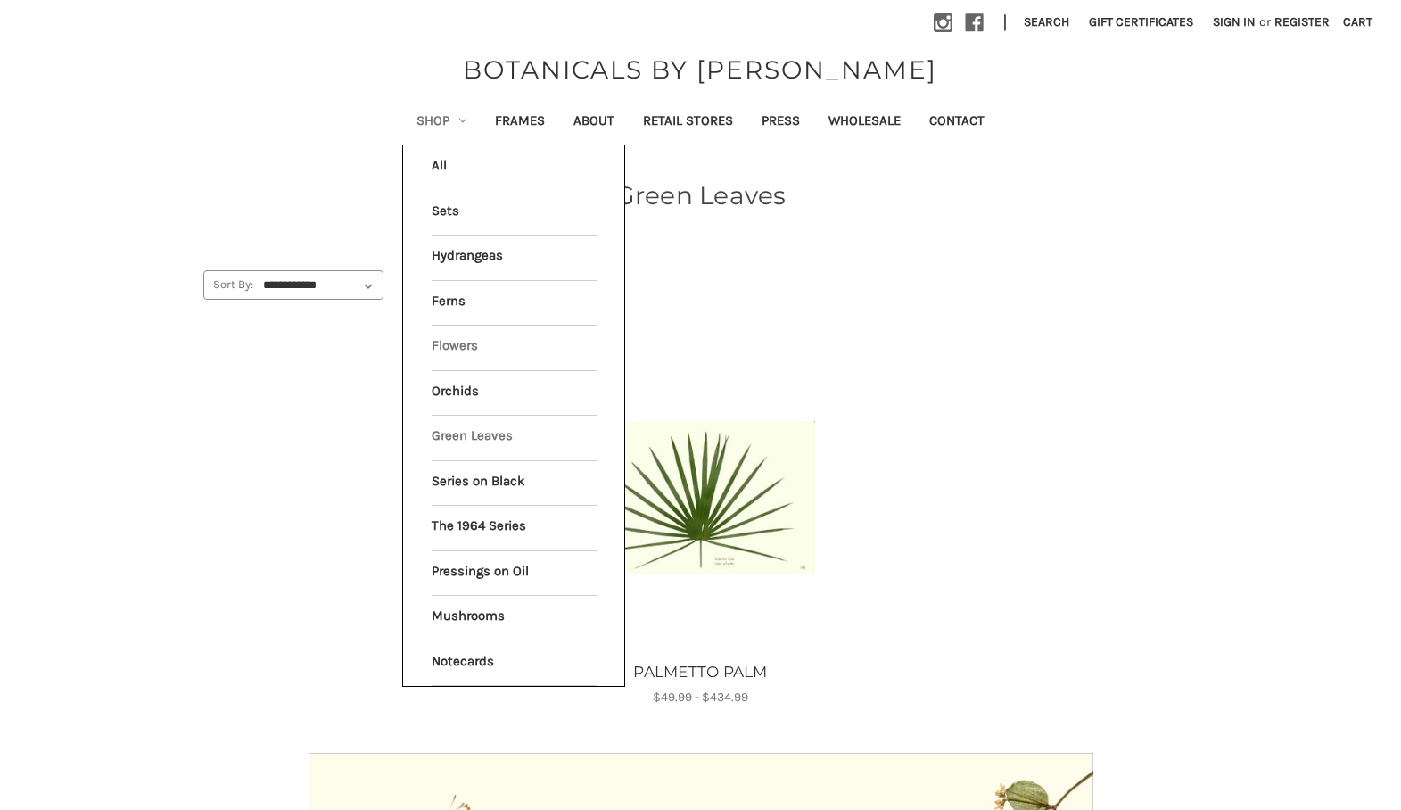
click at [449, 335] on link "Flowers" at bounding box center [514, 347] width 165 height 45
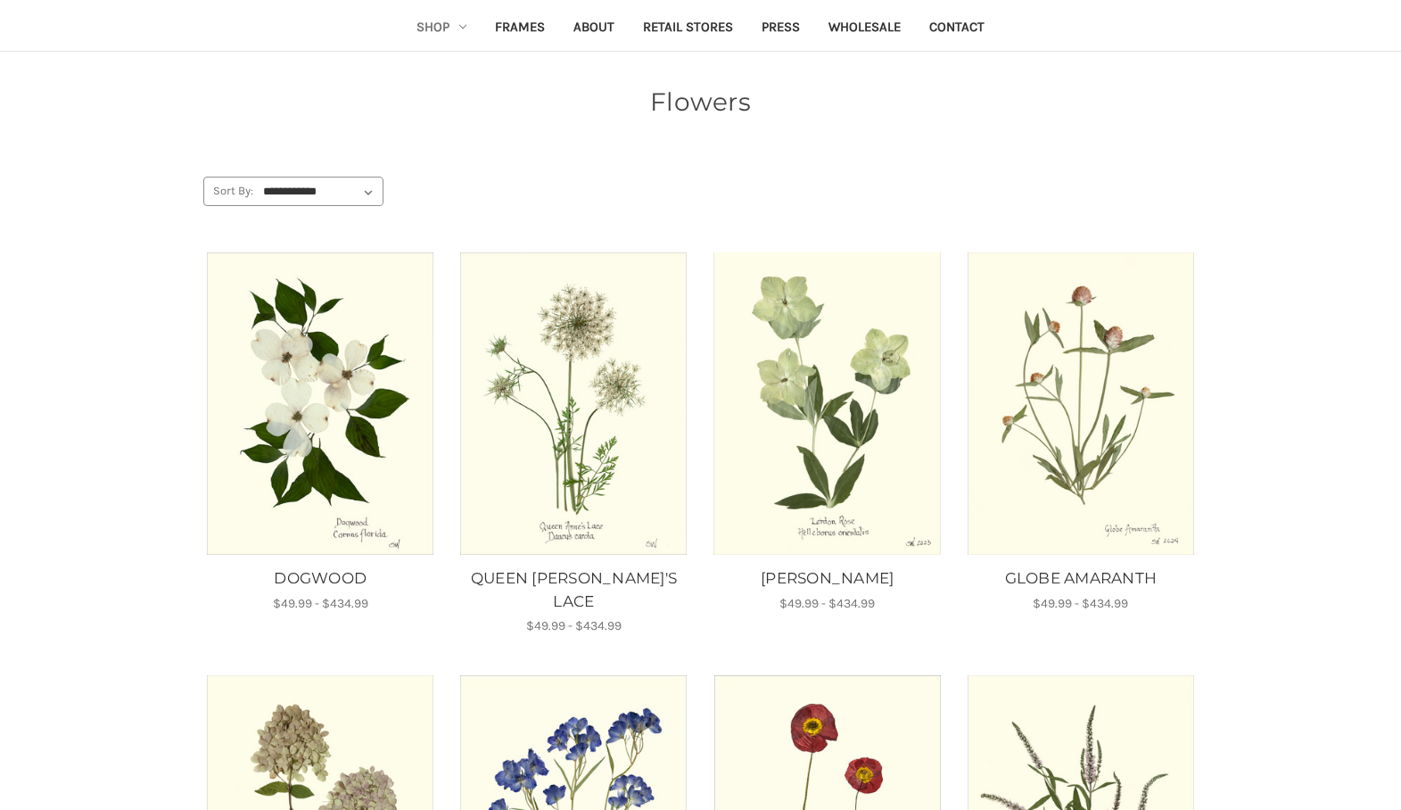
scroll to position [99, 0]
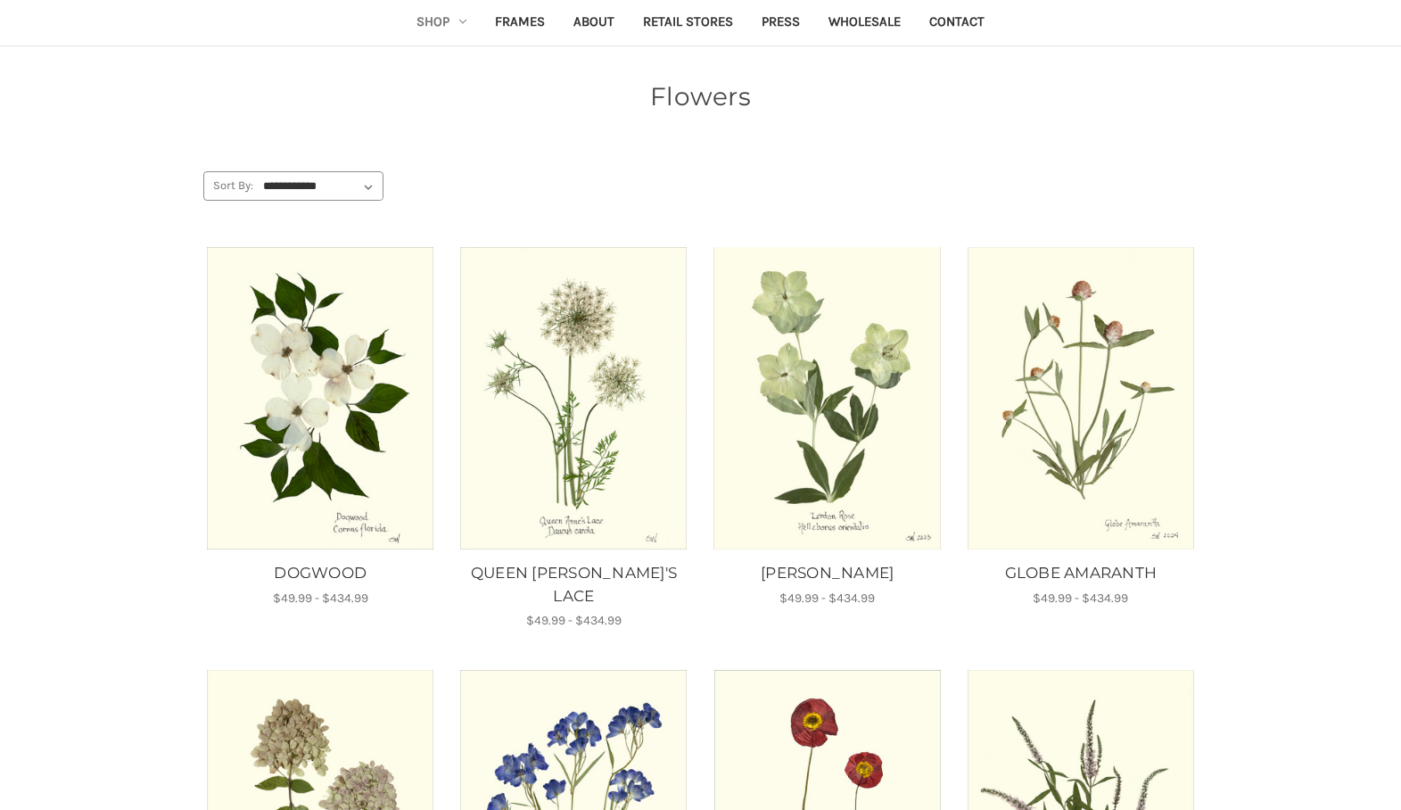
click at [545, 403] on img "QUEEN ANNE'S LACE, Price range from $49.99 to $434.99\a\a" at bounding box center [573, 398] width 229 height 302
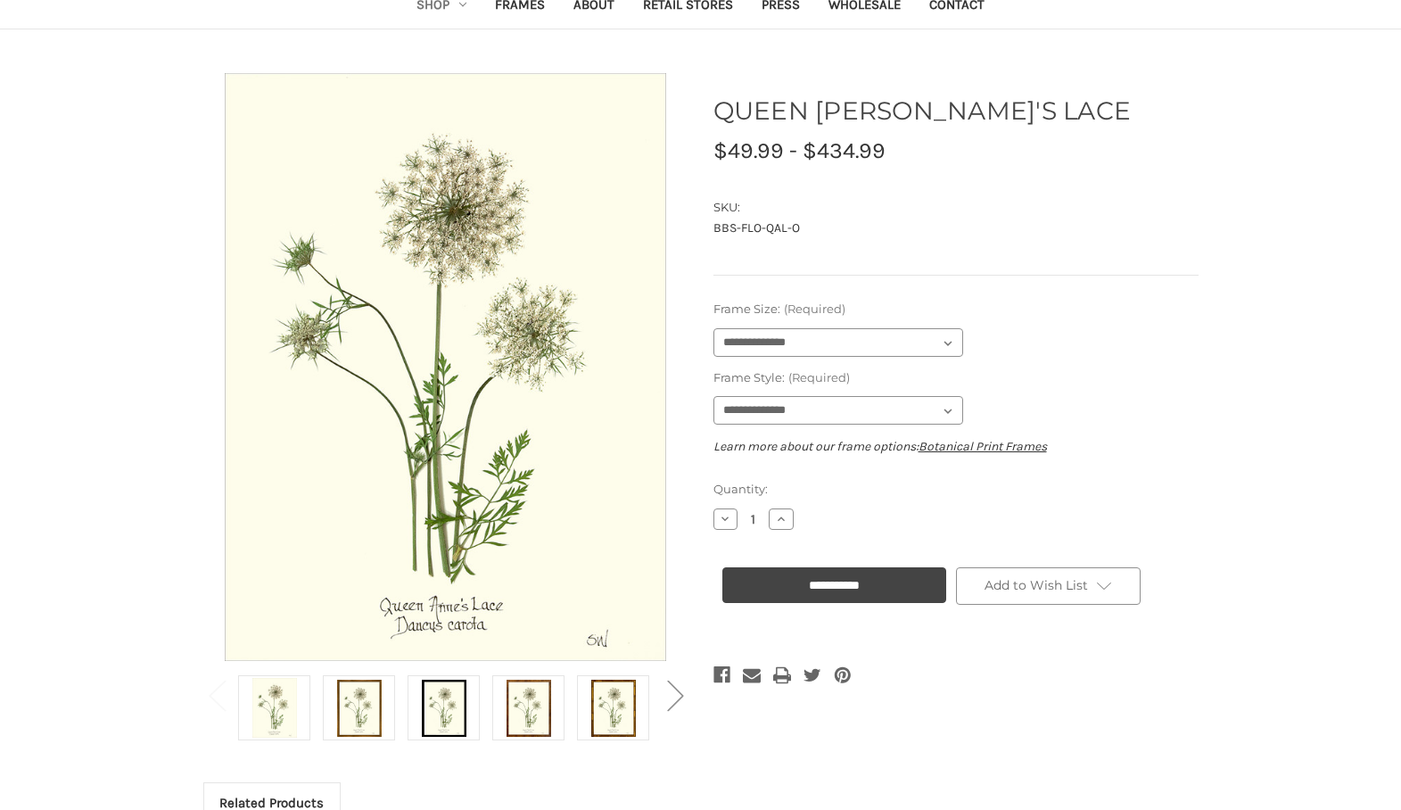
scroll to position [128, 0]
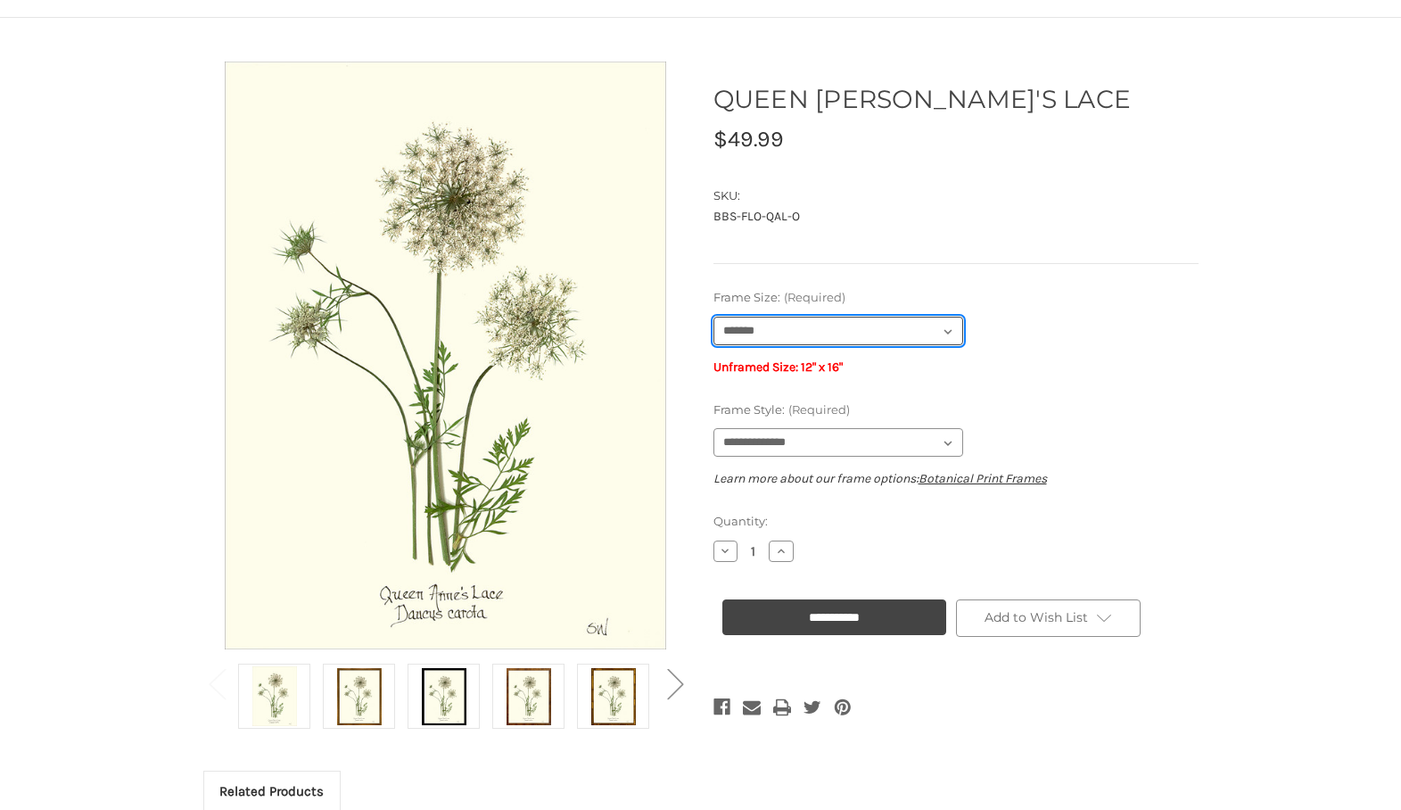
select select "****"
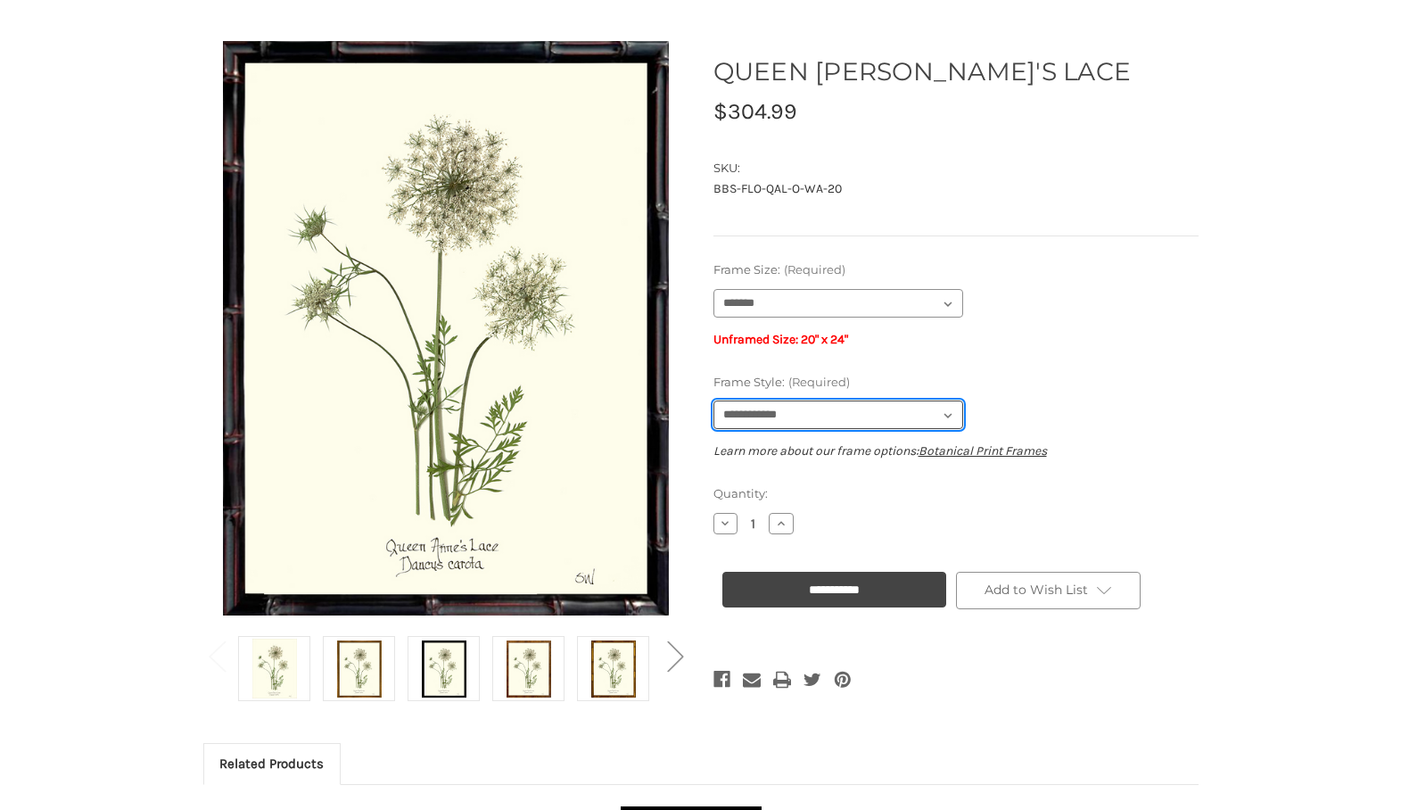
scroll to position [156, 0]
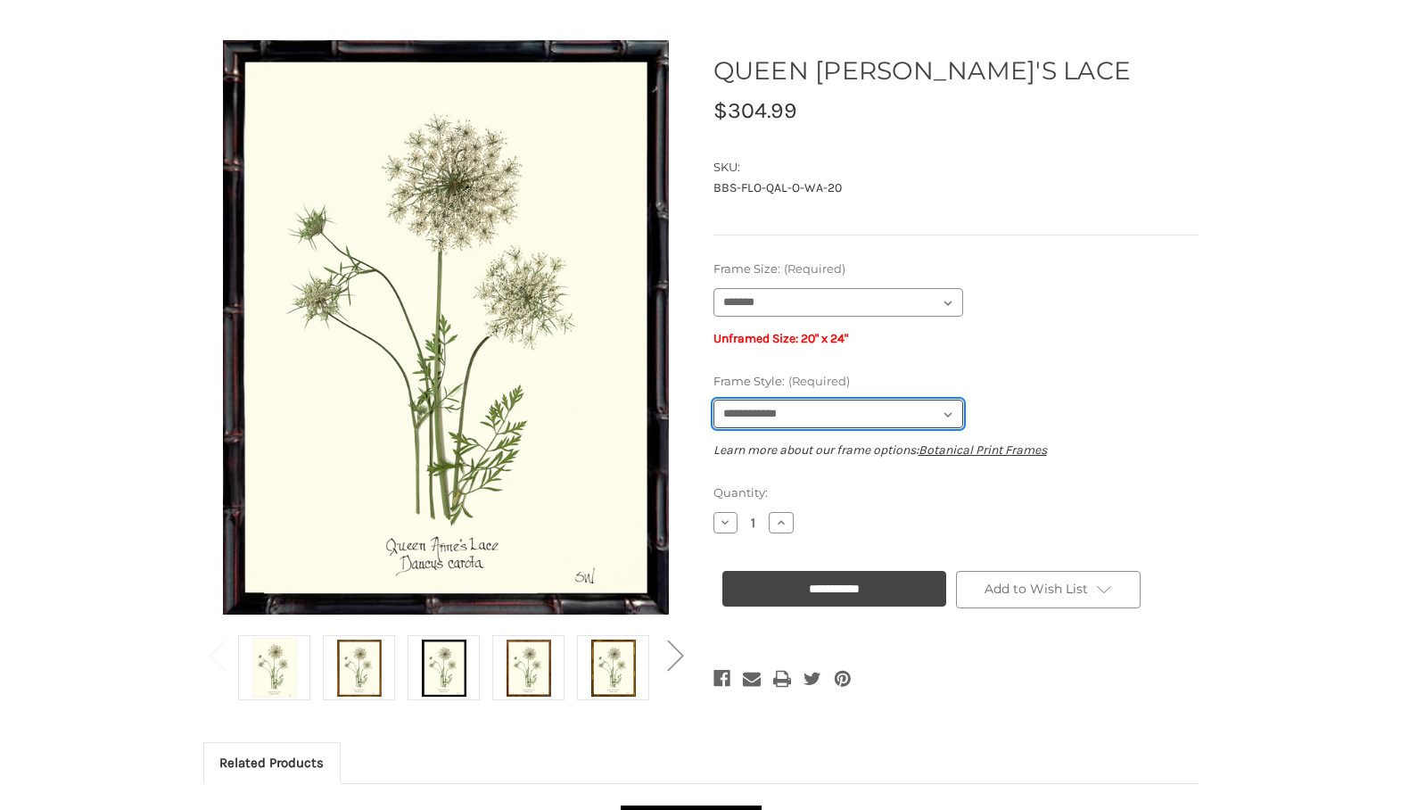
select select "****"
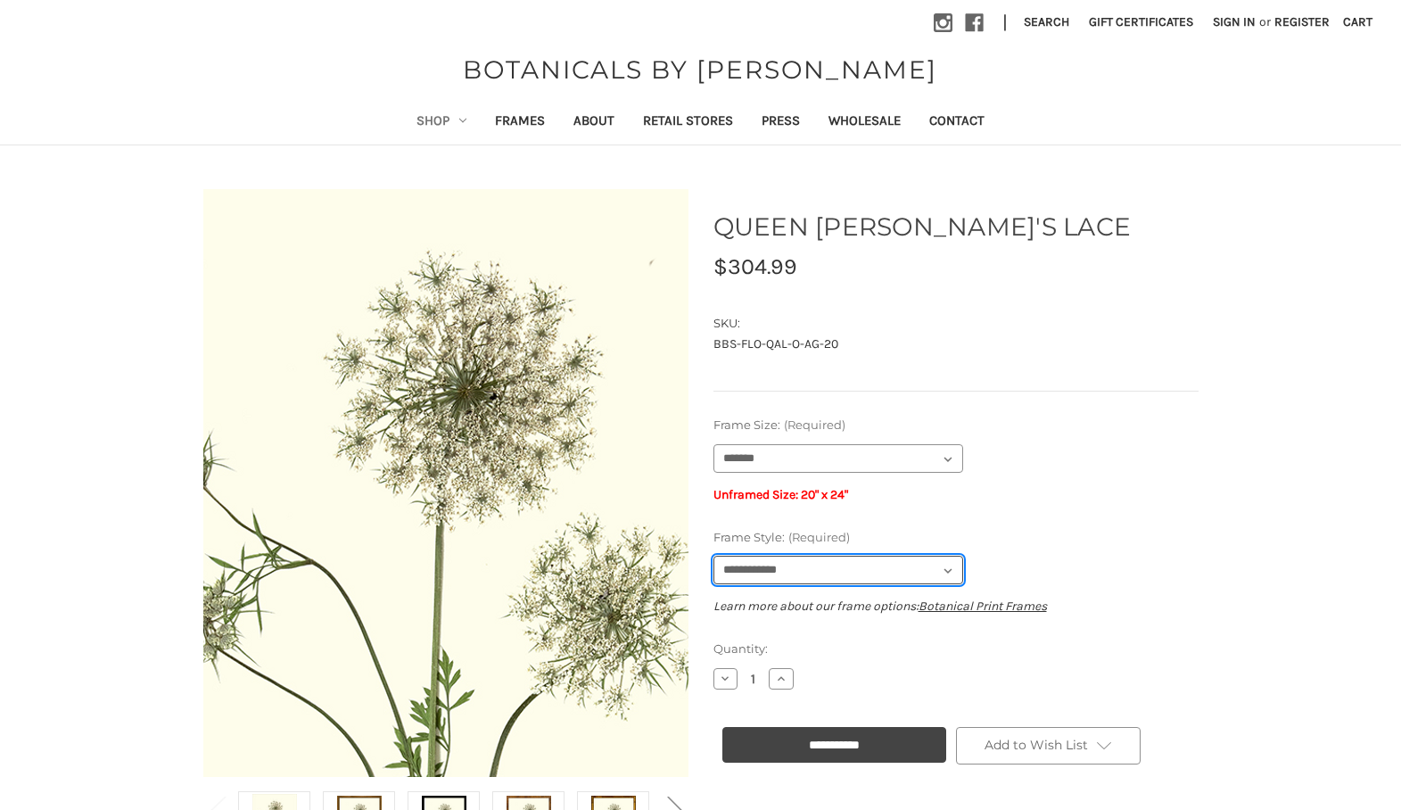
scroll to position [0, 0]
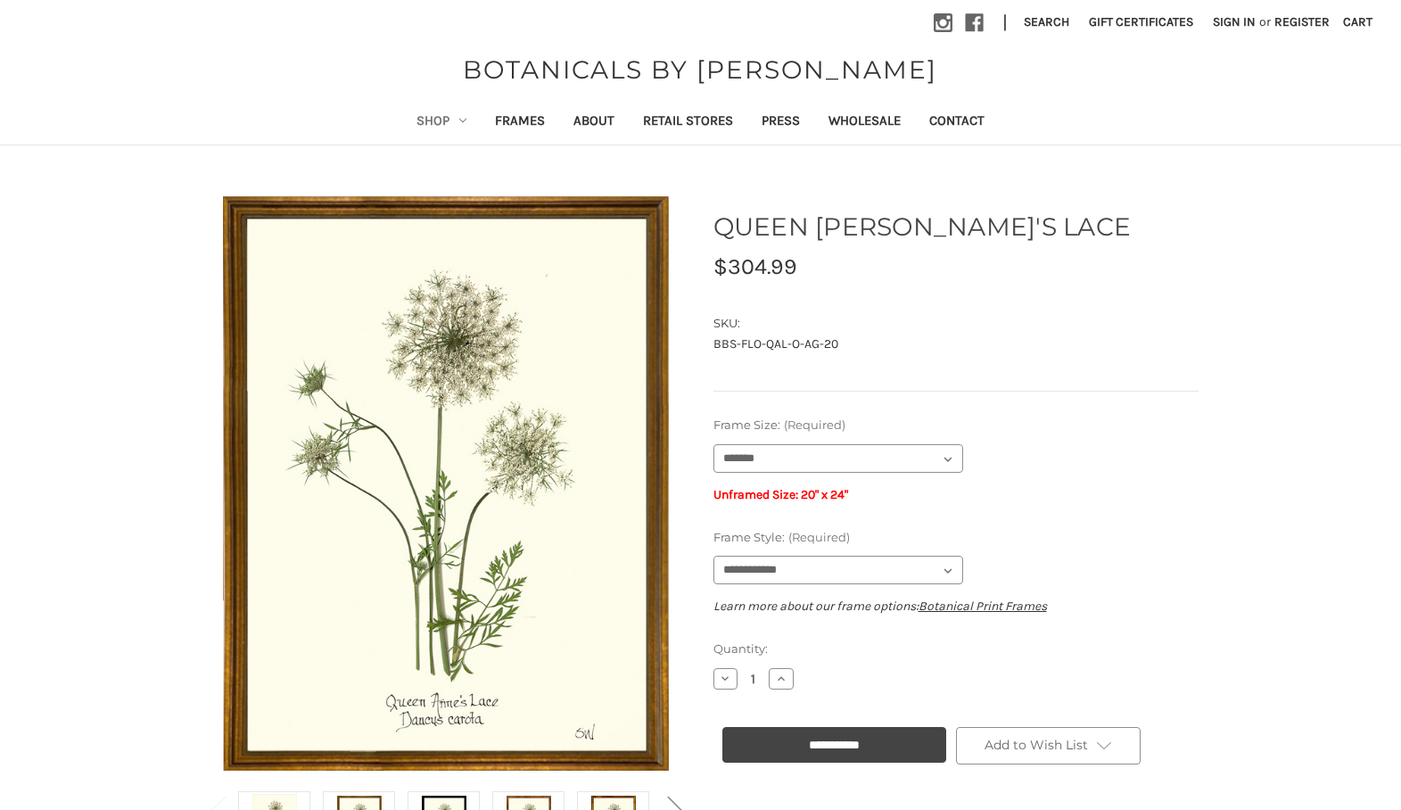
click at [441, 121] on link "Shop" at bounding box center [441, 123] width 78 height 44
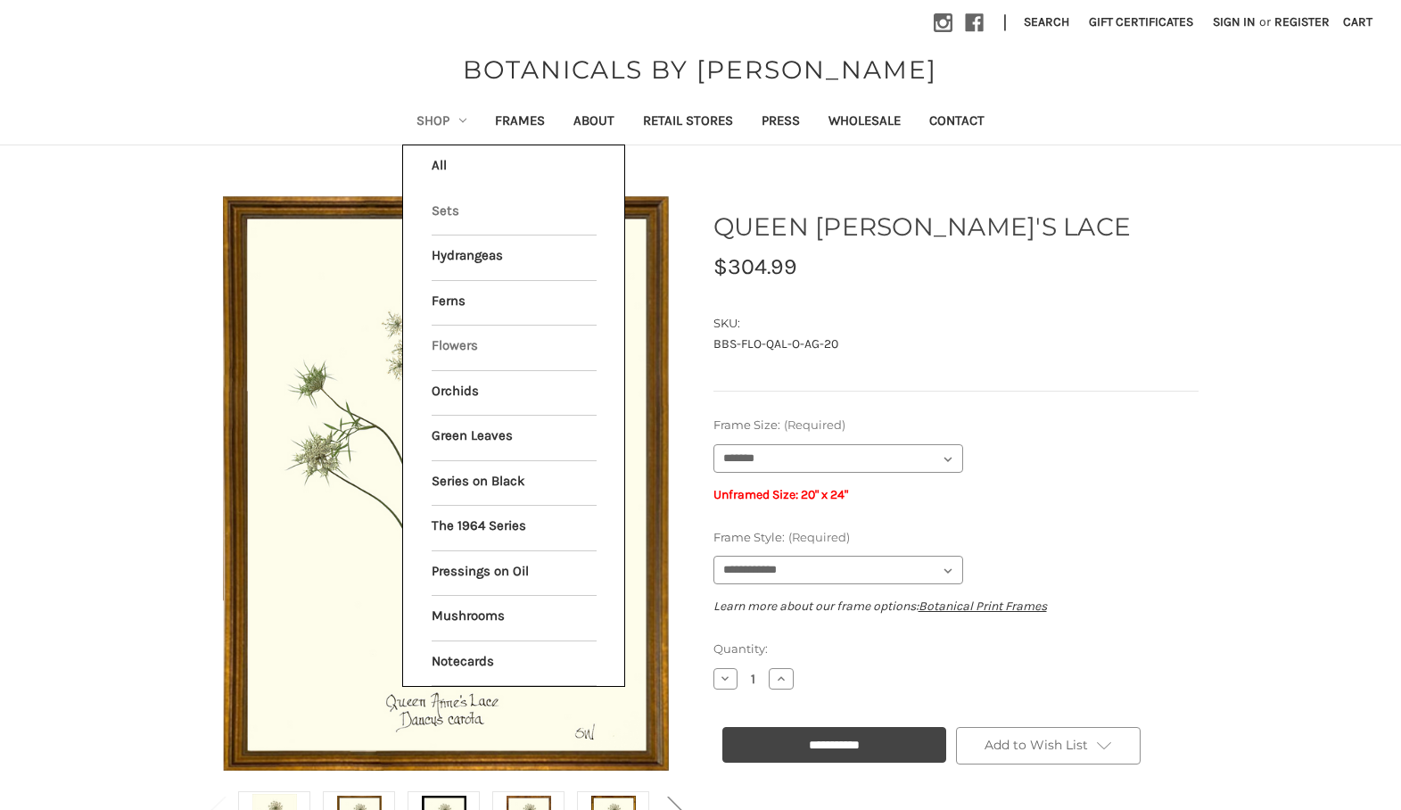
click at [445, 210] on link "Sets" at bounding box center [514, 213] width 165 height 45
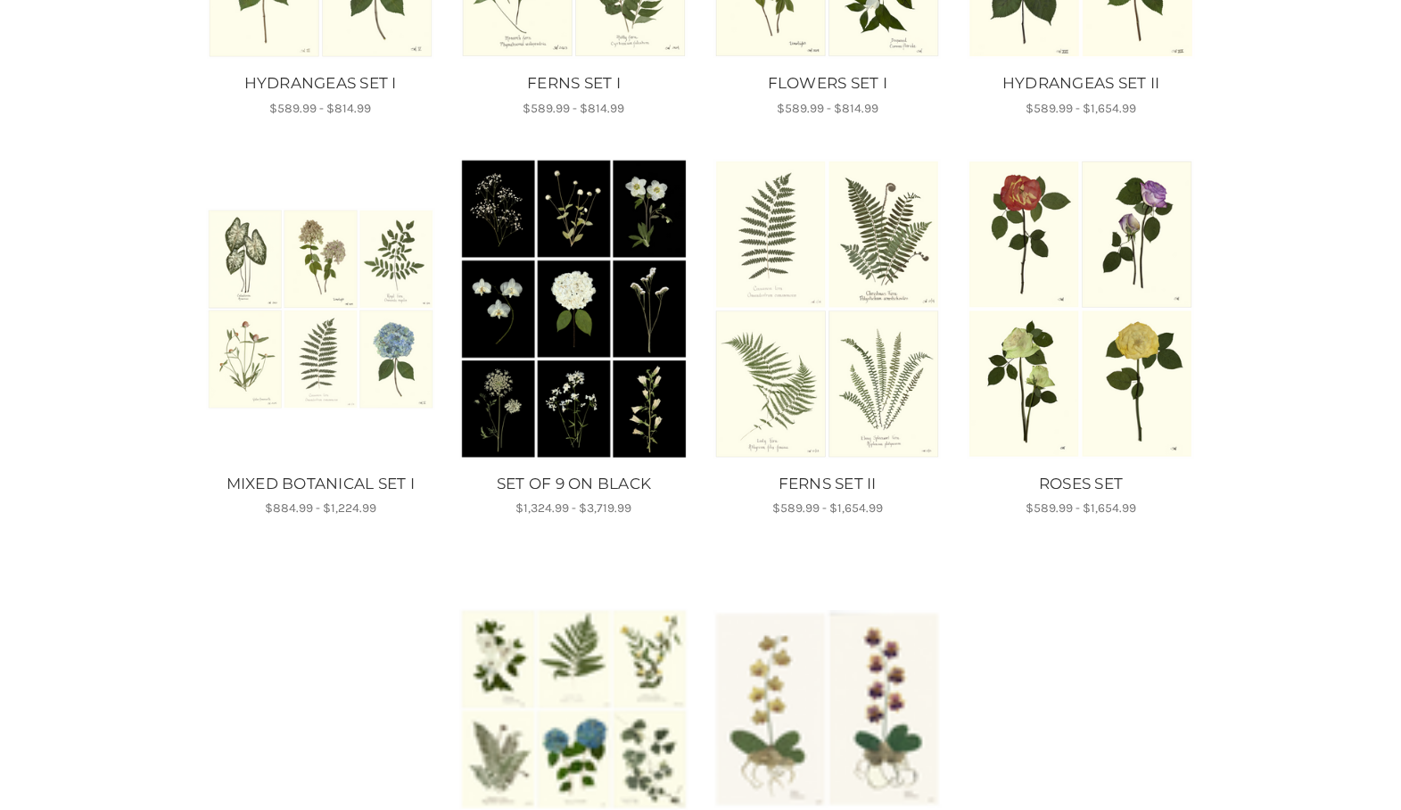
scroll to position [590, 0]
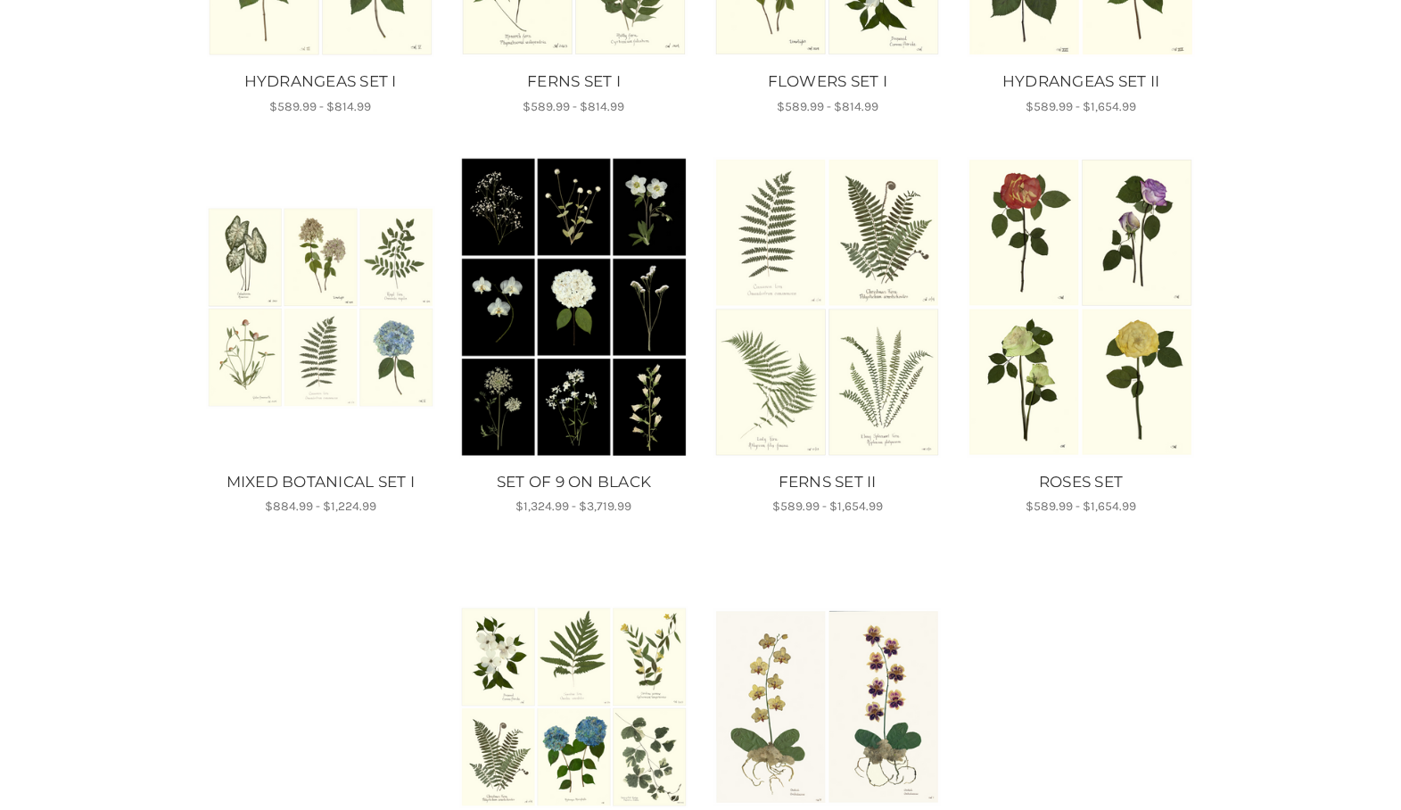
click at [604, 326] on img "SET OF 9 ON BLACK, Price range from $1,324.99 to $3,719.99\a\a" at bounding box center [573, 307] width 229 height 302
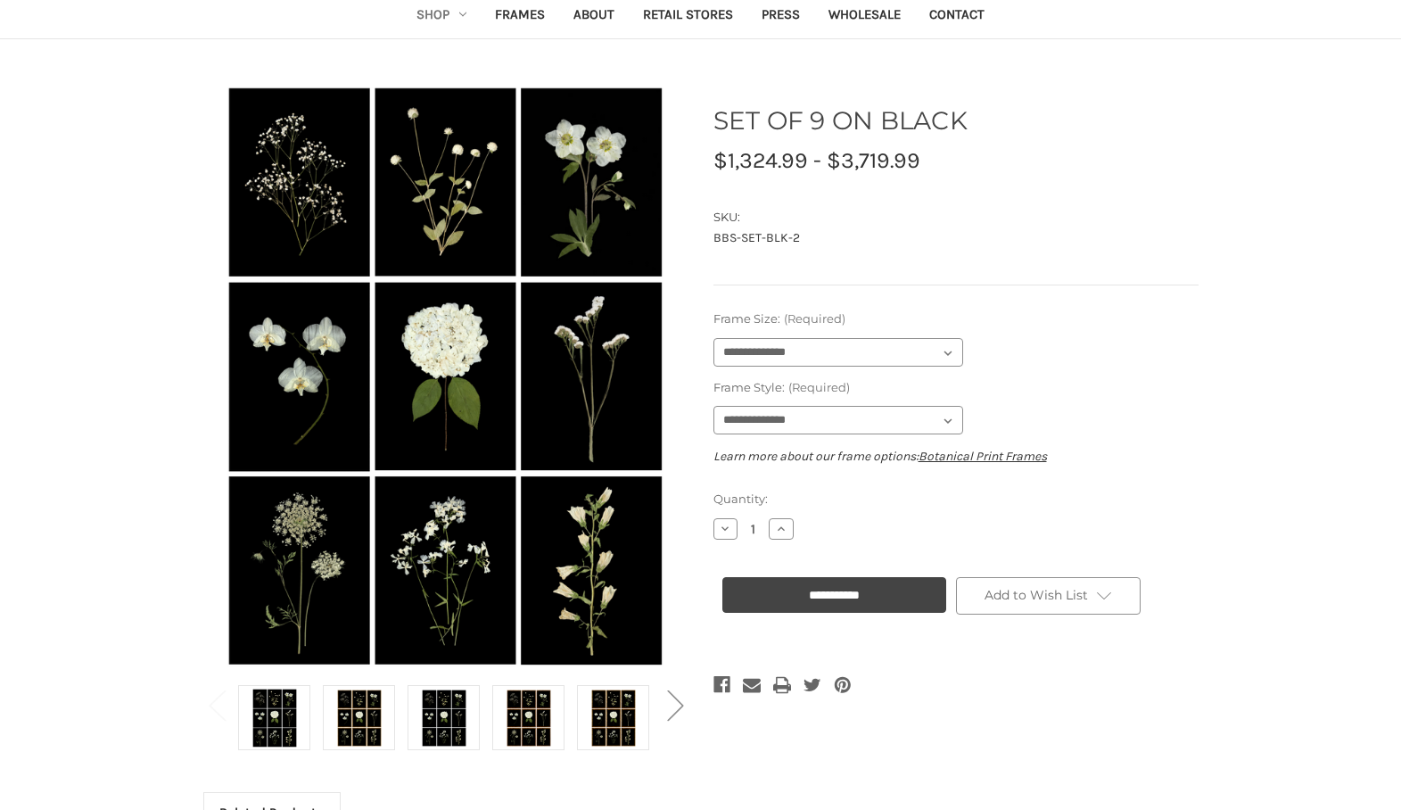
scroll to position [106, 0]
click at [367, 713] on img at bounding box center [359, 718] width 45 height 60
select select "****"
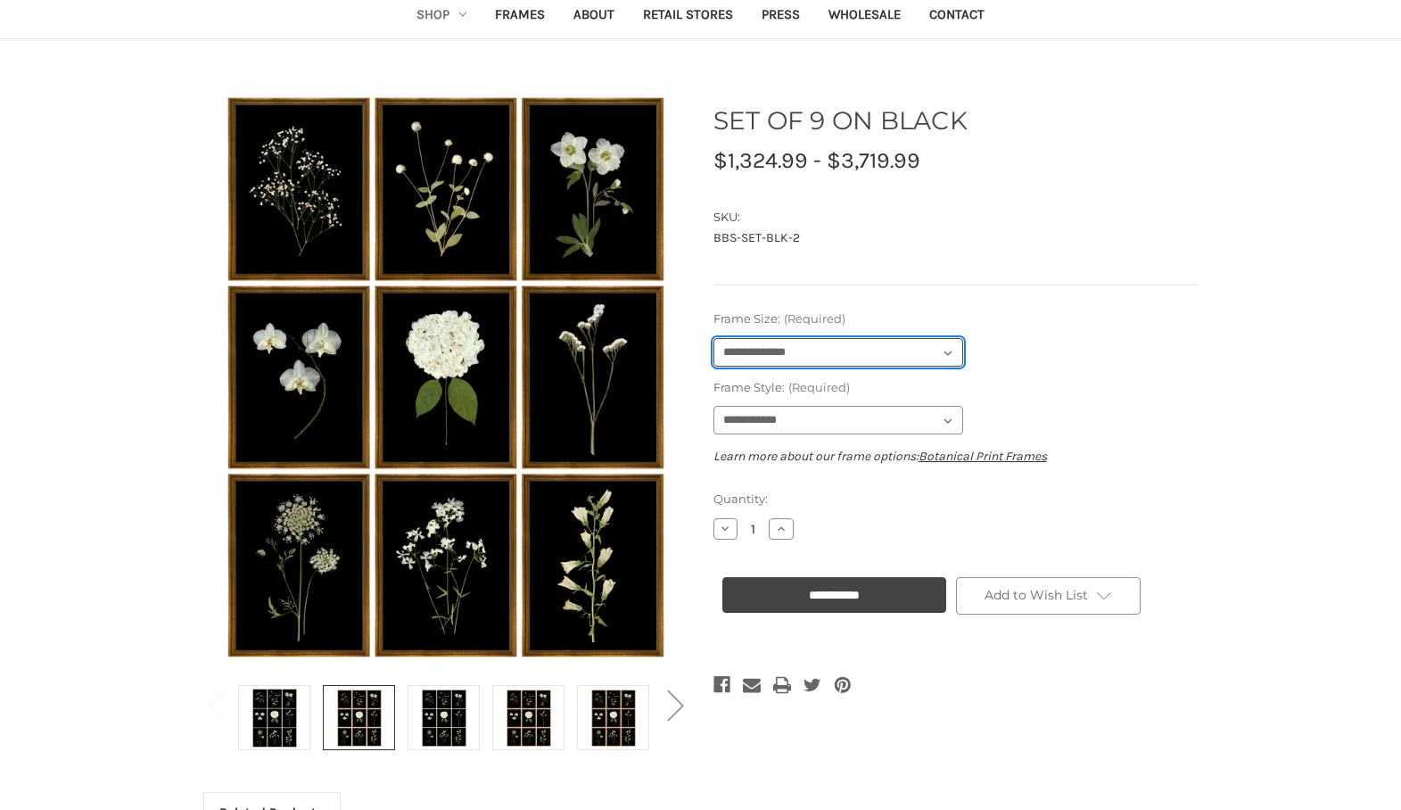
select select "****"
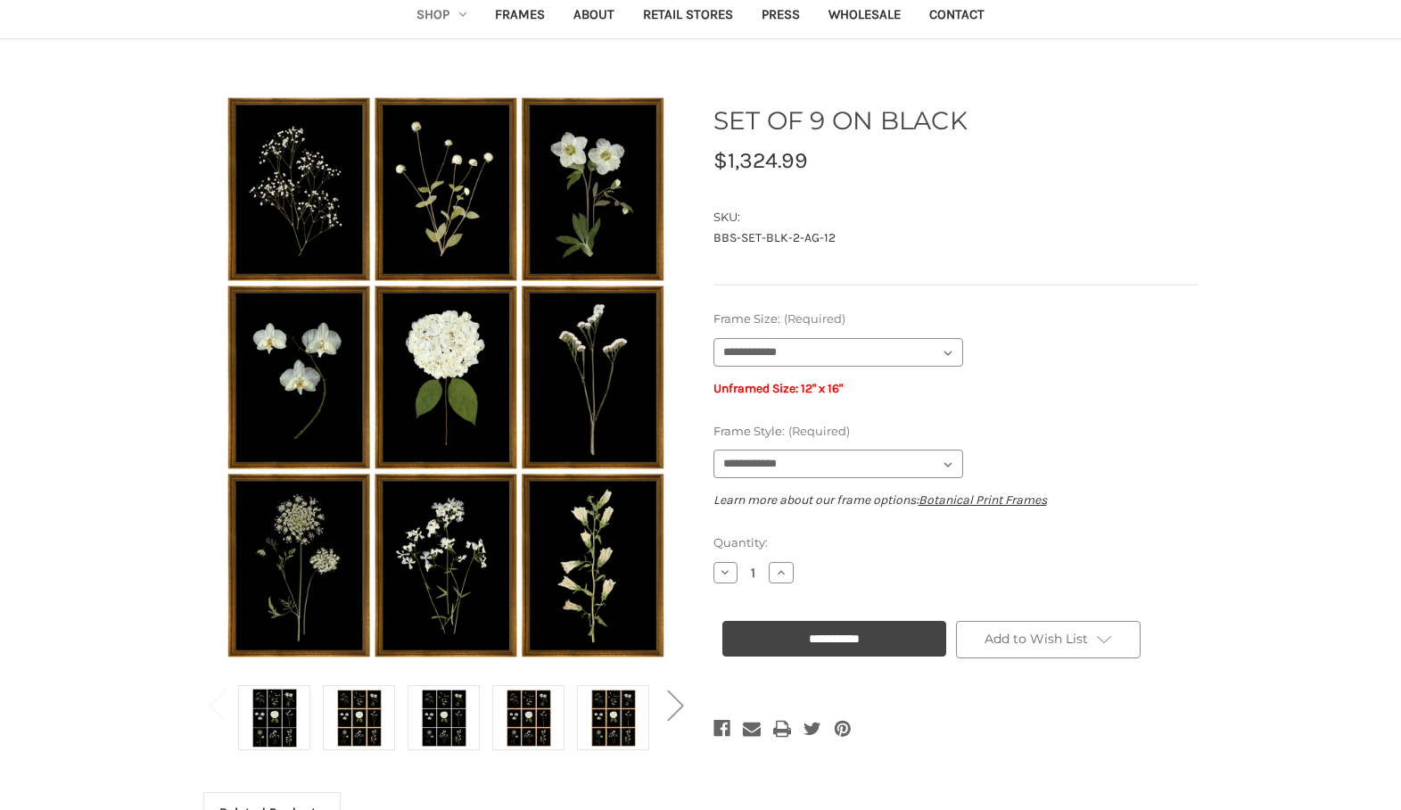
click at [427, 9] on link "Shop" at bounding box center [441, 17] width 78 height 44
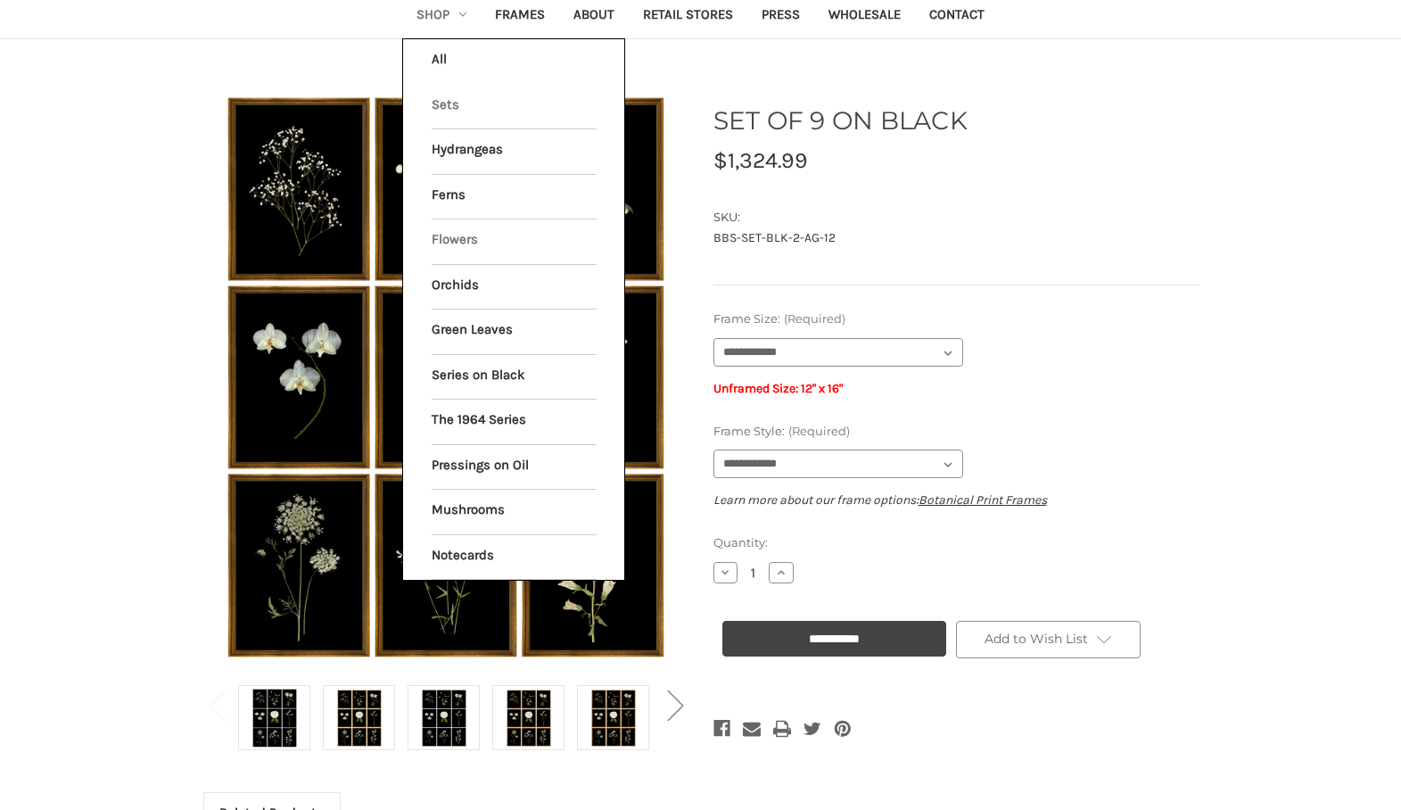
click at [458, 230] on link "Flowers" at bounding box center [514, 241] width 165 height 45
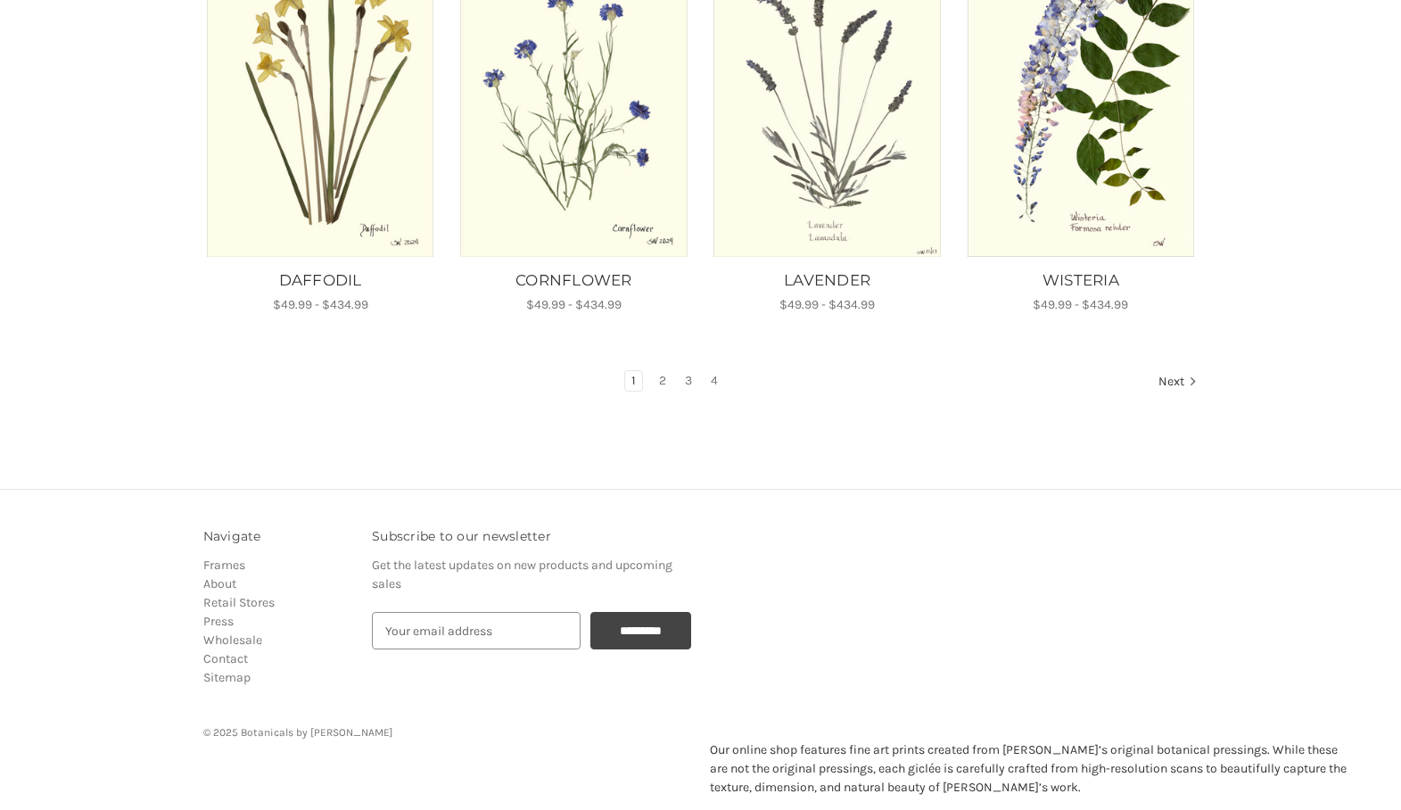
scroll to position [1214, 0]
click at [670, 372] on link "2" at bounding box center [663, 382] width 20 height 20
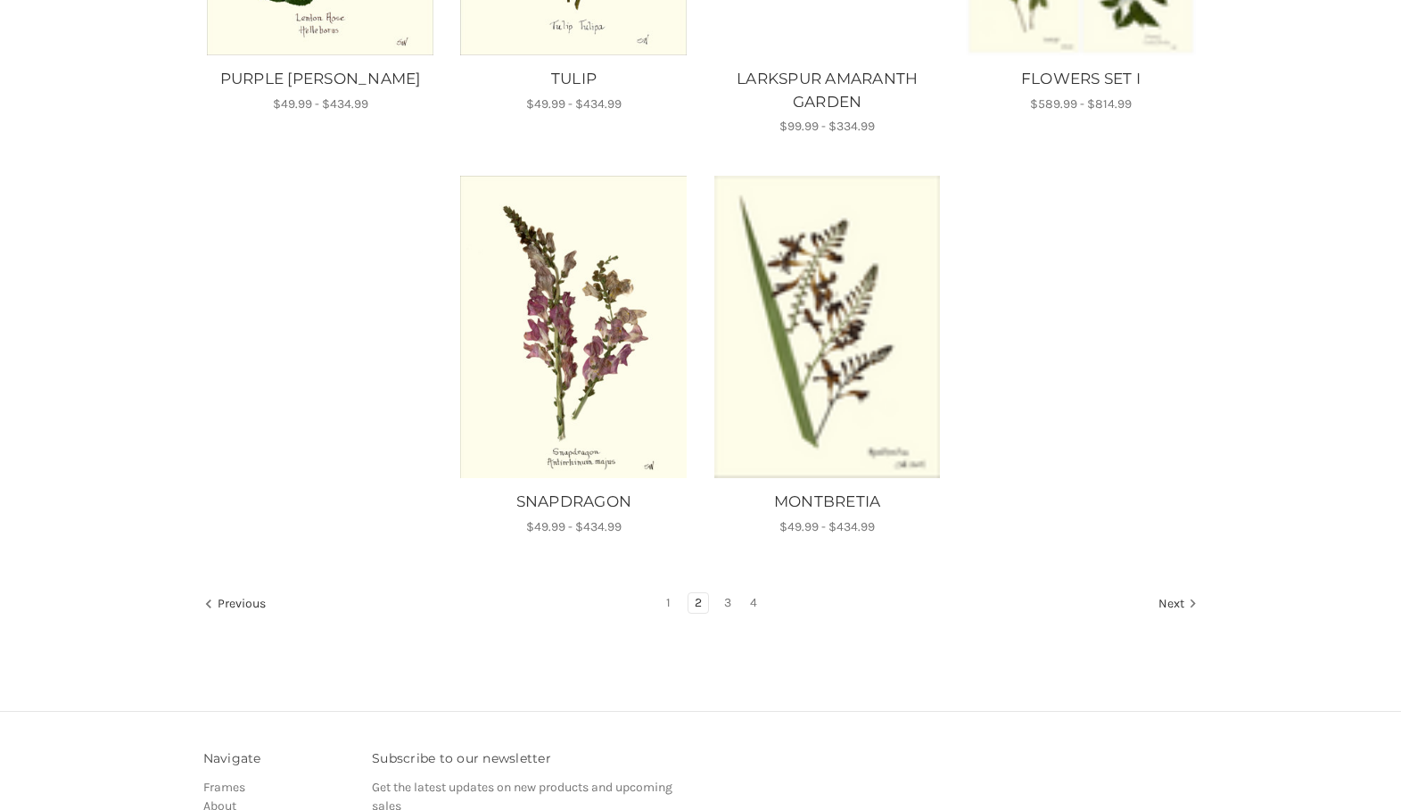
scroll to position [1396, 0]
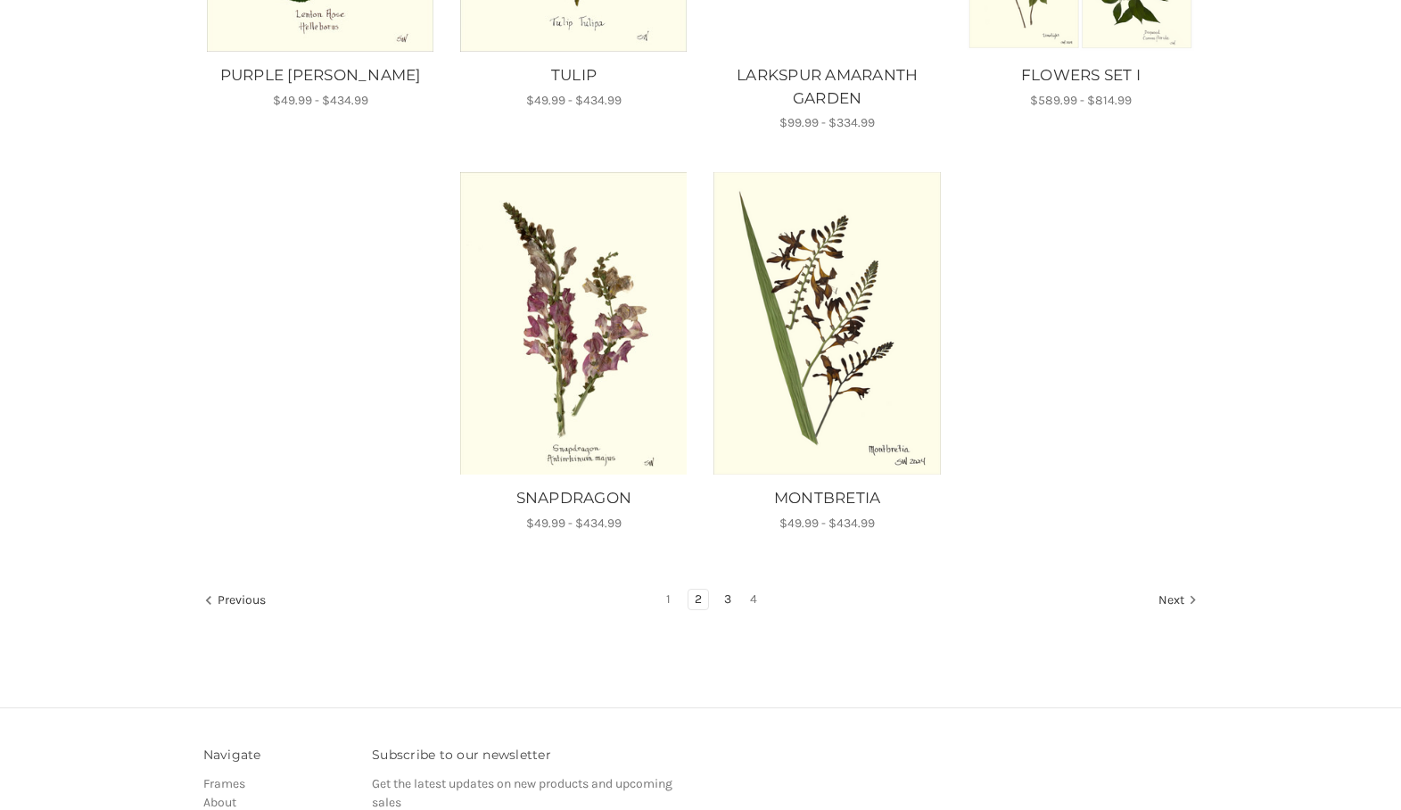
click at [722, 593] on link "3" at bounding box center [728, 599] width 20 height 20
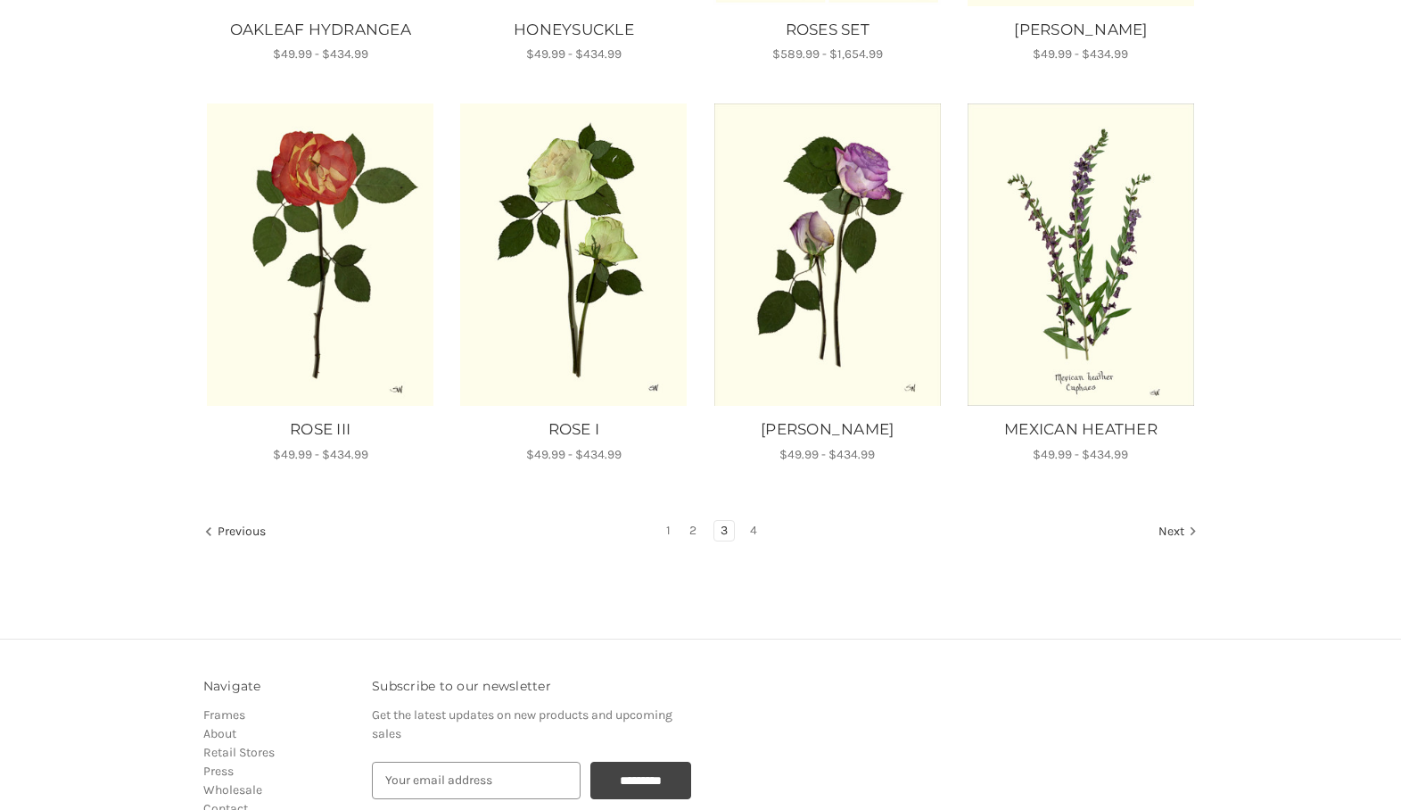
scroll to position [1046, 0]
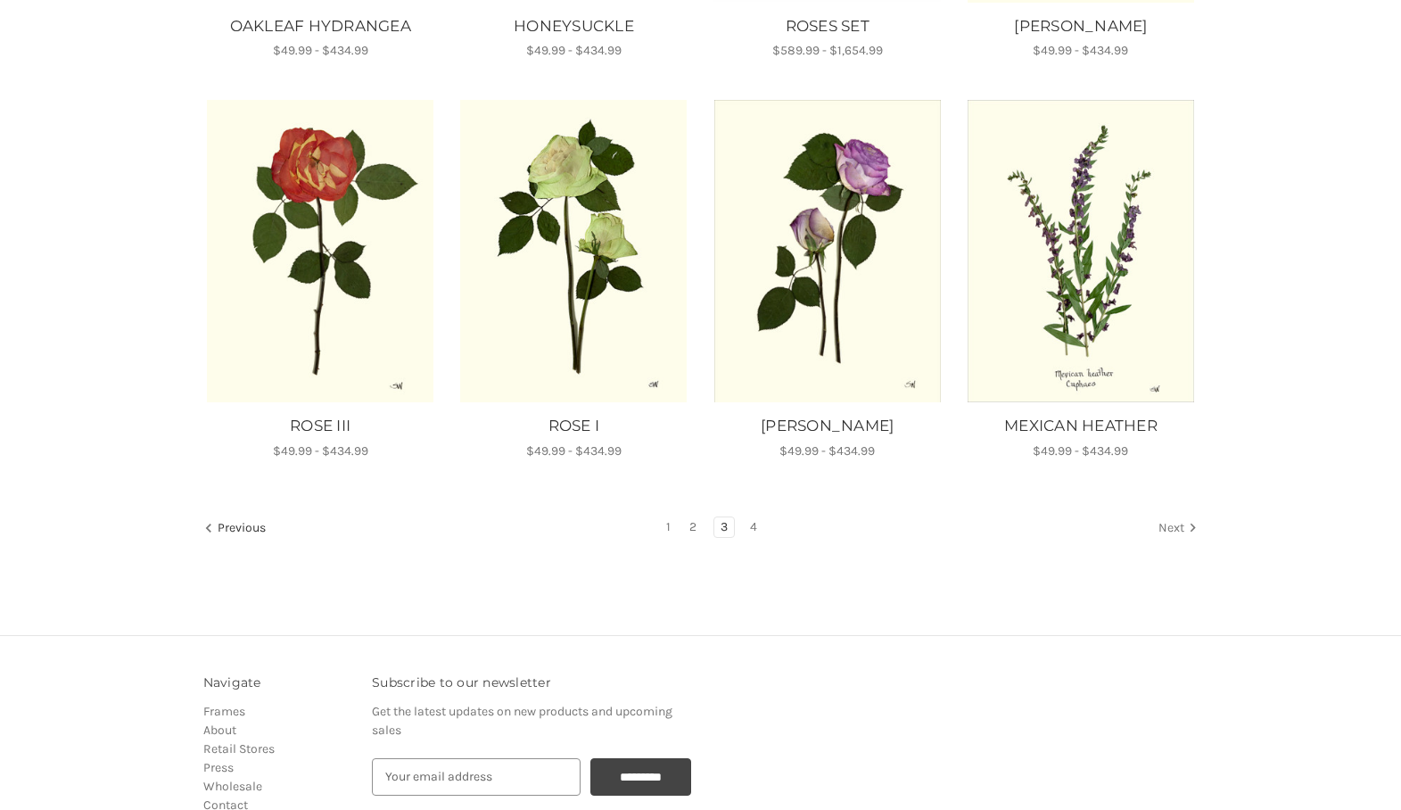
click at [1172, 525] on link "Next" at bounding box center [1174, 528] width 45 height 23
